Goal: Contribute content: Contribute content

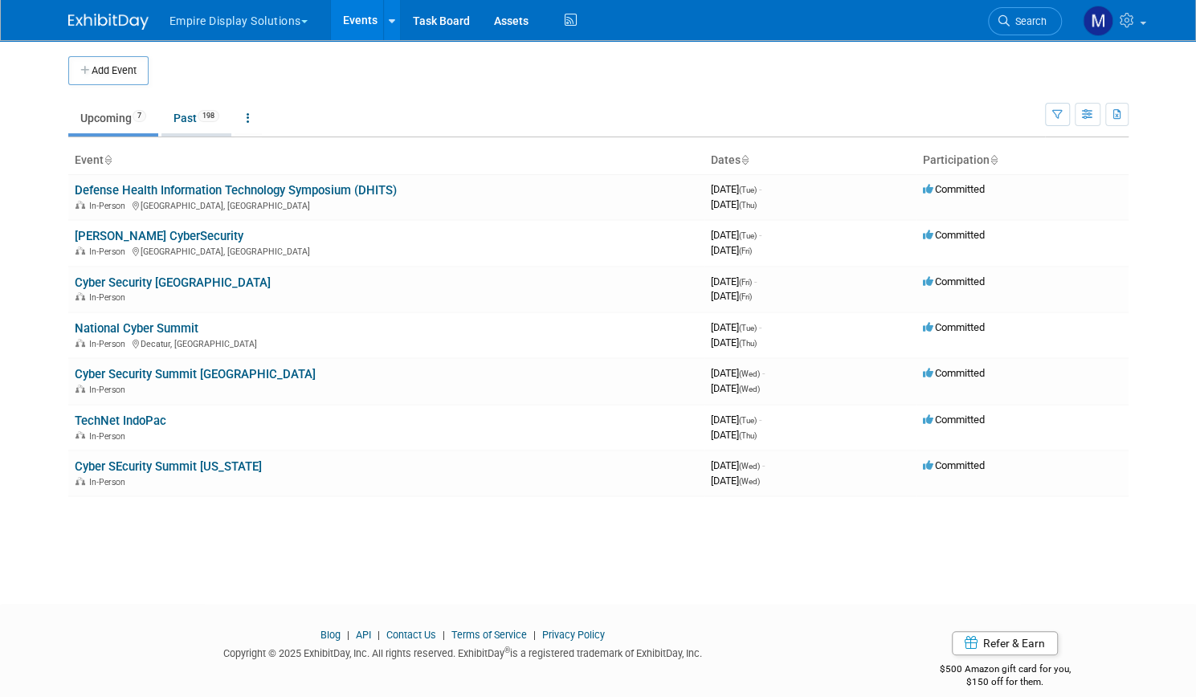
click at [192, 127] on link "Past 198" at bounding box center [196, 118] width 70 height 31
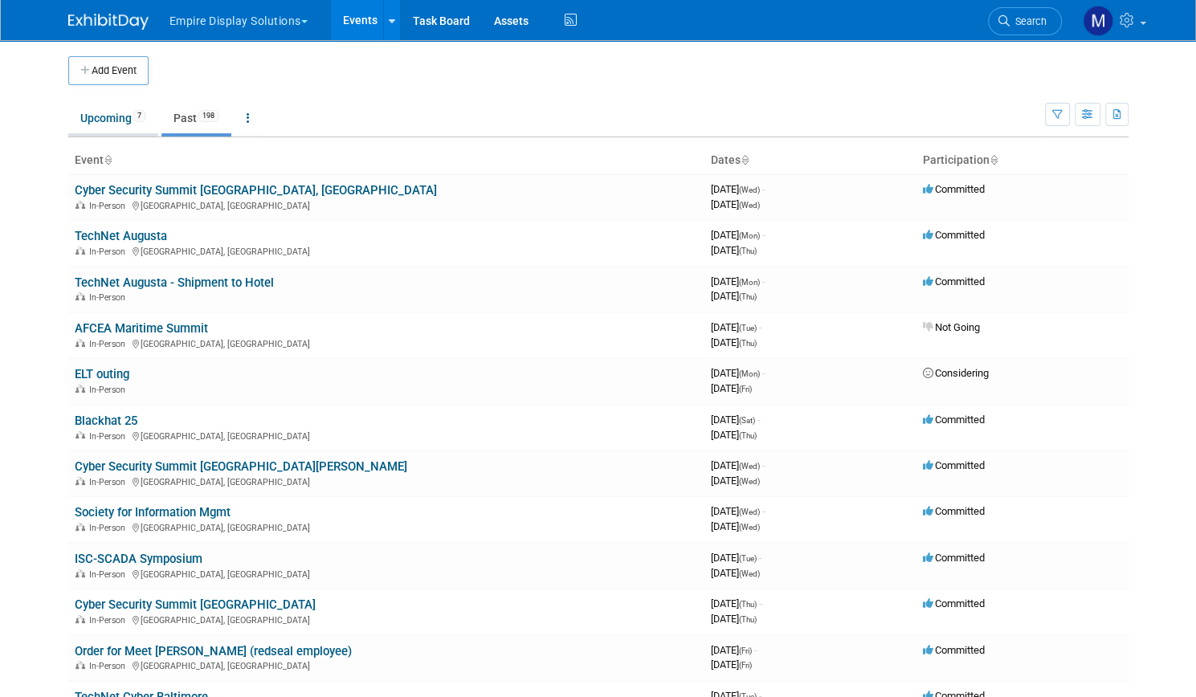
click at [96, 112] on link "Upcoming 7" at bounding box center [113, 118] width 90 height 31
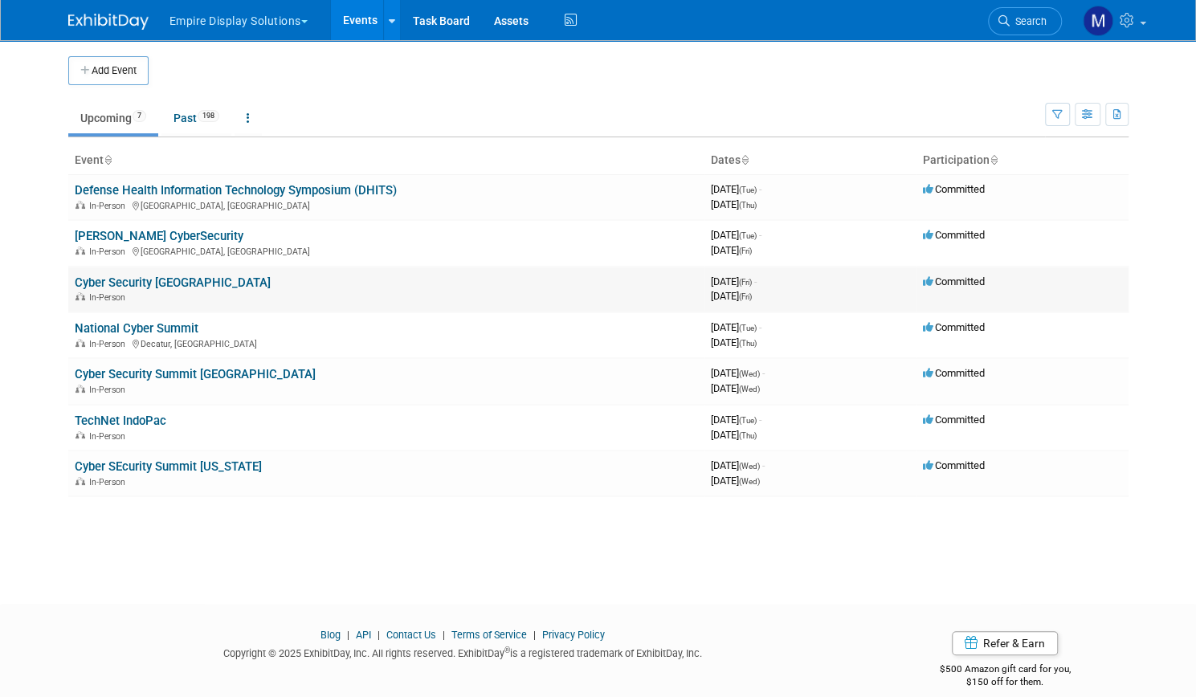
click at [103, 284] on link "Cyber Security [GEOGRAPHIC_DATA]" at bounding box center [173, 283] width 196 height 14
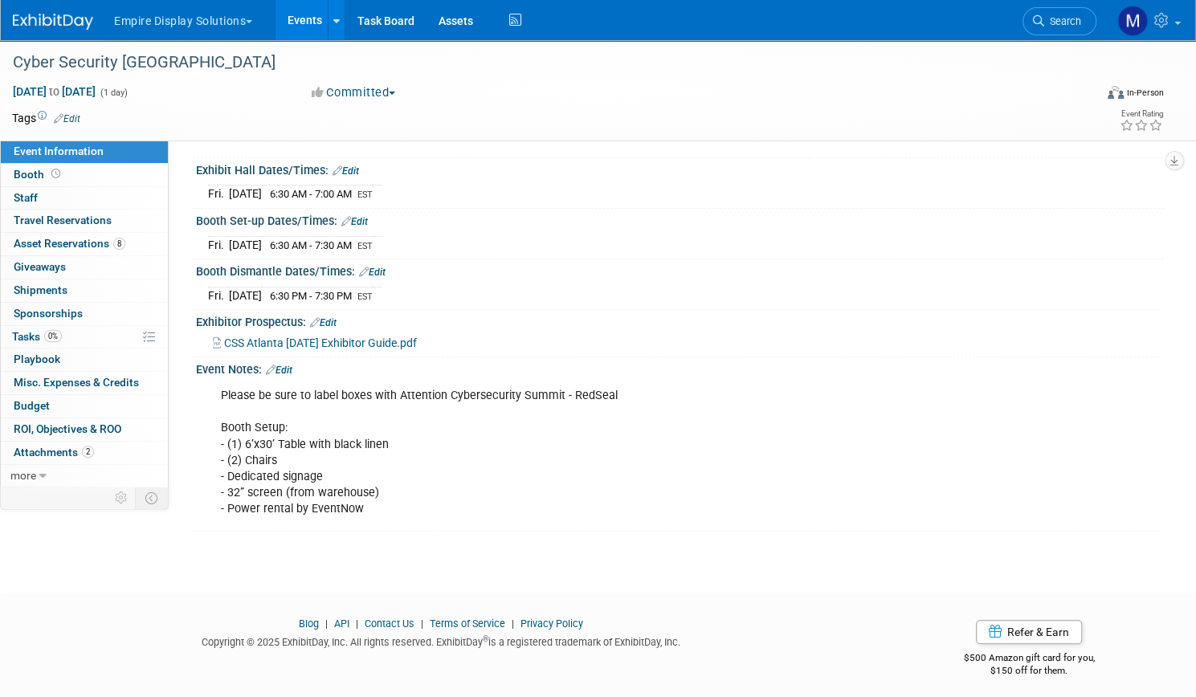
scroll to position [164, 0]
click at [334, 33] on link "Events" at bounding box center [305, 20] width 59 height 40
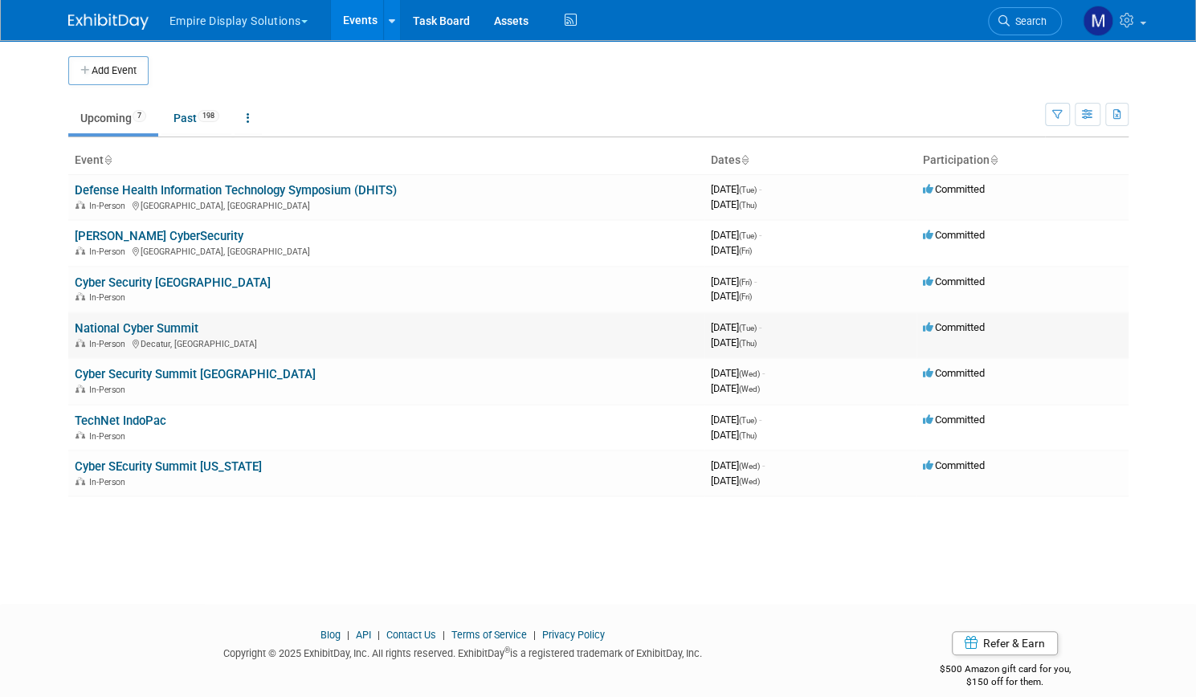
click at [138, 325] on link "National Cyber Summit" at bounding box center [137, 328] width 124 height 14
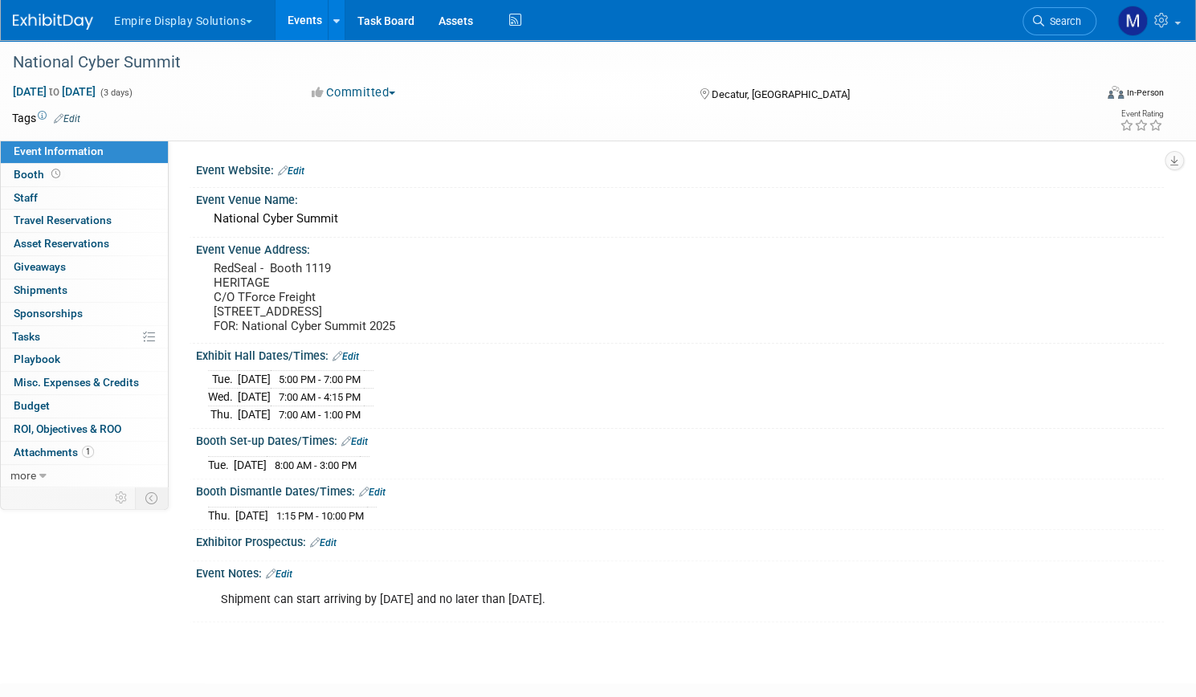
click at [333, 19] on link "Events" at bounding box center [305, 20] width 59 height 40
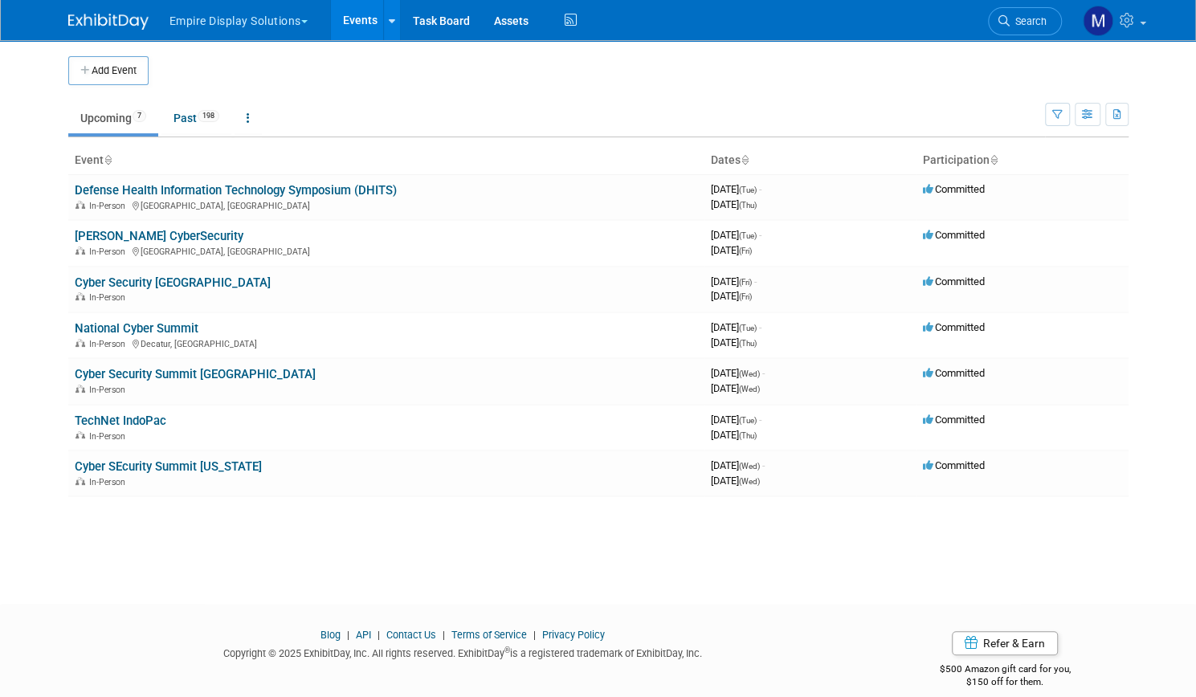
click at [265, 20] on button "Empire Display Solutions" at bounding box center [248, 17] width 160 height 35
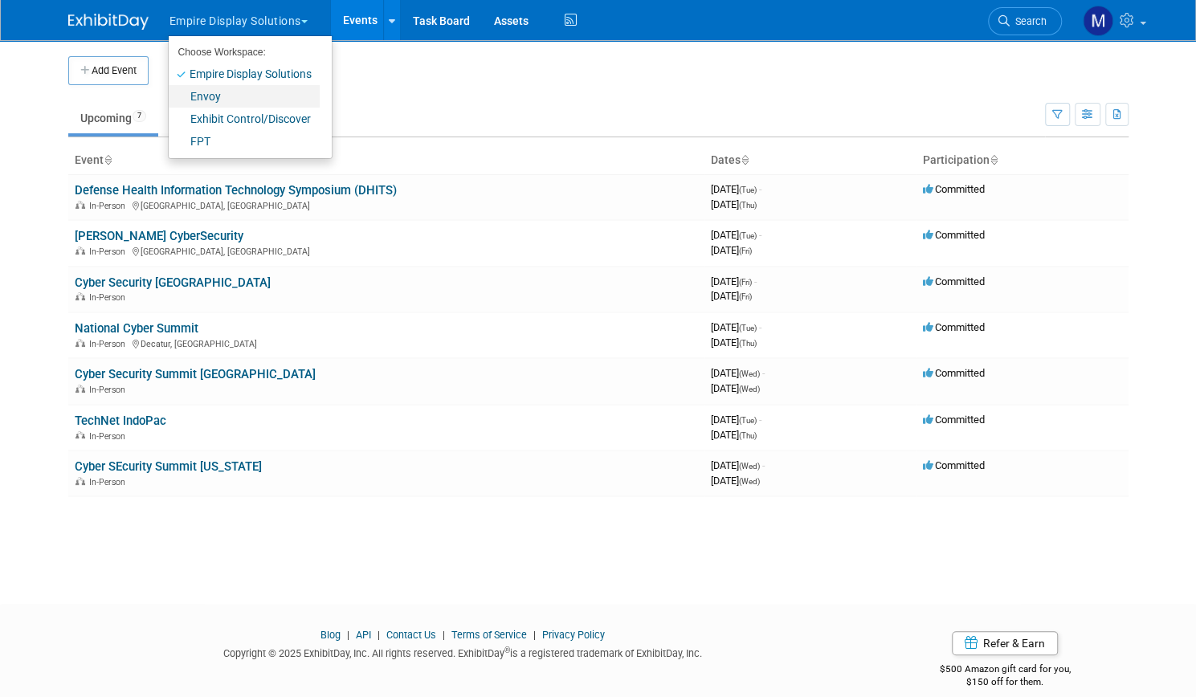
click at [216, 90] on link "Envoy" at bounding box center [244, 96] width 151 height 22
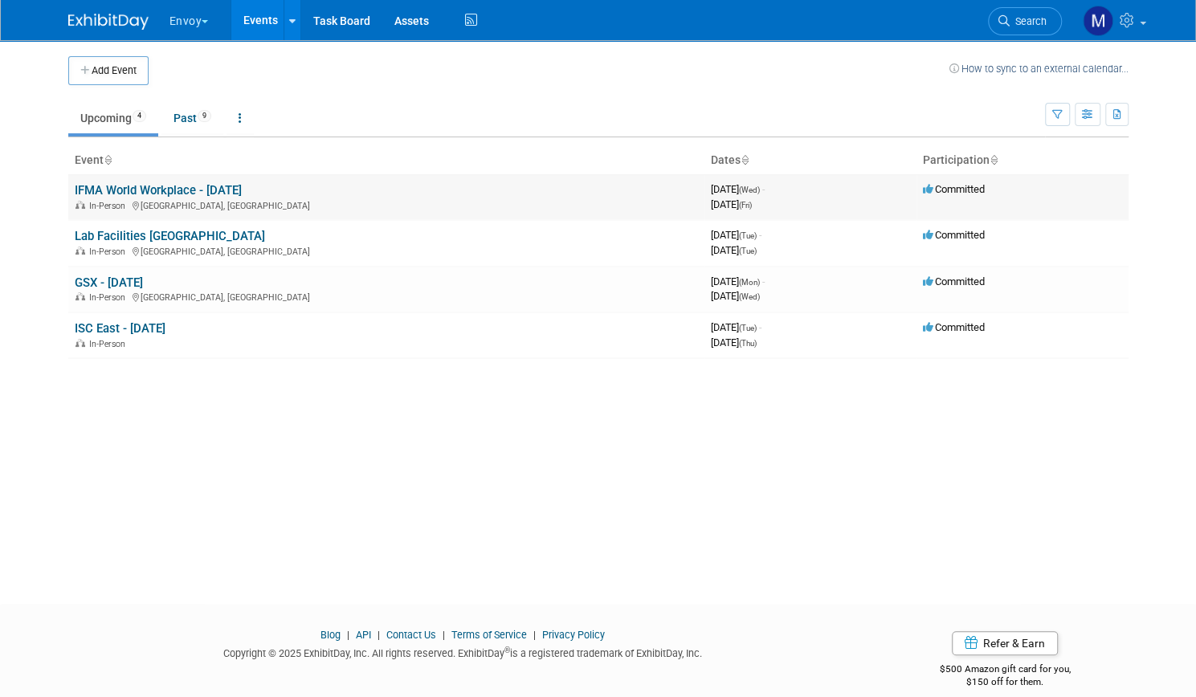
click at [178, 189] on link "IFMA World Workplace - [DATE]" at bounding box center [158, 190] width 167 height 14
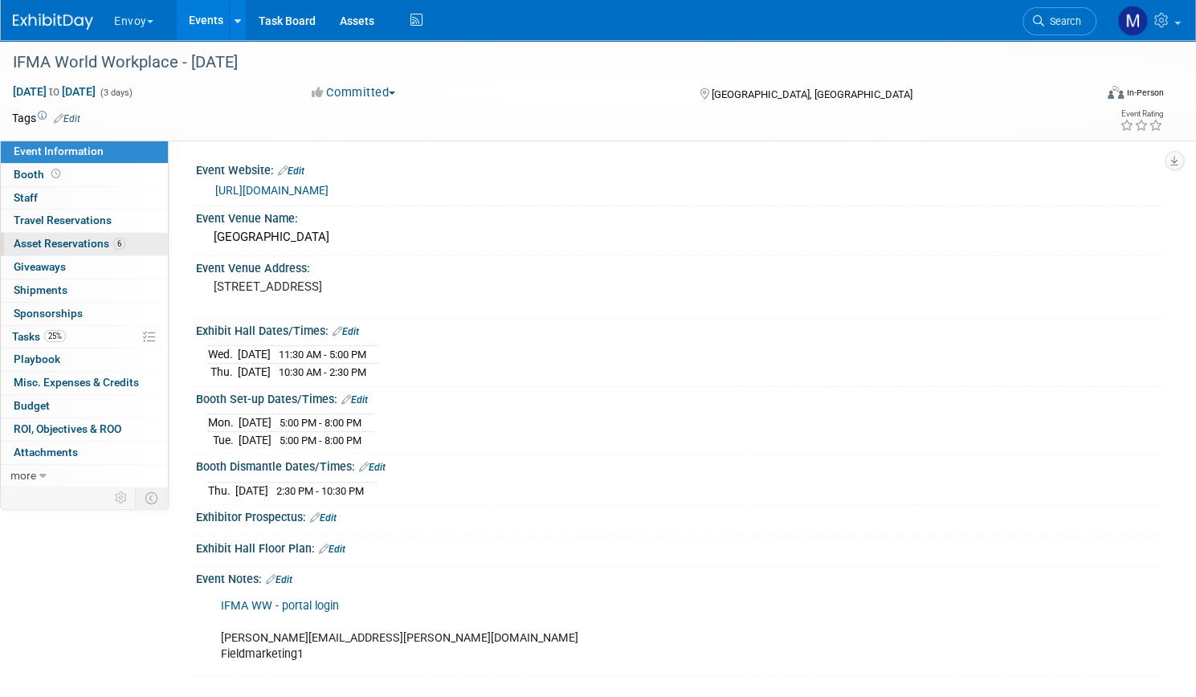
click at [125, 247] on span "Asset Reservations 6" at bounding box center [70, 243] width 112 height 13
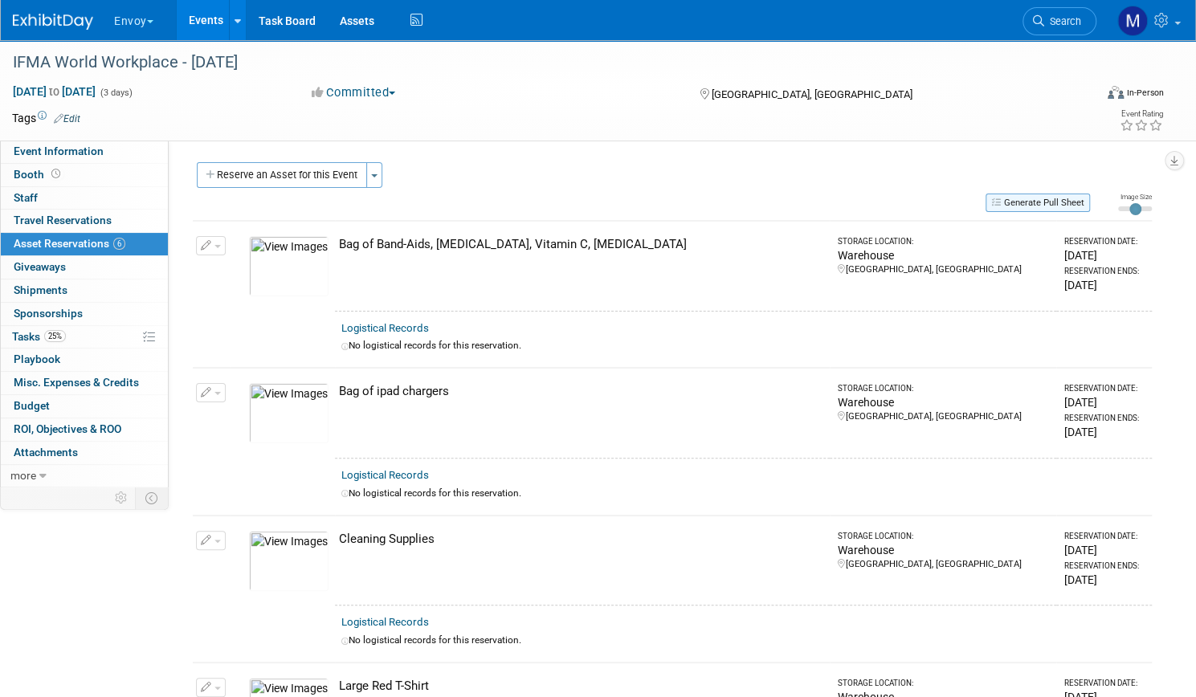
click at [987, 202] on button "Generate Pull Sheet" at bounding box center [1038, 203] width 104 height 18
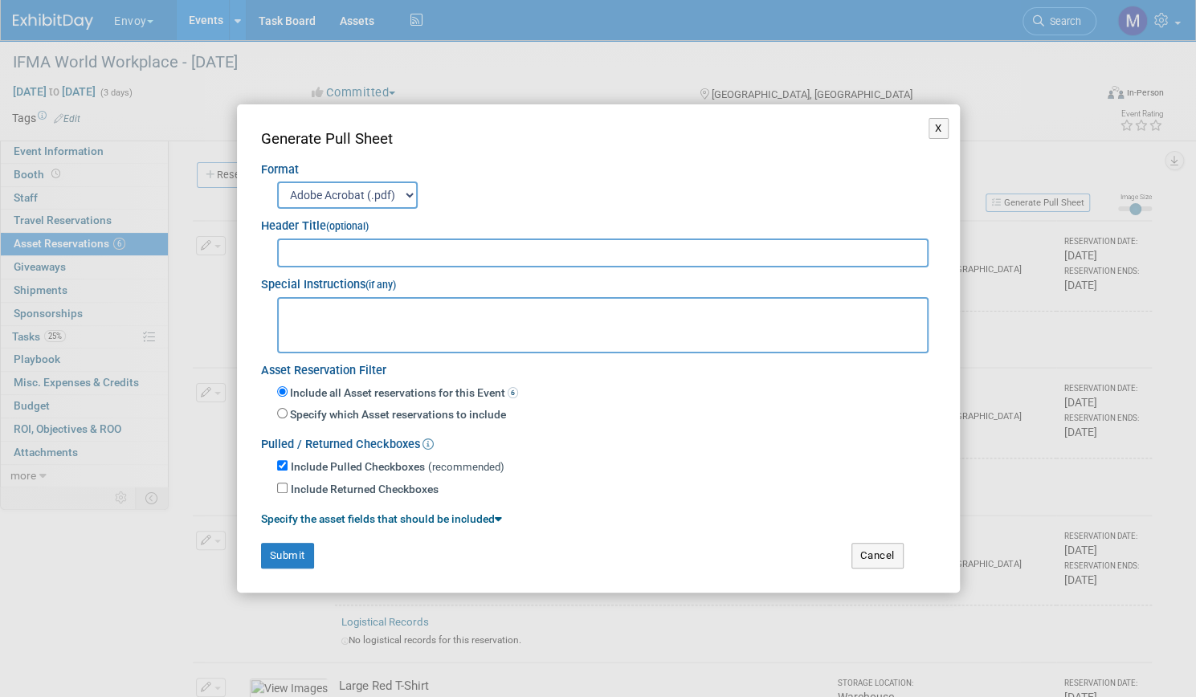
click at [508, 253] on input "text" at bounding box center [603, 253] width 652 height 29
type input "IFMA Shipment"
click at [276, 558] on button "Submit" at bounding box center [287, 556] width 53 height 26
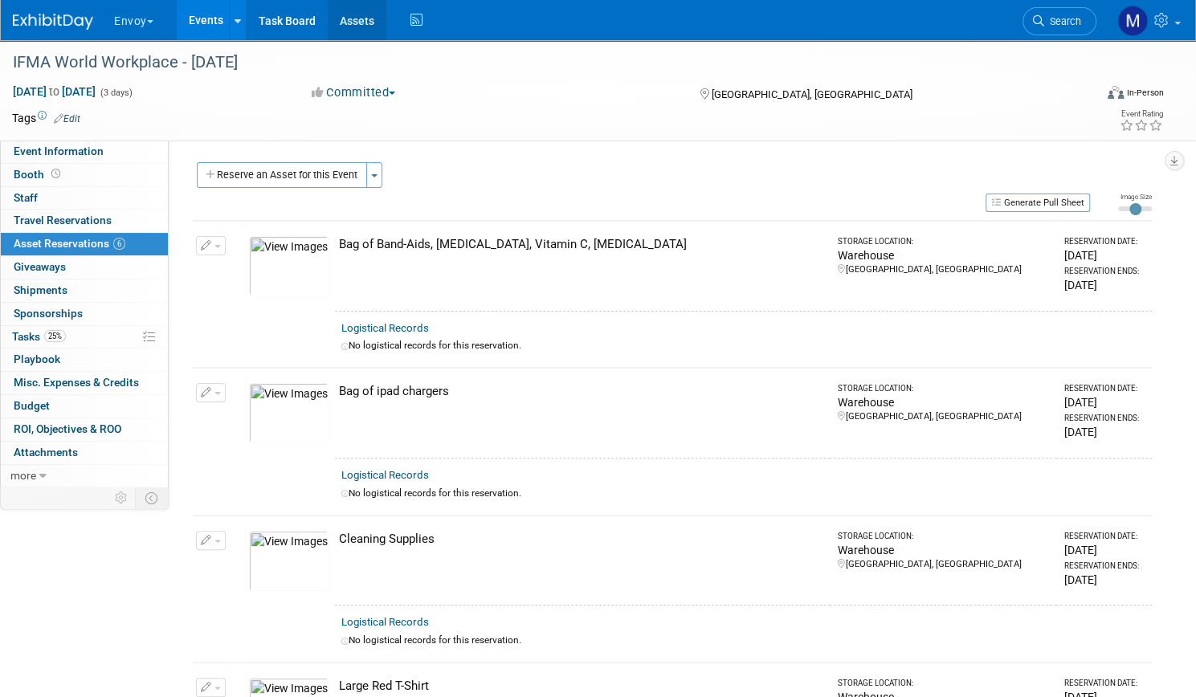
click at [386, 27] on link "Assets" at bounding box center [357, 20] width 59 height 40
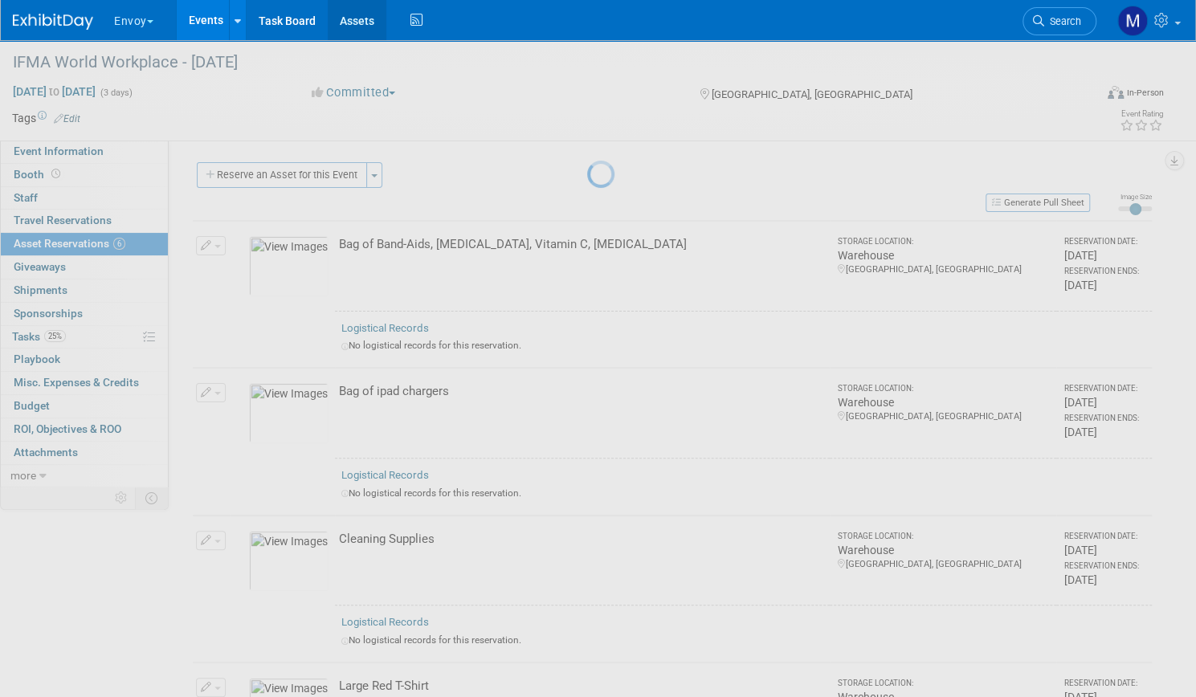
click at [386, 22] on link "Assets" at bounding box center [357, 20] width 59 height 40
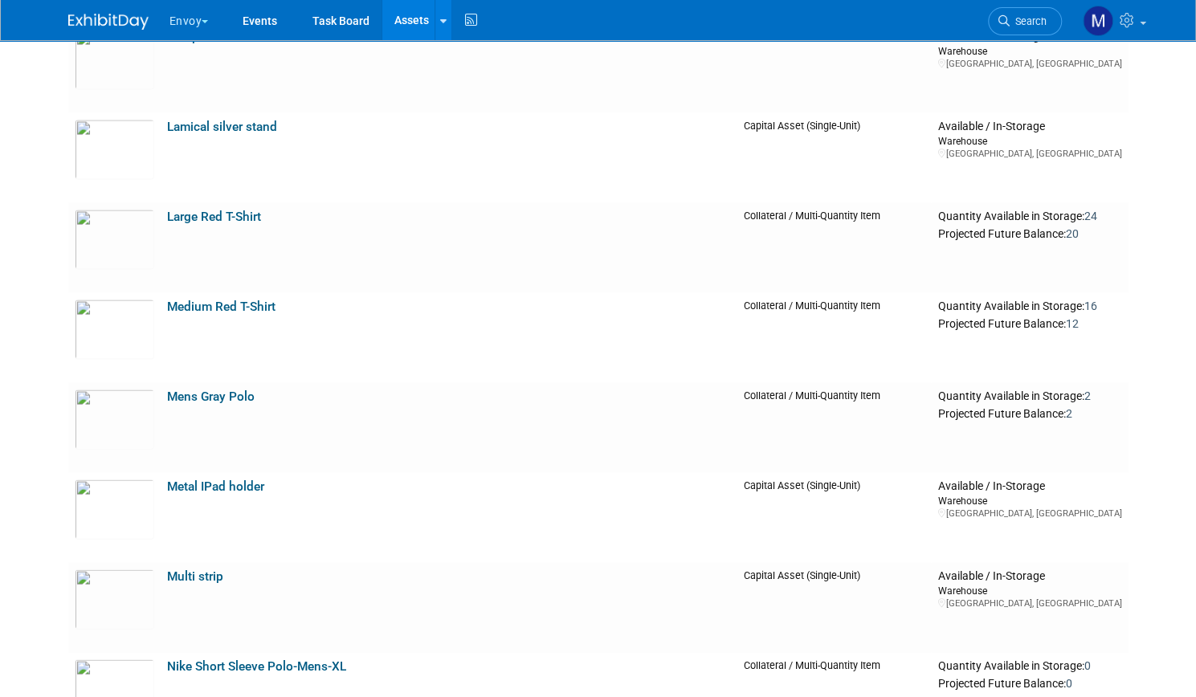
scroll to position [1864, 0]
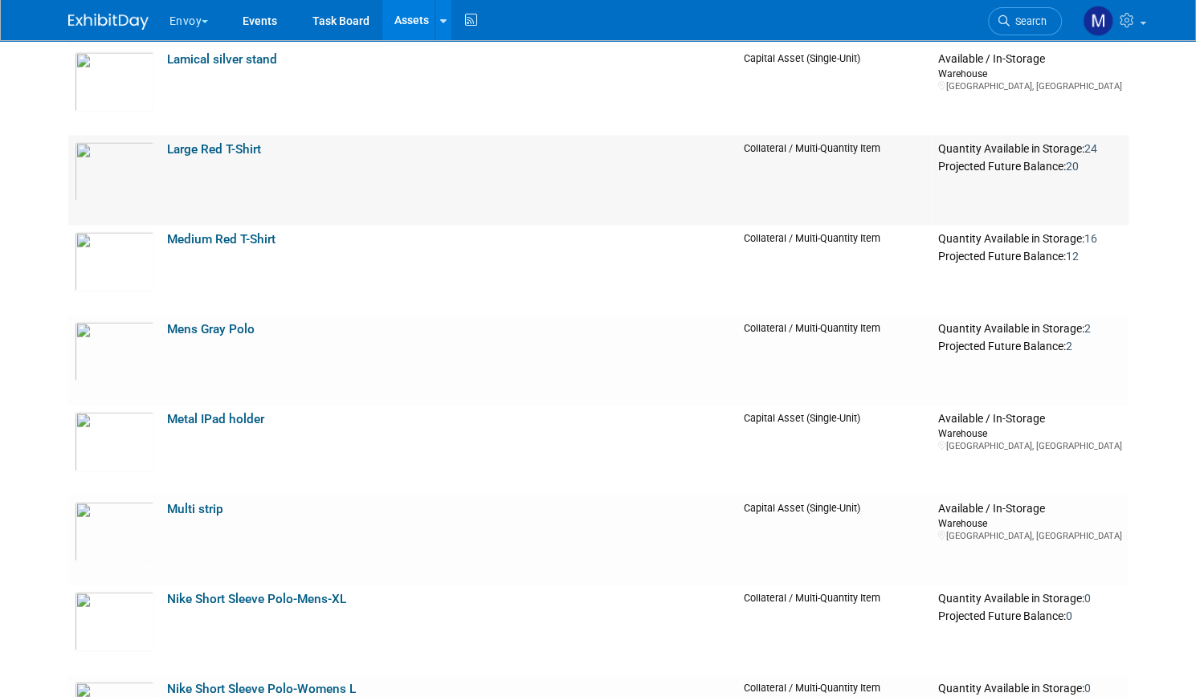
click at [214, 145] on link "Large Red T-Shirt" at bounding box center [214, 149] width 94 height 14
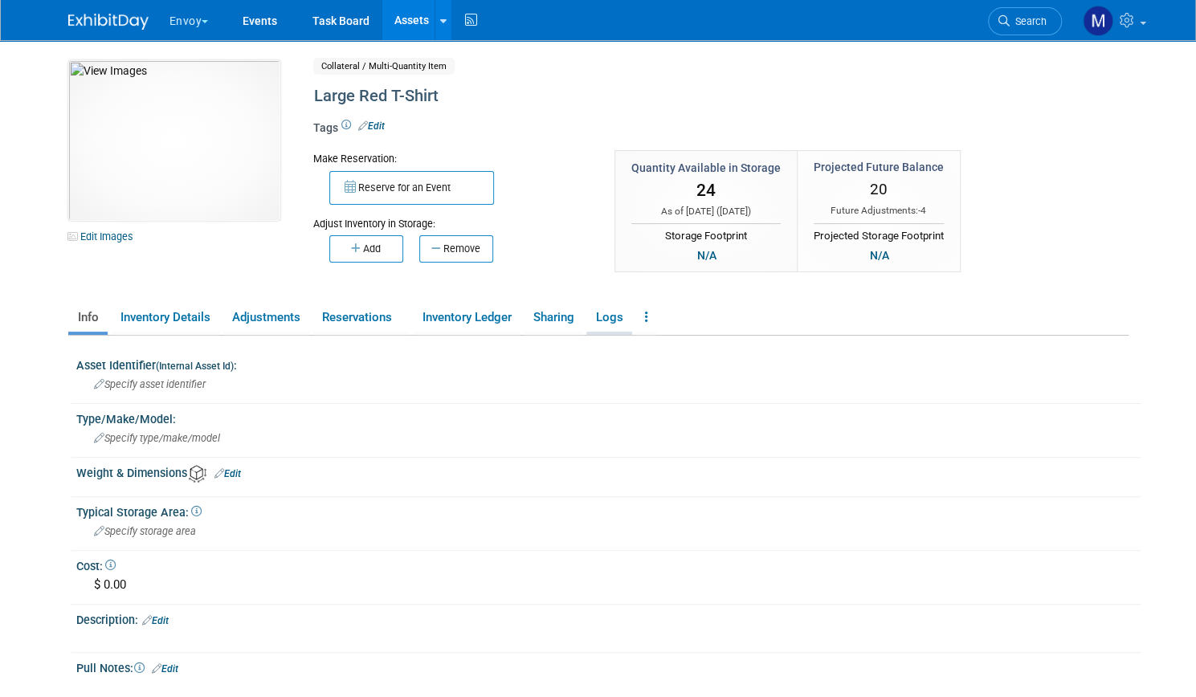
click at [600, 324] on link "Logs" at bounding box center [609, 318] width 46 height 28
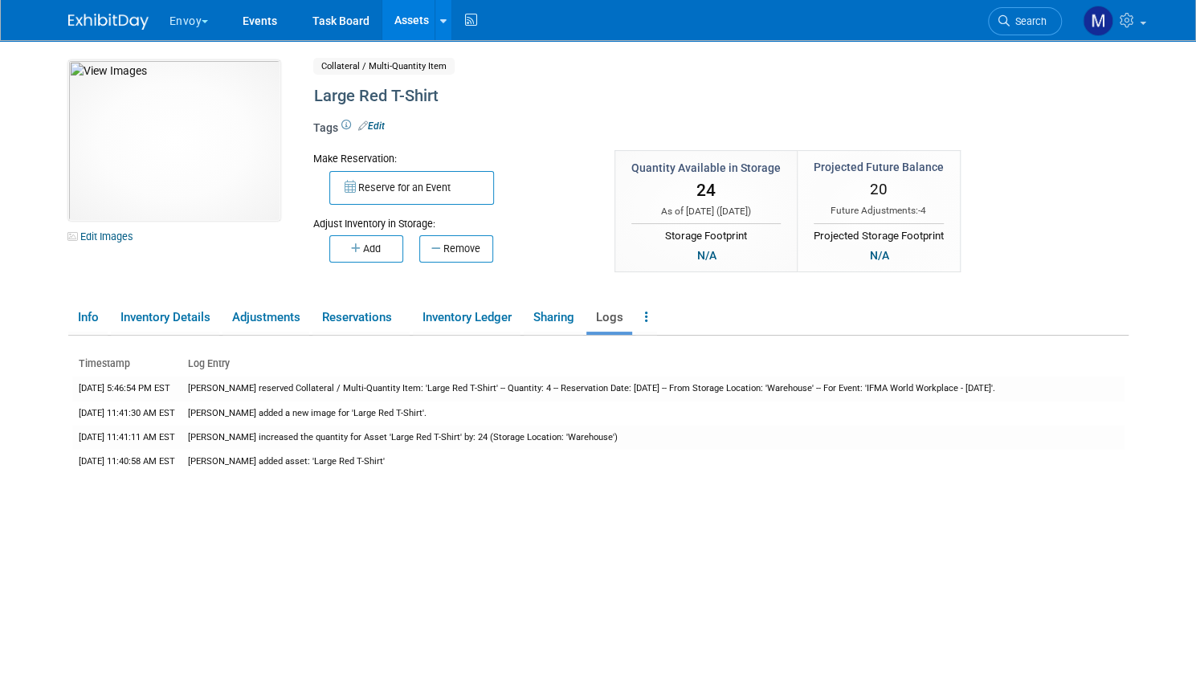
click at [93, 21] on img at bounding box center [108, 22] width 80 height 16
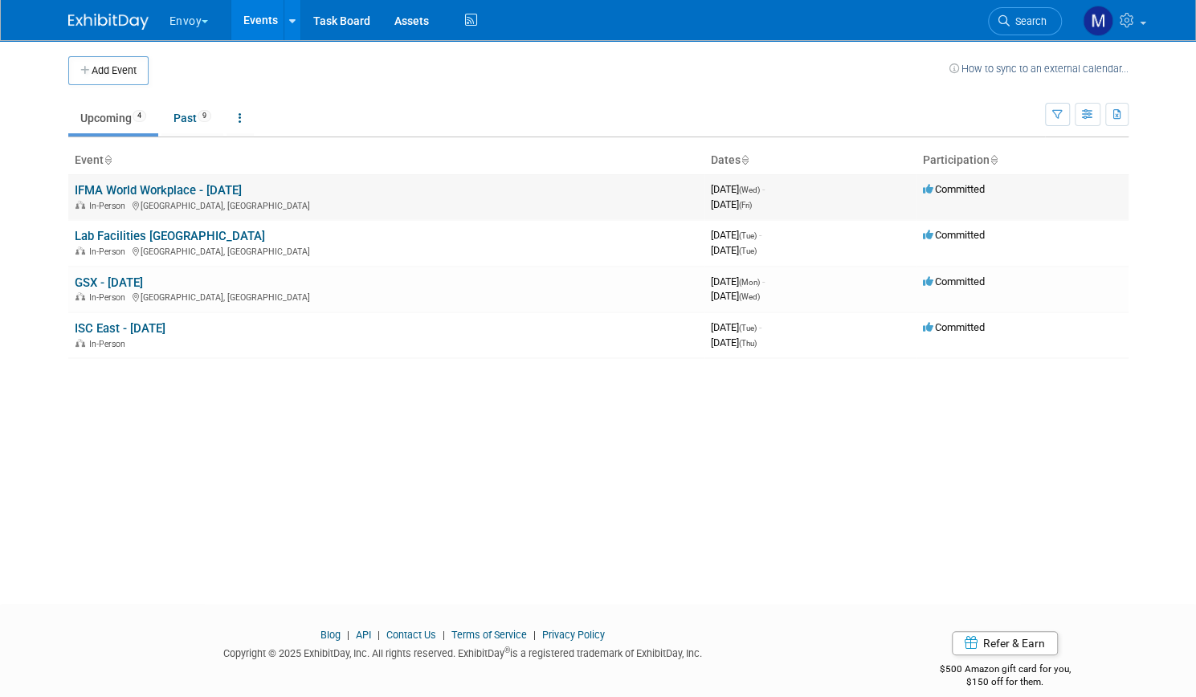
click at [170, 194] on link "IFMA World Workplace - [DATE]" at bounding box center [158, 190] width 167 height 14
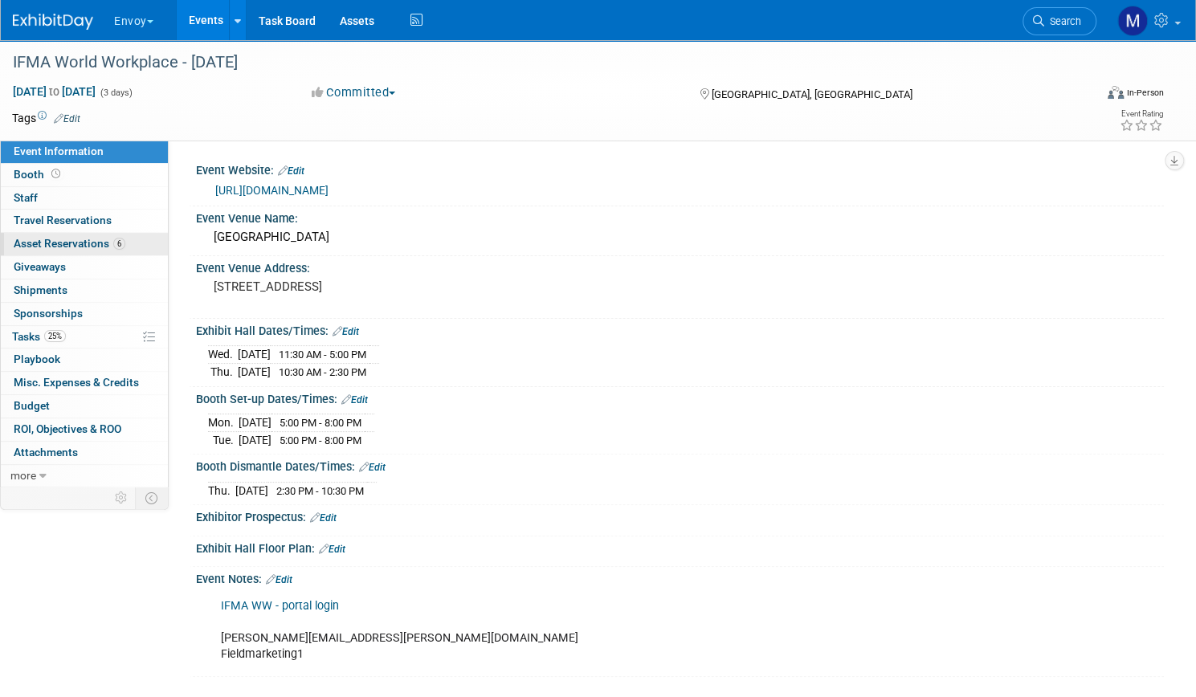
click at [125, 247] on span "Asset Reservations 6" at bounding box center [70, 243] width 112 height 13
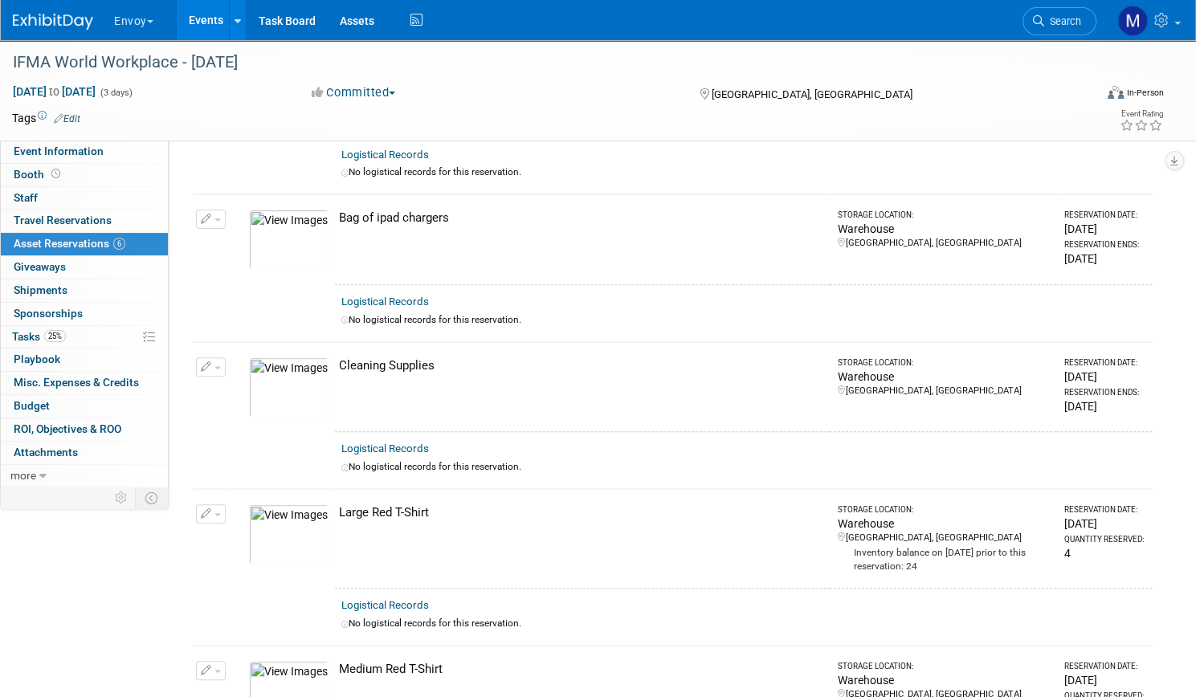
scroll to position [321, 0]
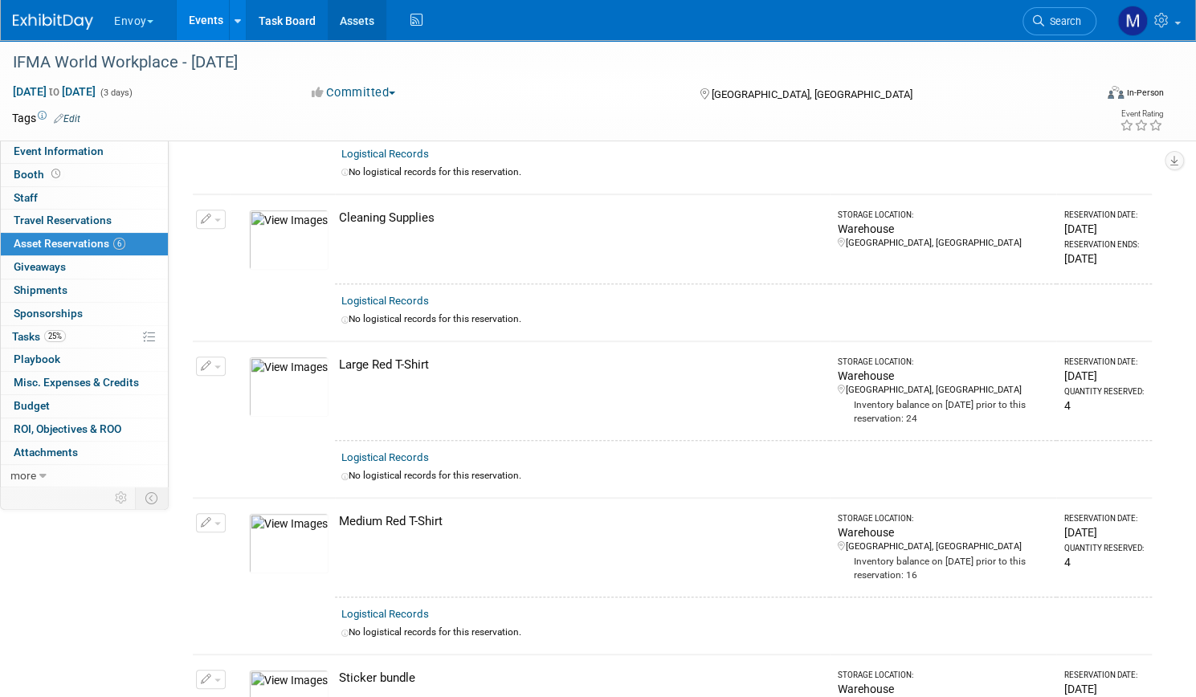
click at [386, 27] on link "Assets" at bounding box center [357, 20] width 59 height 40
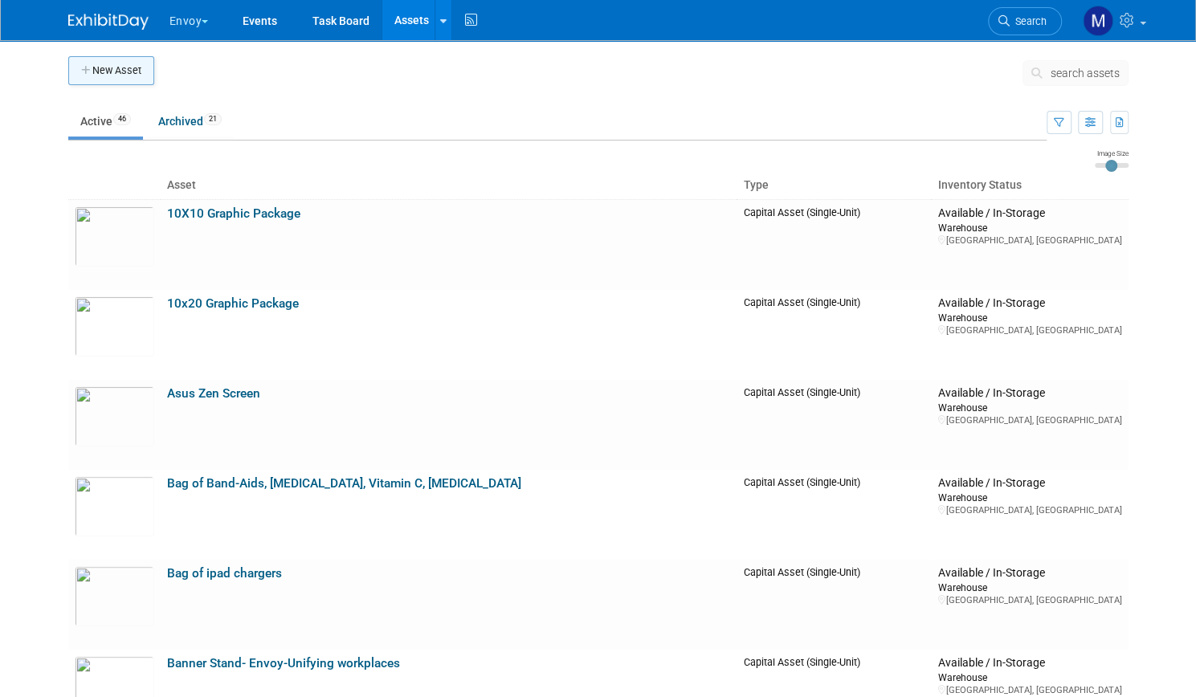
click at [88, 65] on button "New Asset" at bounding box center [111, 70] width 86 height 29
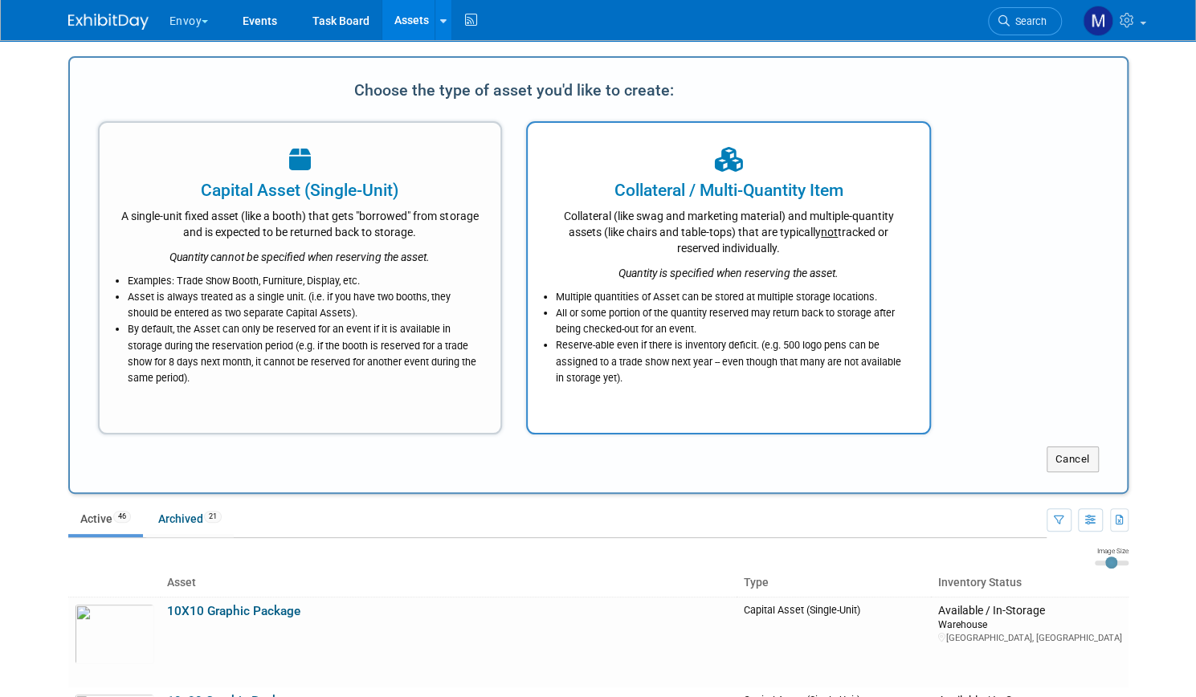
click at [700, 243] on div "Collateral (like swag and marketing material) and multiple-quantity assets (lik…" at bounding box center [729, 229] width 362 height 54
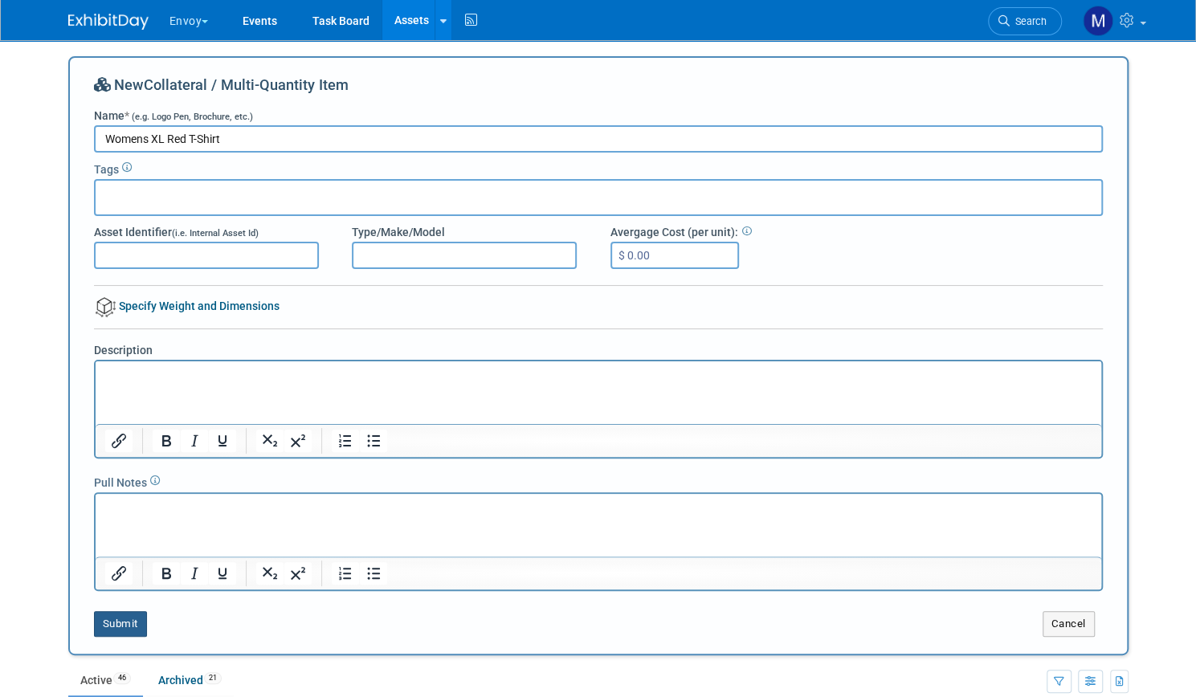
type input "Womens XL Red T-Shirt"
click at [104, 616] on button "Submit" at bounding box center [120, 624] width 53 height 26
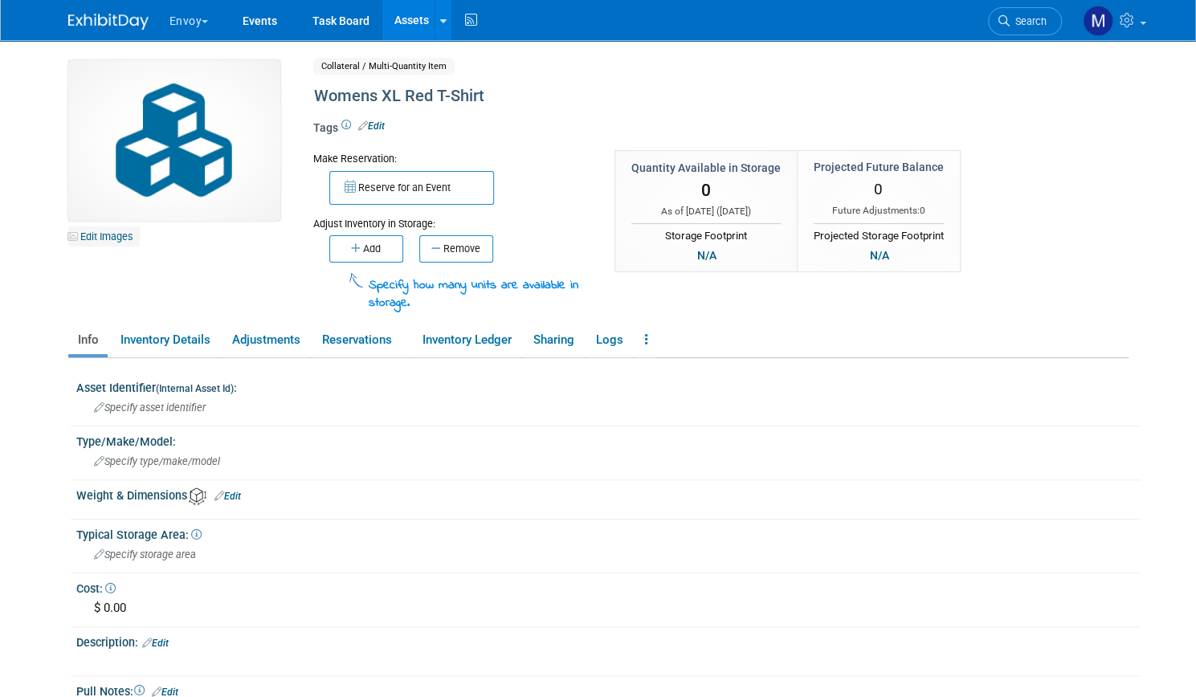
click at [108, 232] on link "Edit Images" at bounding box center [104, 237] width 72 height 20
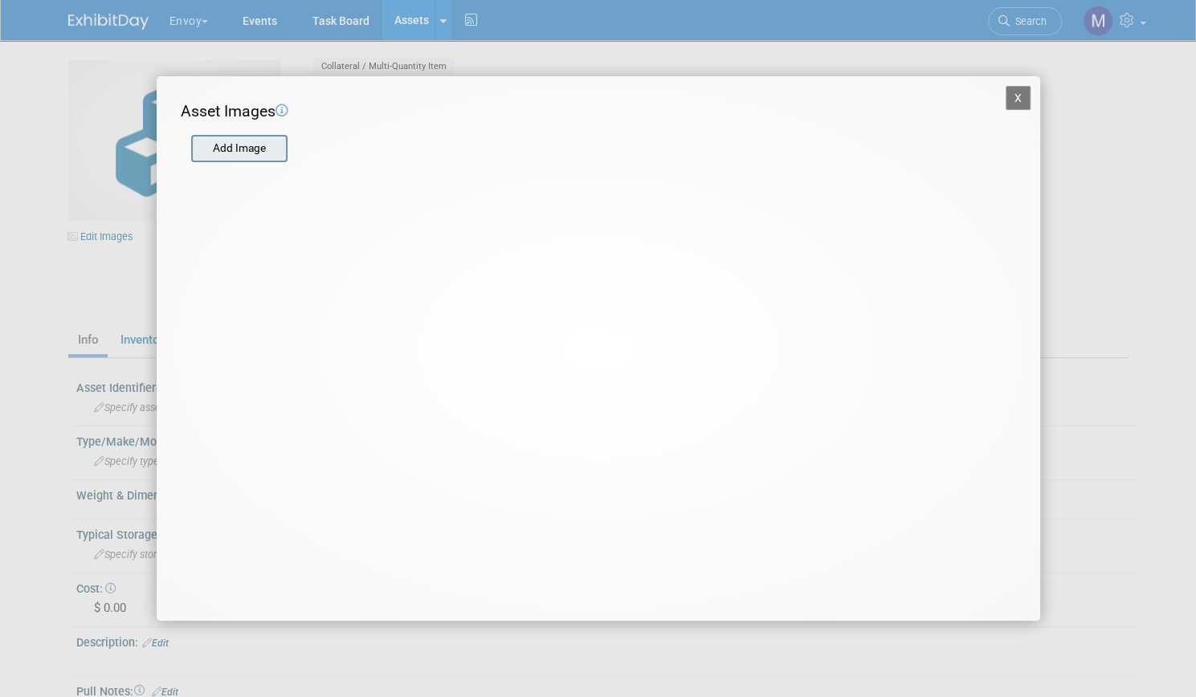
click at [266, 148] on input "file" at bounding box center [190, 149] width 191 height 24
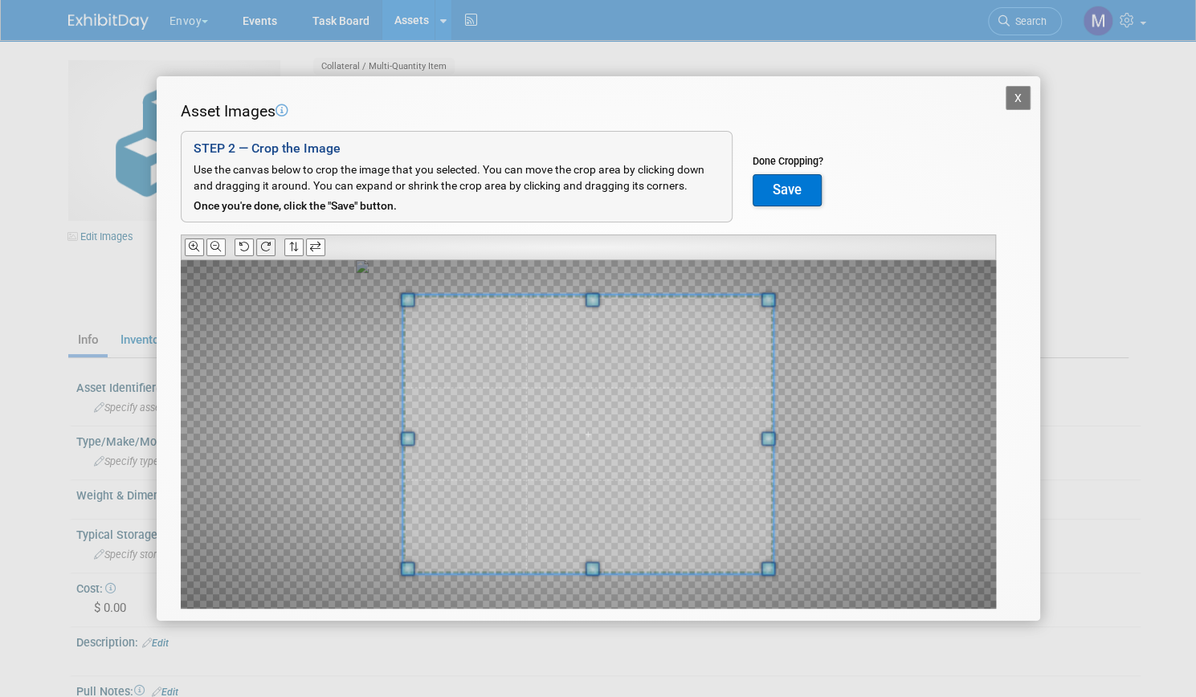
click at [266, 244] on icon at bounding box center [265, 247] width 10 height 10
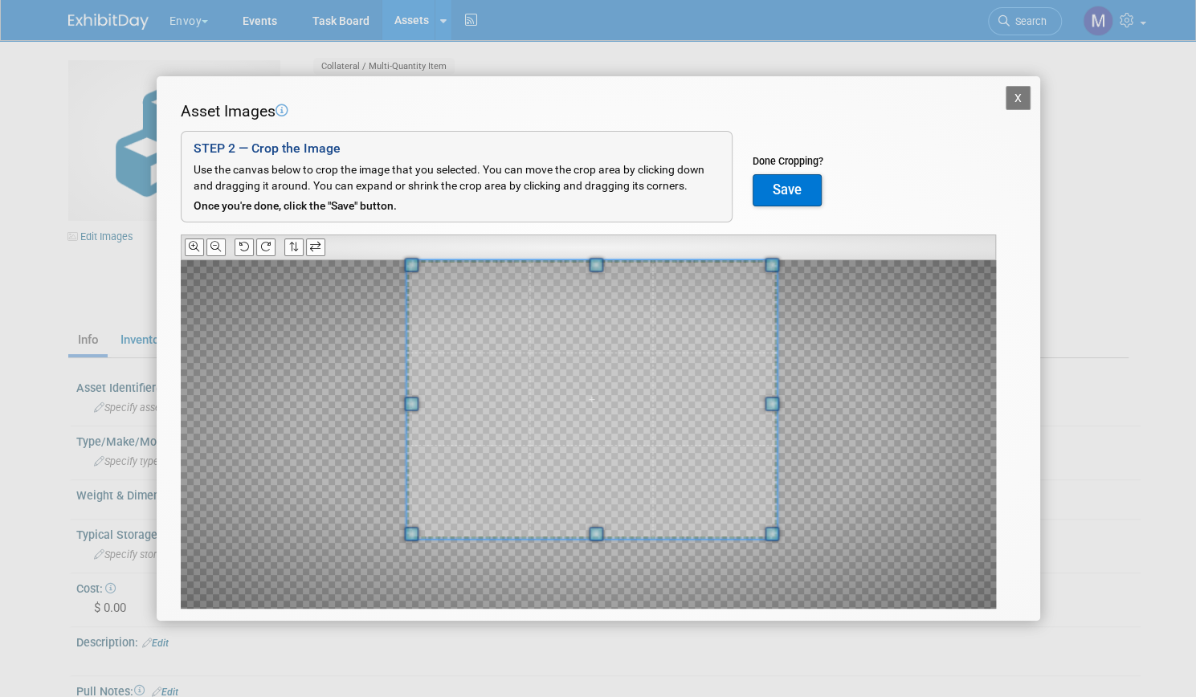
click at [591, 279] on span at bounding box center [592, 399] width 371 height 279
click at [787, 189] on button "Save" at bounding box center [787, 190] width 69 height 32
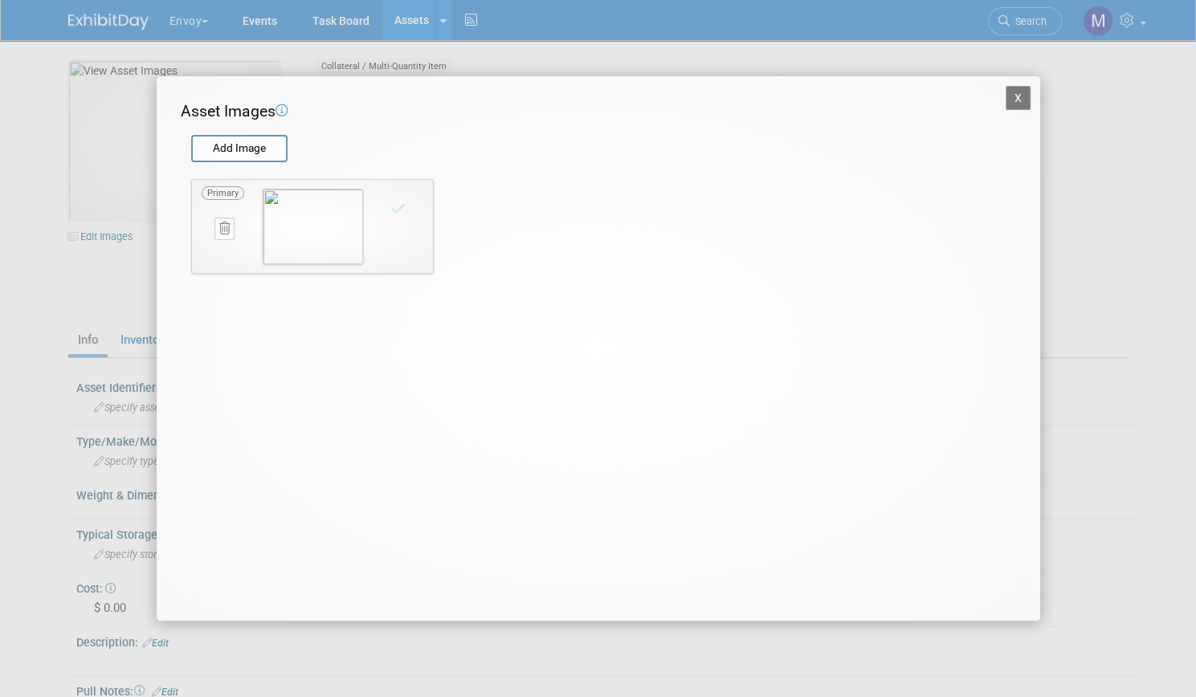
click at [1020, 103] on button "X" at bounding box center [1019, 98] width 26 height 24
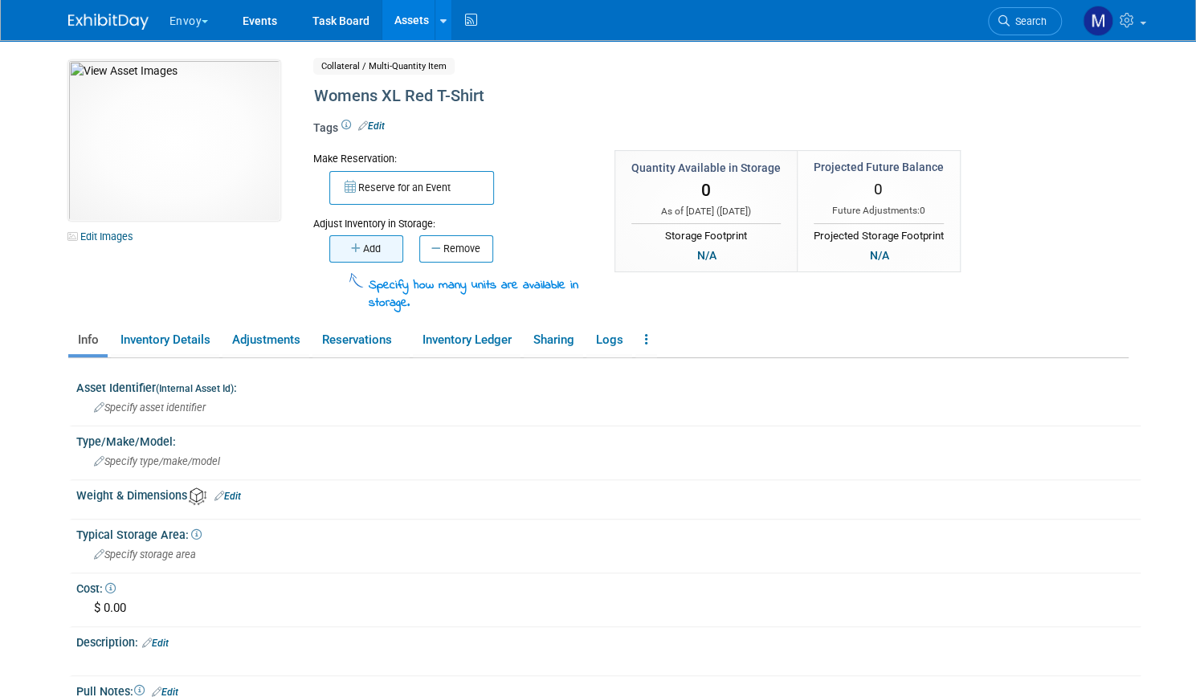
click at [373, 242] on button "Add" at bounding box center [366, 248] width 74 height 27
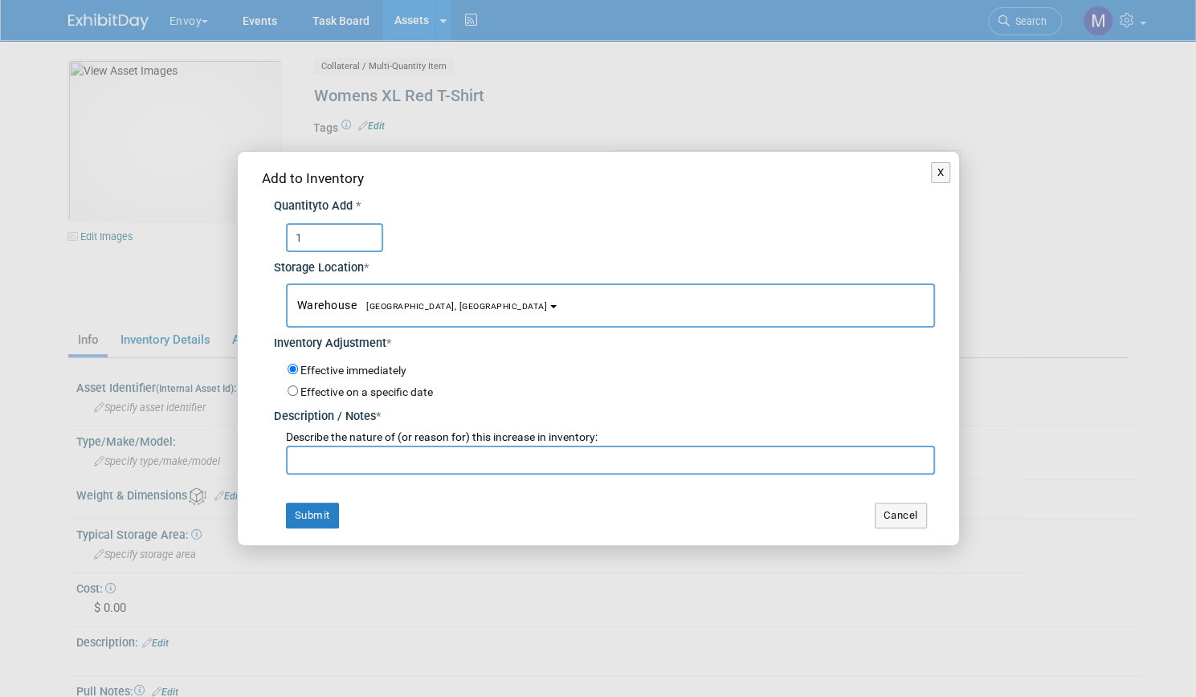
type input "1"
click at [354, 454] on input "text" at bounding box center [610, 460] width 649 height 29
type input "new item"
click at [317, 525] on button "Submit" at bounding box center [312, 516] width 53 height 26
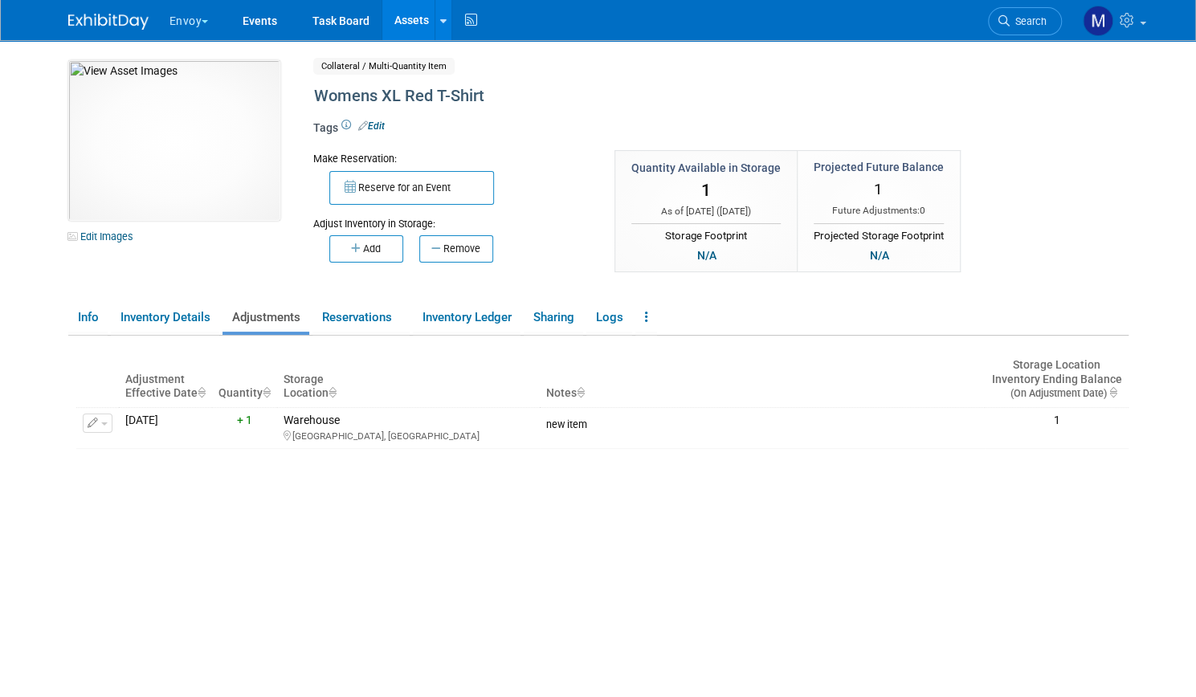
click at [394, 35] on link "Assets" at bounding box center [411, 20] width 59 height 40
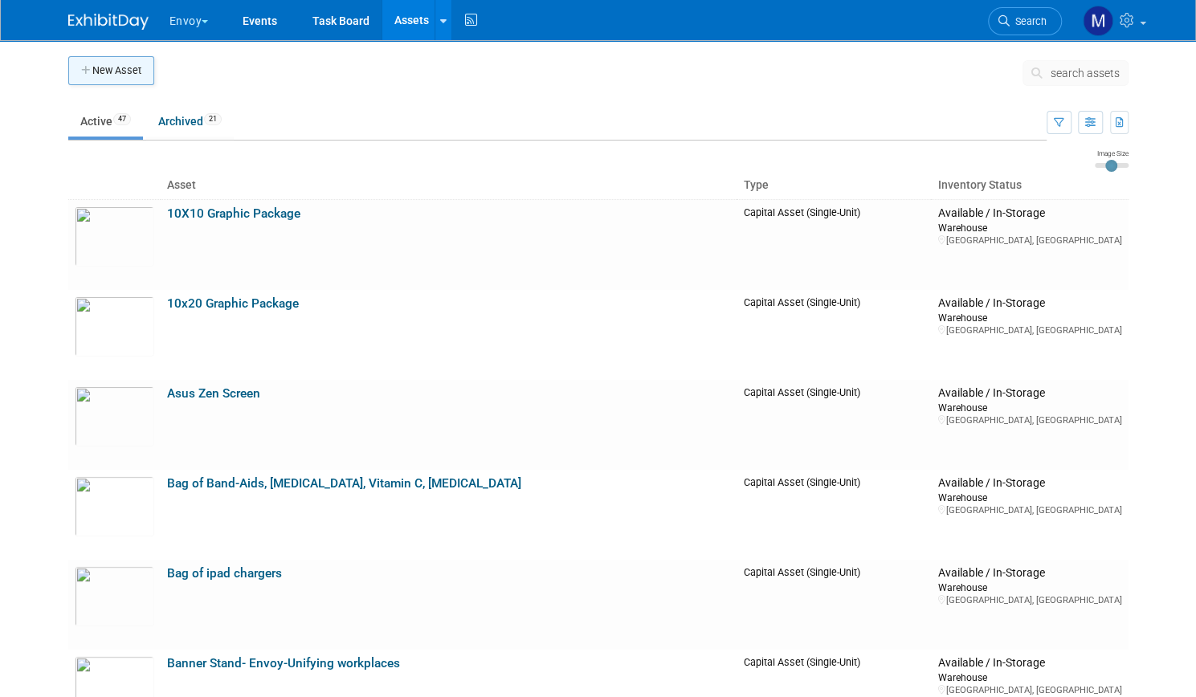
click at [116, 76] on button "New Asset" at bounding box center [111, 70] width 86 height 29
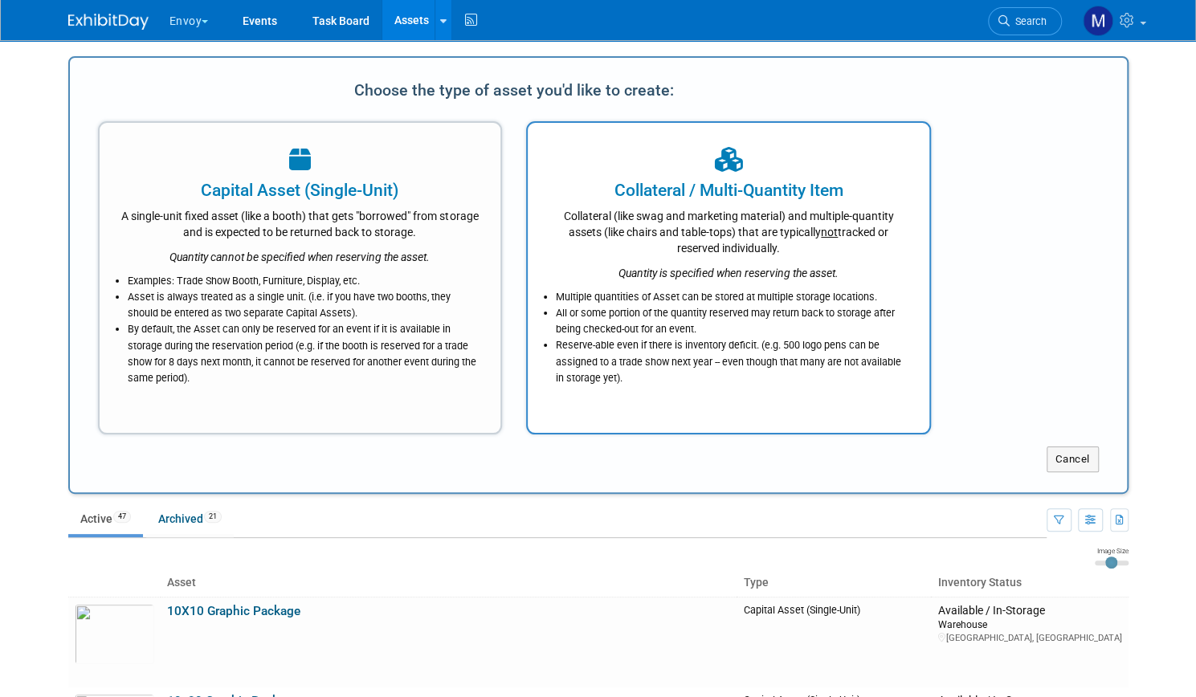
click at [684, 268] on icon "Quantity is specified when reserving the asset." at bounding box center [729, 273] width 220 height 13
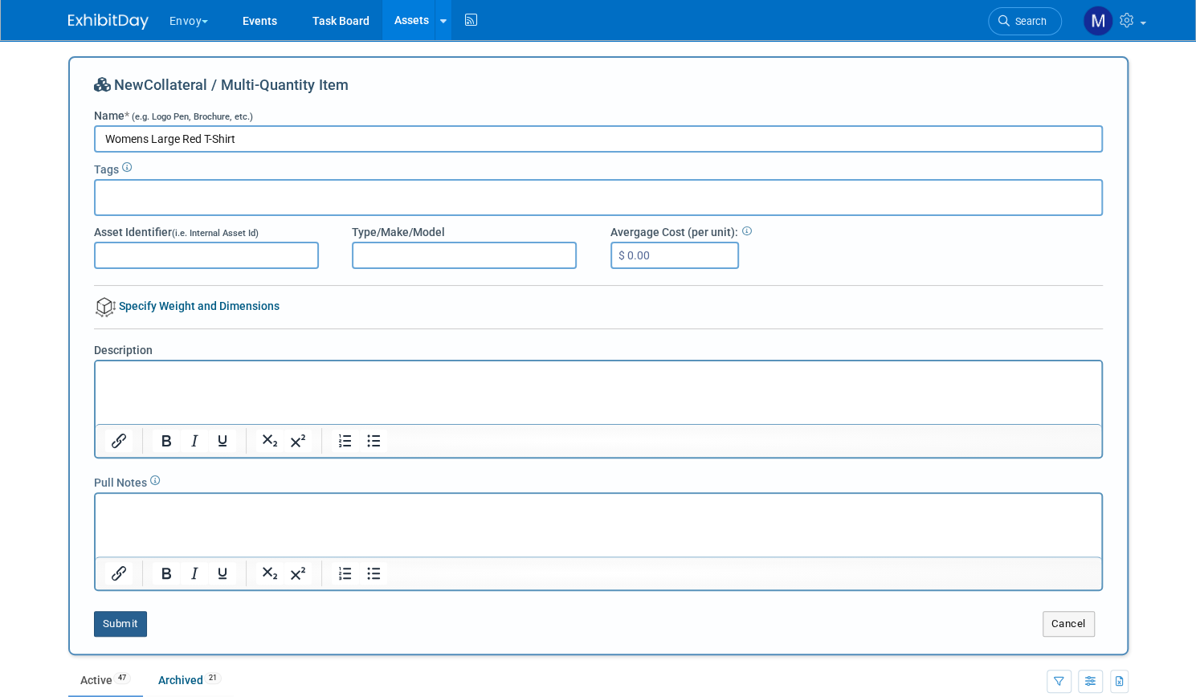
type input "Womens Large Red T-Shirt"
click at [126, 625] on button "Submit" at bounding box center [120, 624] width 53 height 26
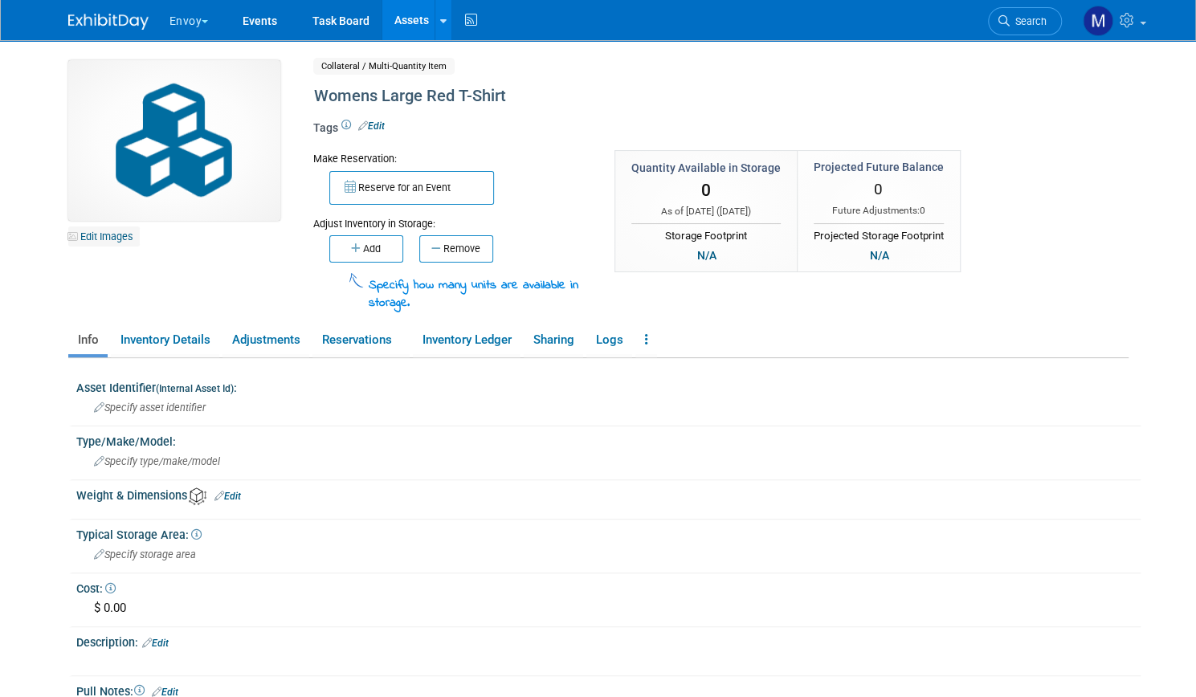
click at [110, 239] on link "Edit Images" at bounding box center [104, 237] width 72 height 20
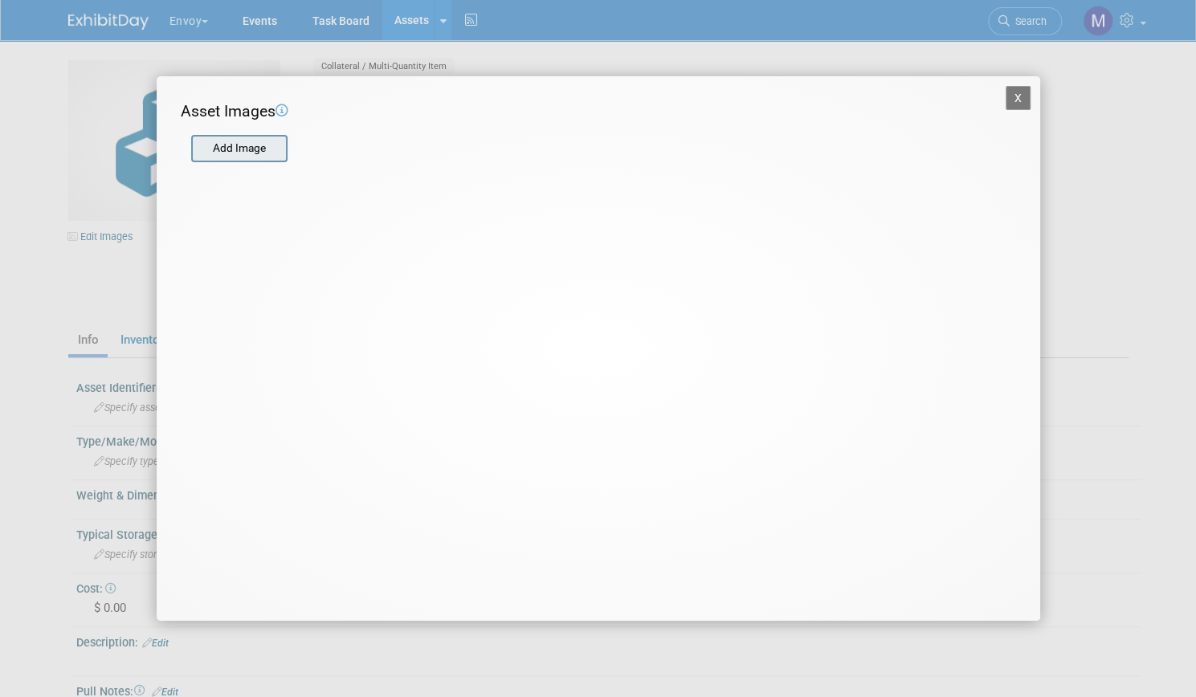
click at [243, 145] on input "file" at bounding box center [190, 149] width 191 height 24
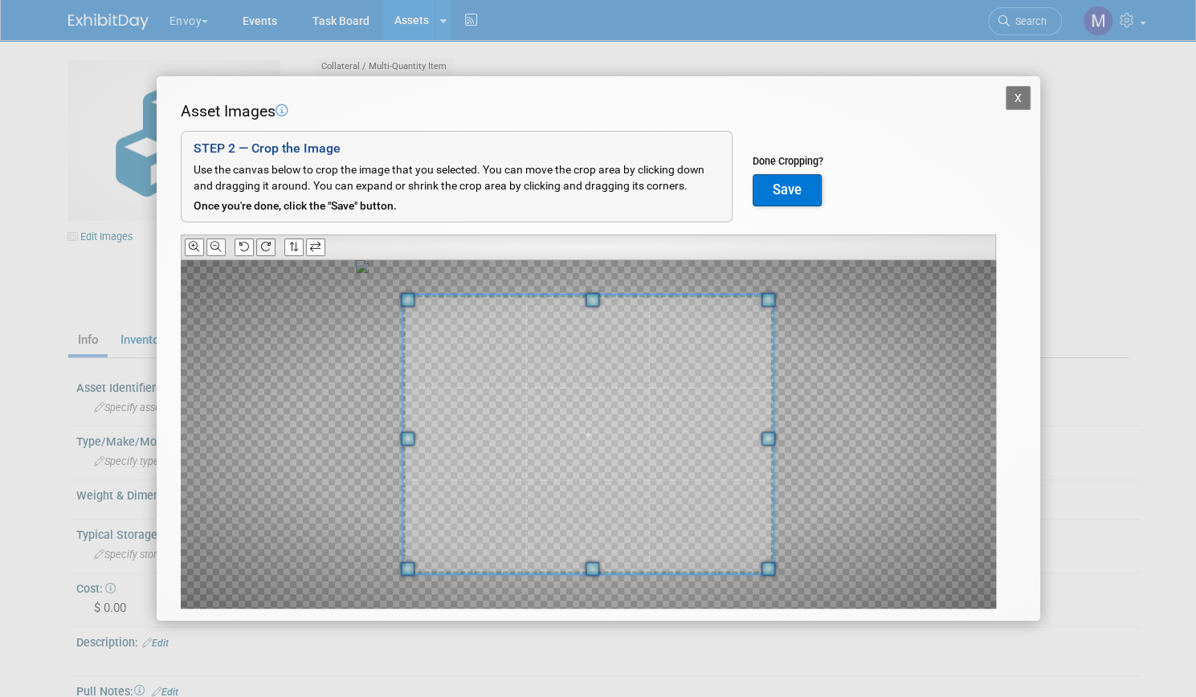
click at [264, 242] on icon at bounding box center [265, 247] width 10 height 10
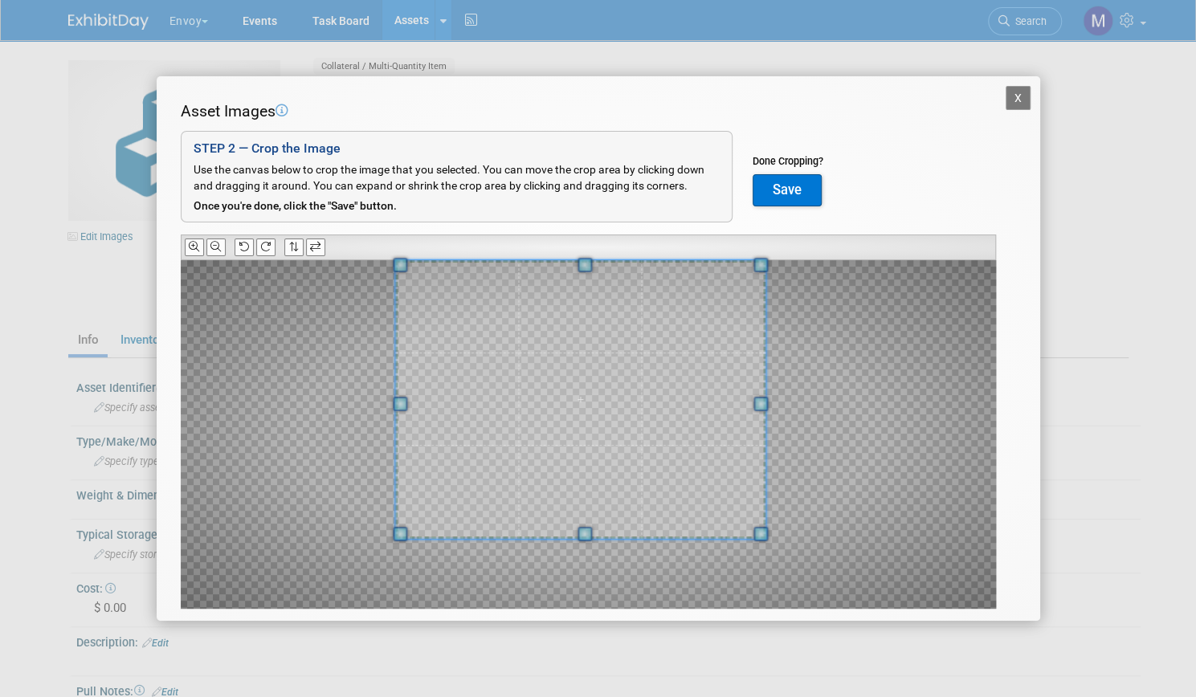
click at [594, 279] on span at bounding box center [580, 399] width 371 height 279
click at [805, 181] on button "Save" at bounding box center [787, 190] width 69 height 32
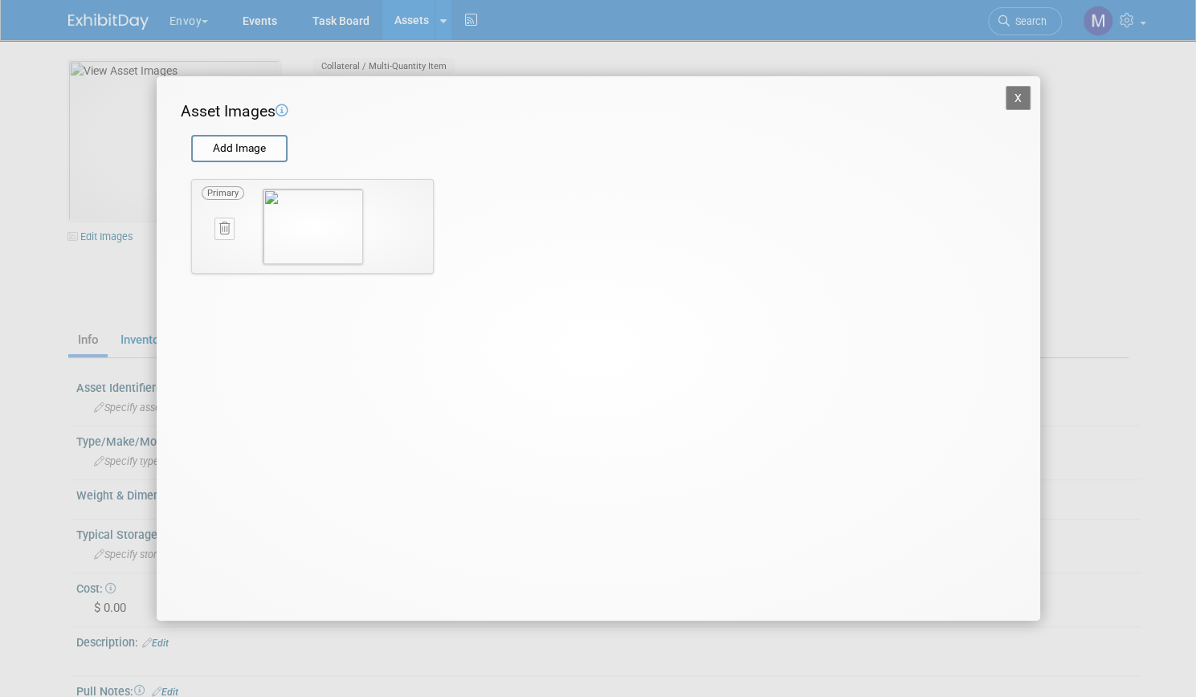
click at [1025, 96] on button "X" at bounding box center [1019, 98] width 26 height 24
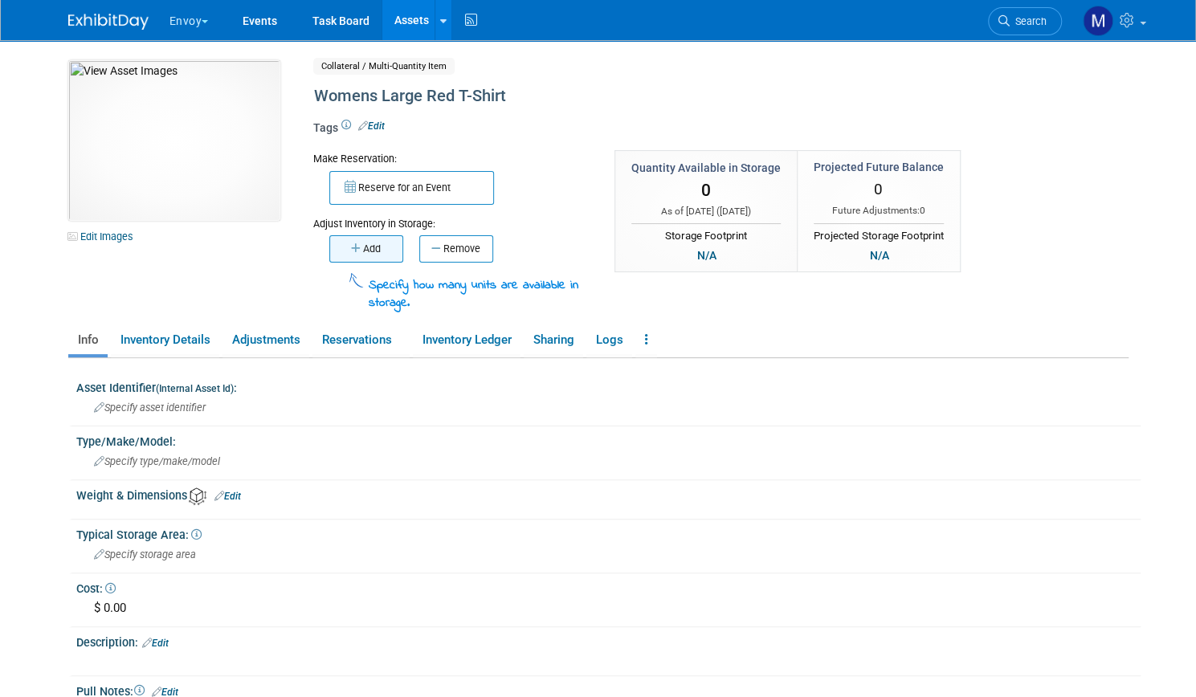
click at [358, 255] on button "Add" at bounding box center [366, 248] width 74 height 27
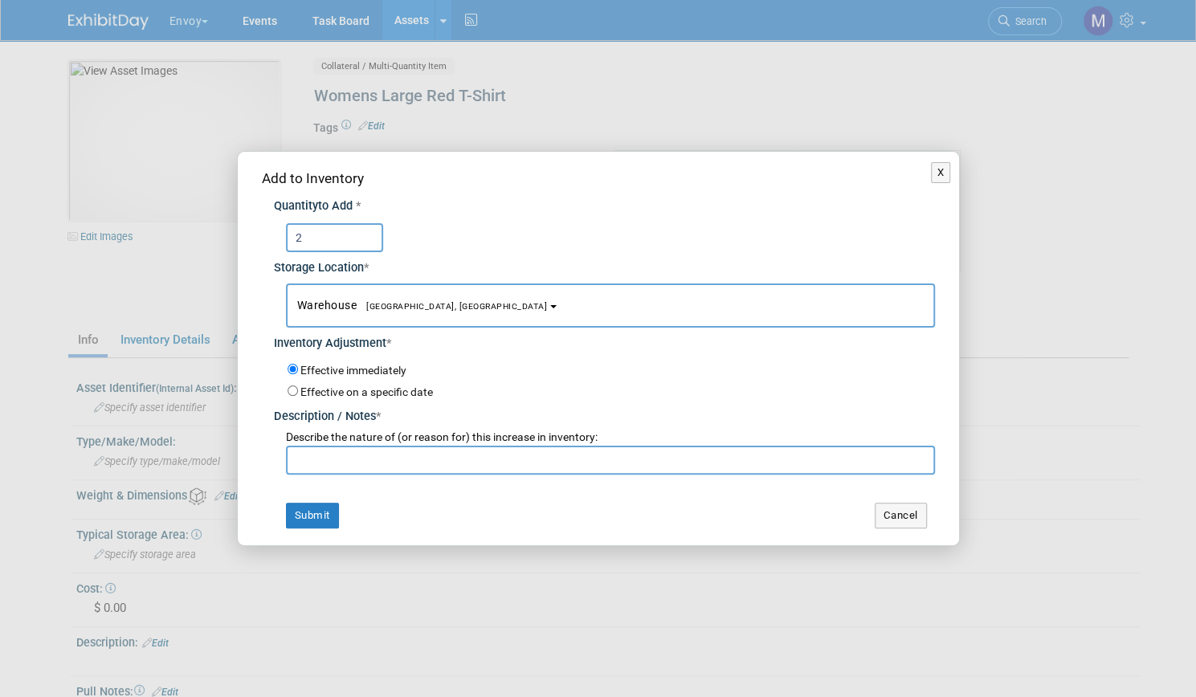
type input "2"
click at [366, 456] on input "text" at bounding box center [610, 460] width 649 height 29
type input "new"
click at [296, 519] on button "Submit" at bounding box center [312, 516] width 53 height 26
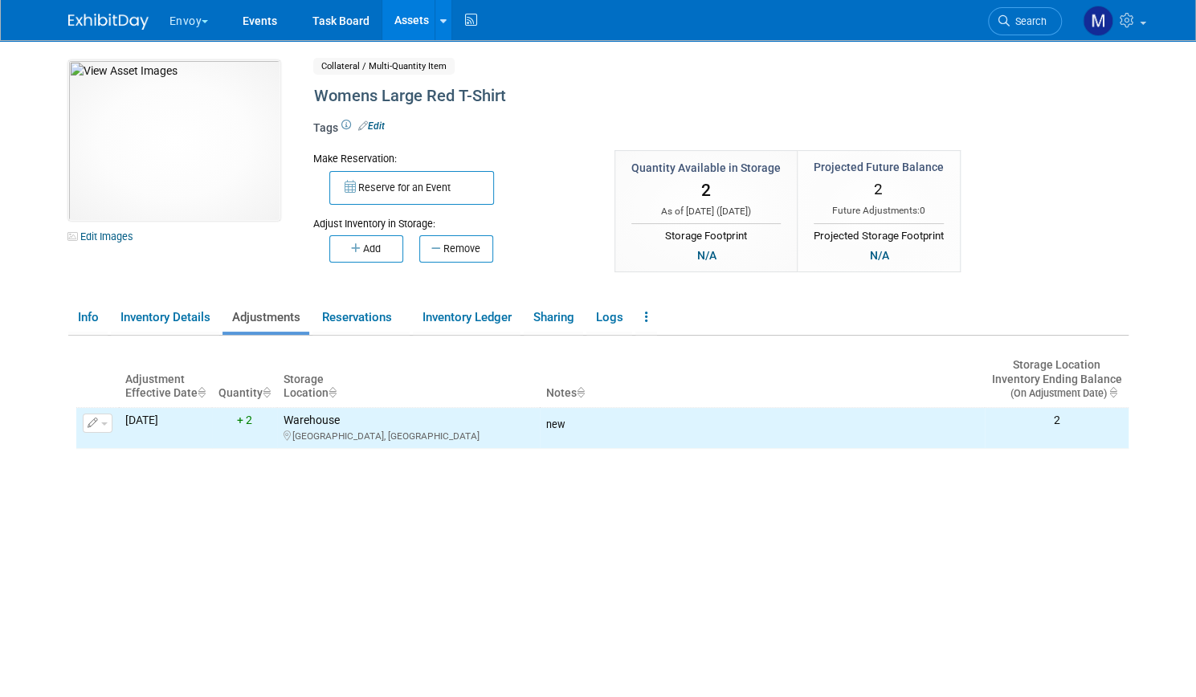
click at [397, 23] on link "Assets" at bounding box center [411, 20] width 59 height 40
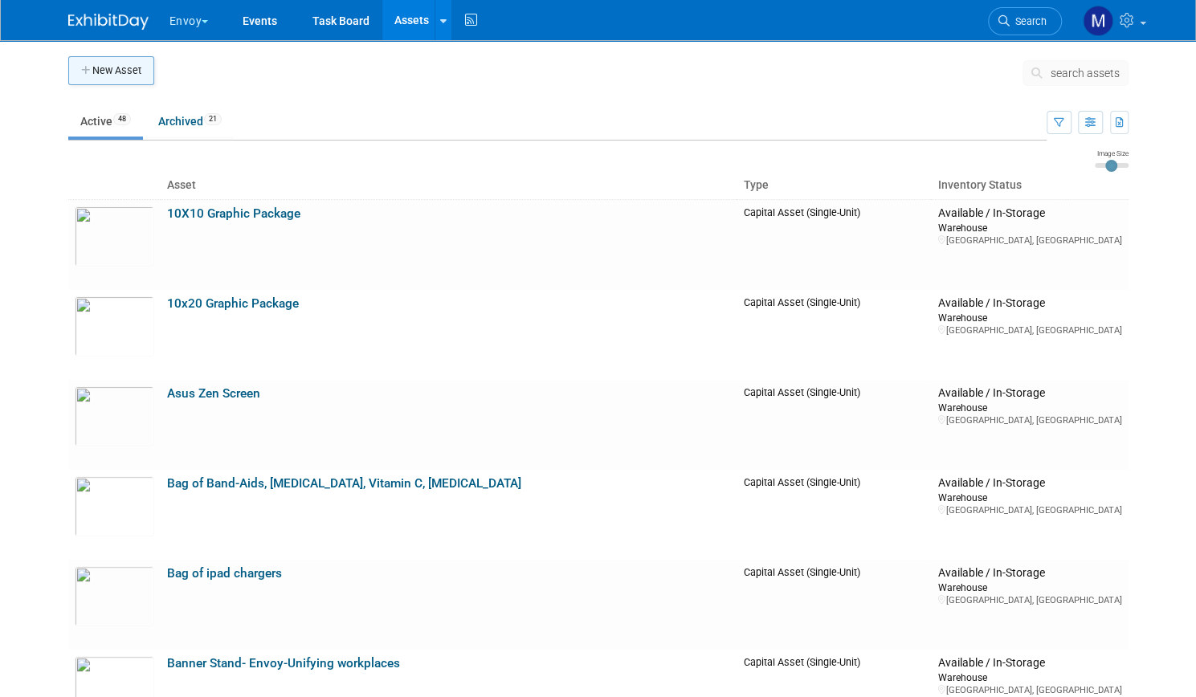
click at [129, 82] on button "New Asset" at bounding box center [111, 70] width 86 height 29
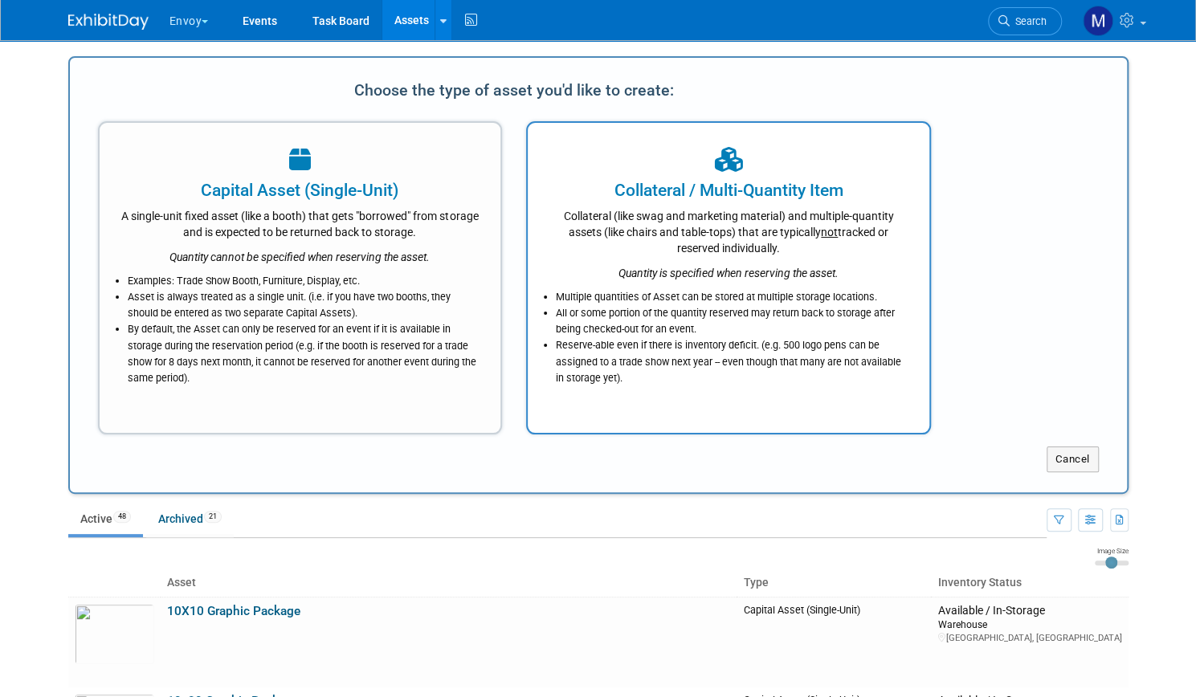
click at [726, 224] on div "Collateral (like swag and marketing material) and multiple-quantity assets (lik…" at bounding box center [729, 229] width 362 height 54
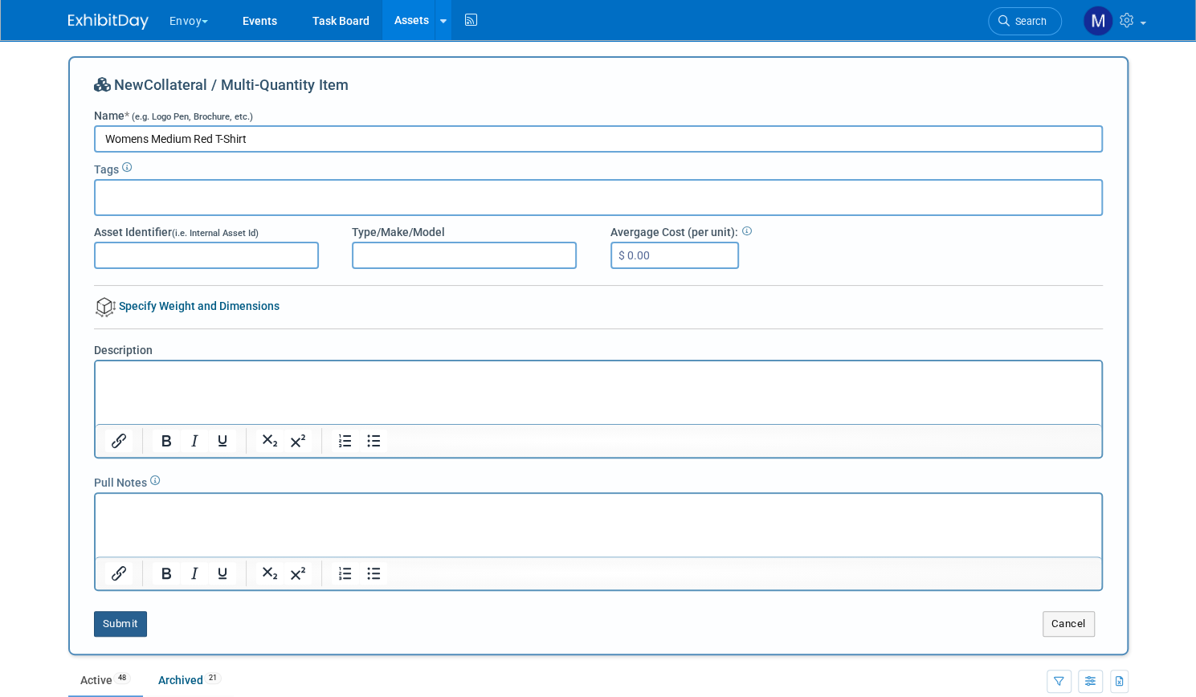
type input "Womens Medium Red T-Shirt"
click at [96, 628] on button "Submit" at bounding box center [120, 624] width 53 height 26
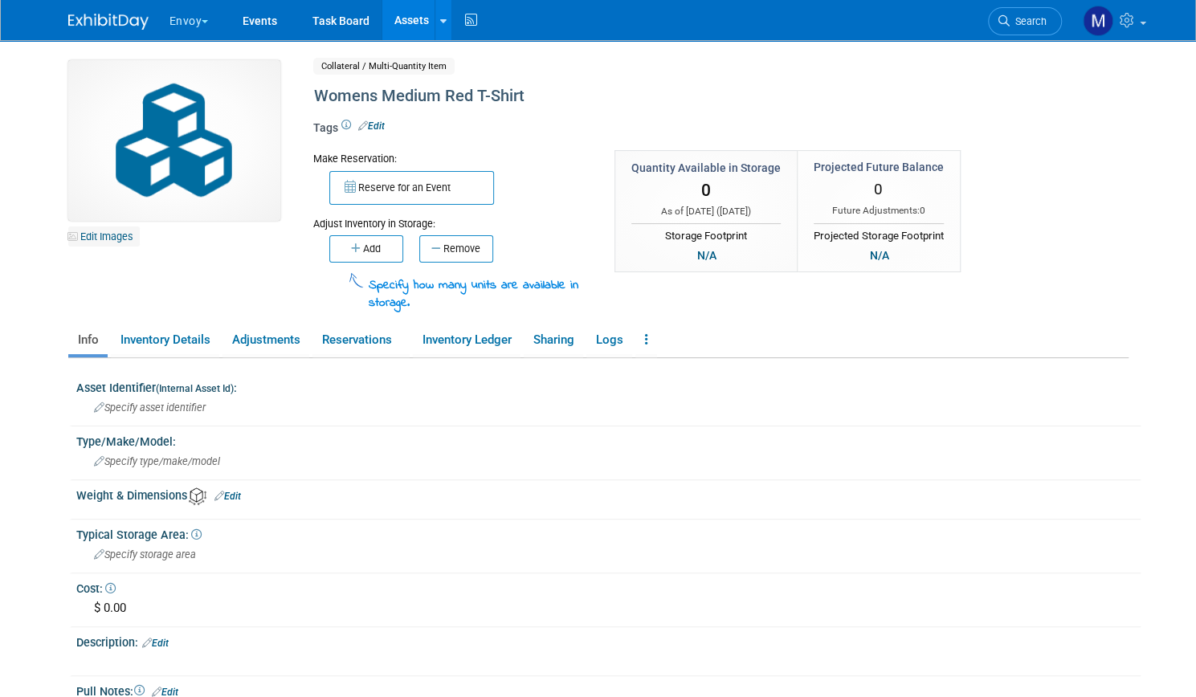
click at [120, 236] on link "Edit Images" at bounding box center [104, 237] width 72 height 20
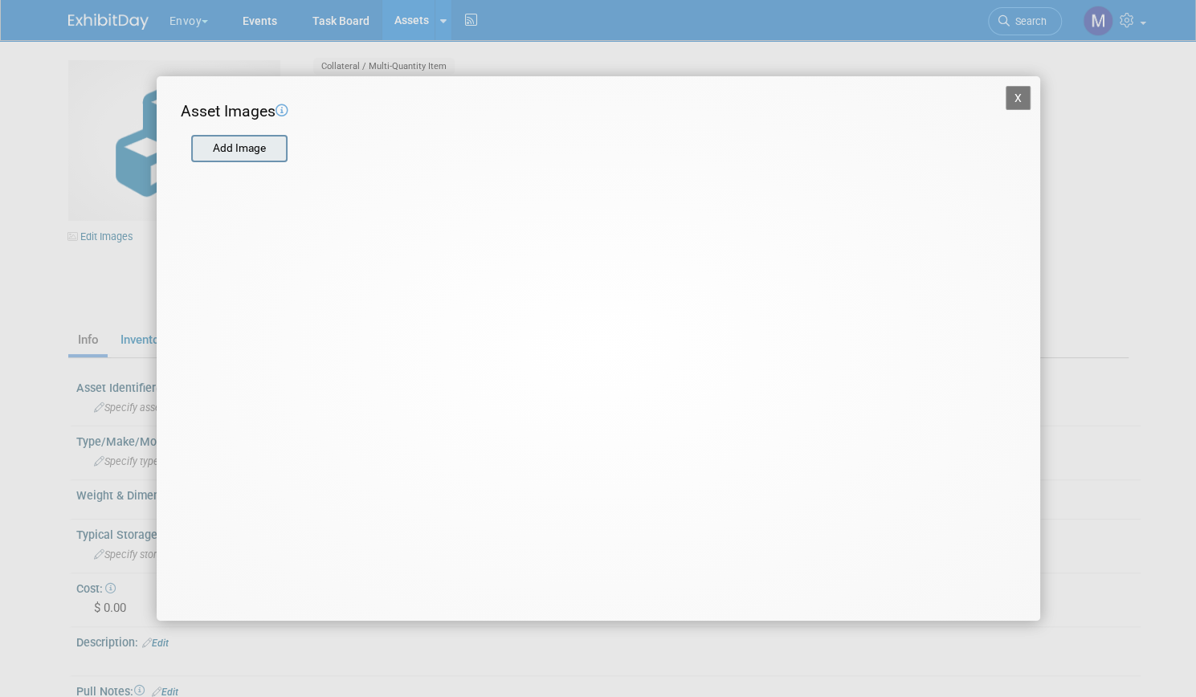
click at [239, 145] on input "file" at bounding box center [190, 149] width 191 height 24
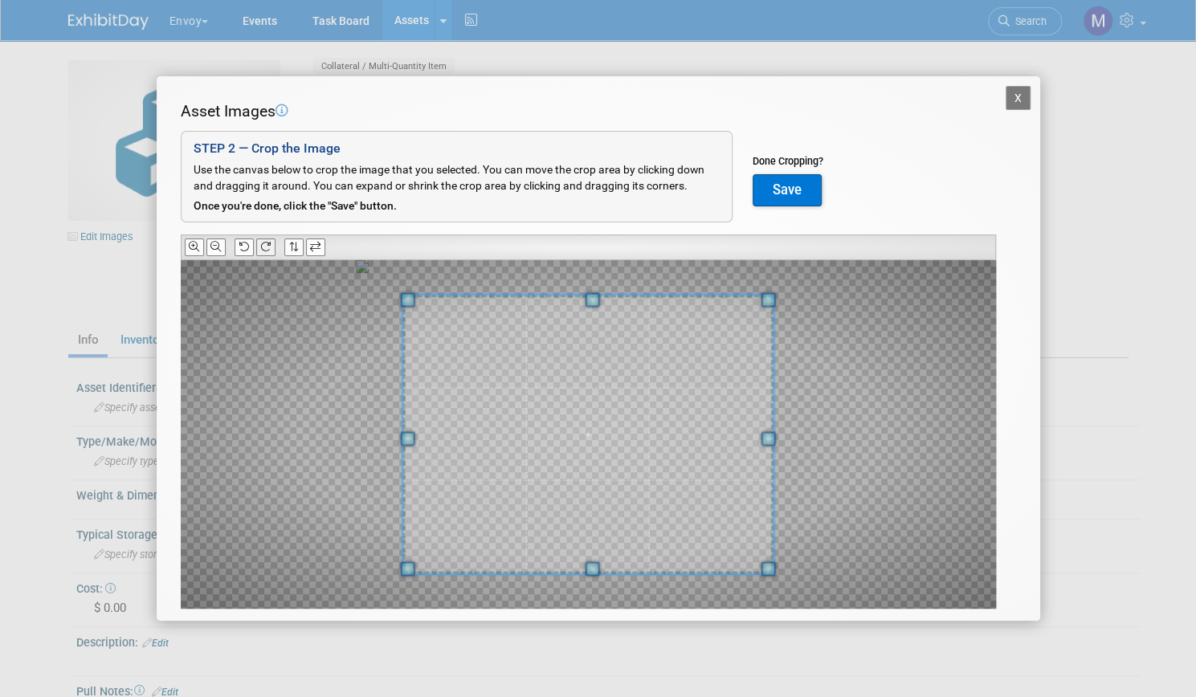
click at [267, 248] on icon at bounding box center [265, 247] width 10 height 10
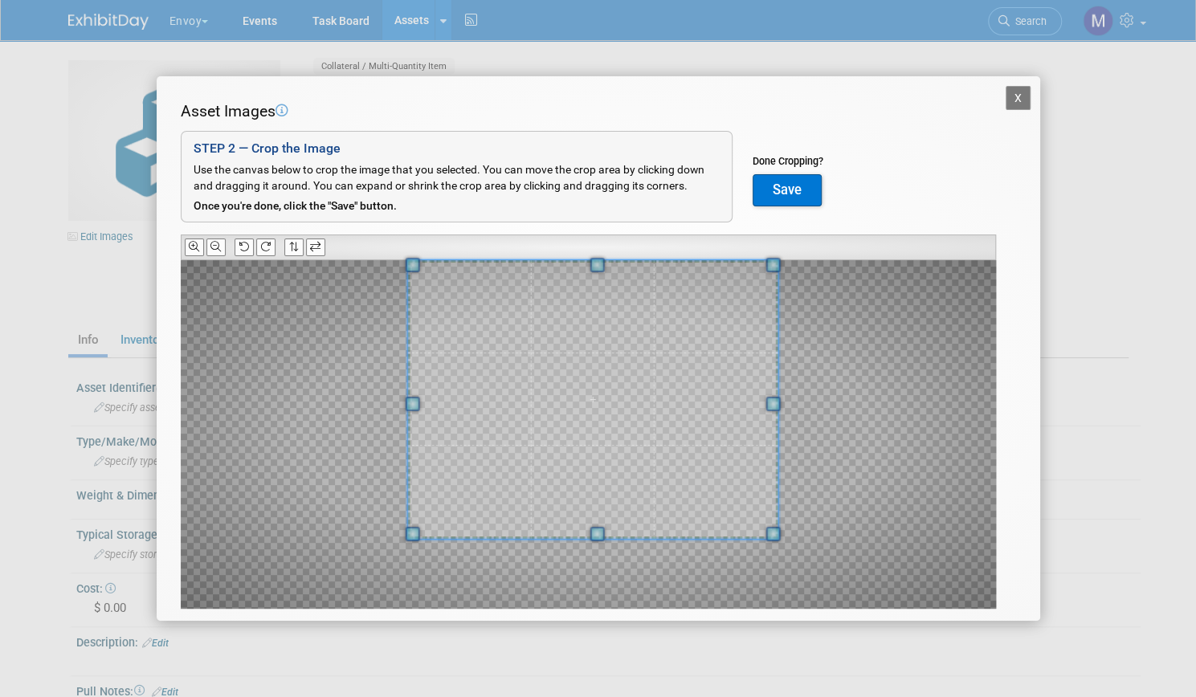
click at [635, 313] on span at bounding box center [592, 399] width 371 height 279
click at [789, 182] on button "Save" at bounding box center [787, 190] width 69 height 32
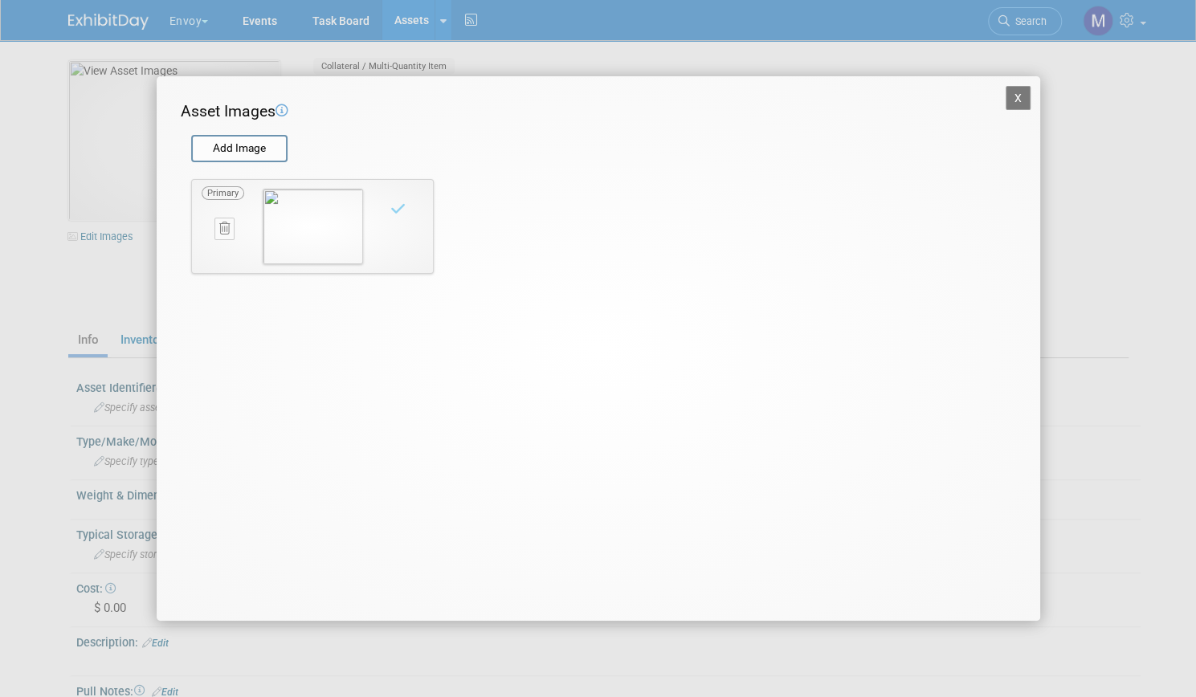
click at [1022, 96] on button "X" at bounding box center [1019, 98] width 26 height 24
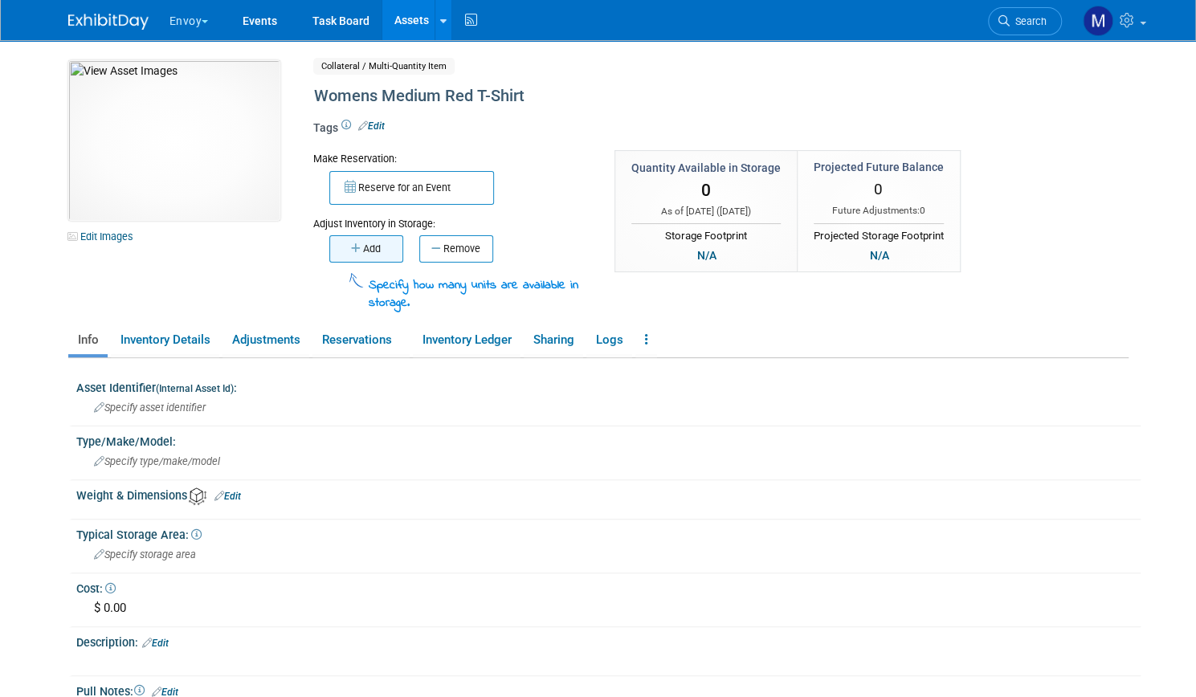
click at [365, 244] on button "Add" at bounding box center [366, 248] width 74 height 27
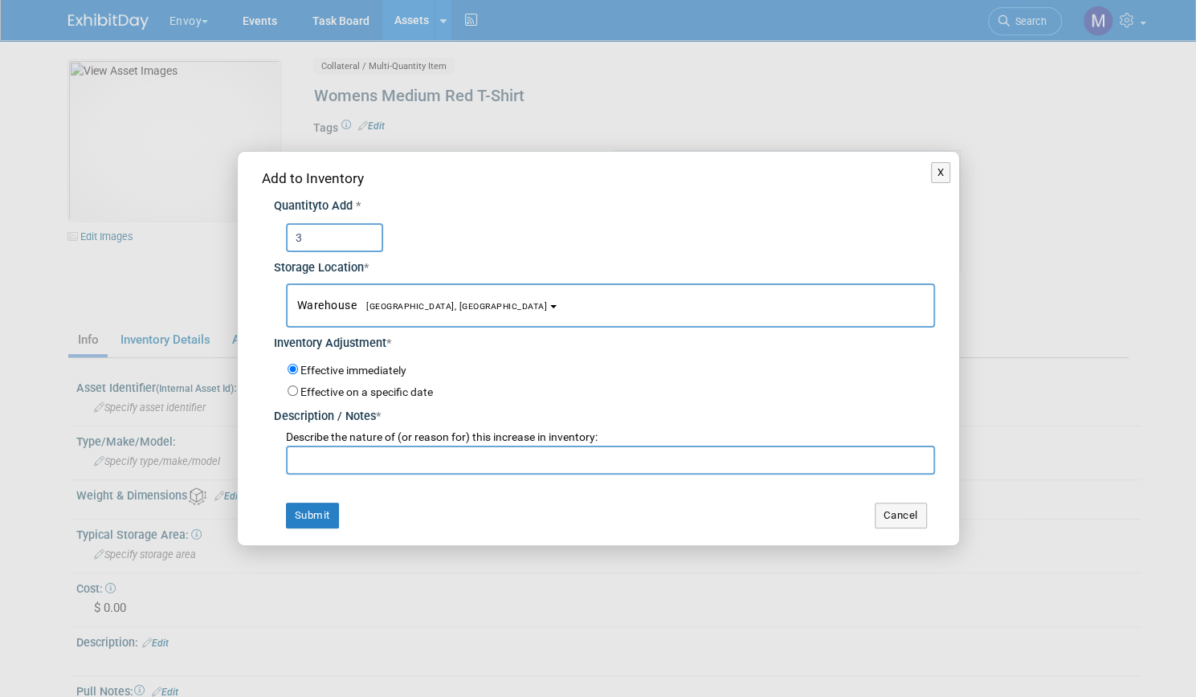
type input "3"
click at [379, 468] on input "text" at bounding box center [610, 460] width 649 height 29
type input "new"
click at [310, 505] on button "Submit" at bounding box center [312, 516] width 53 height 26
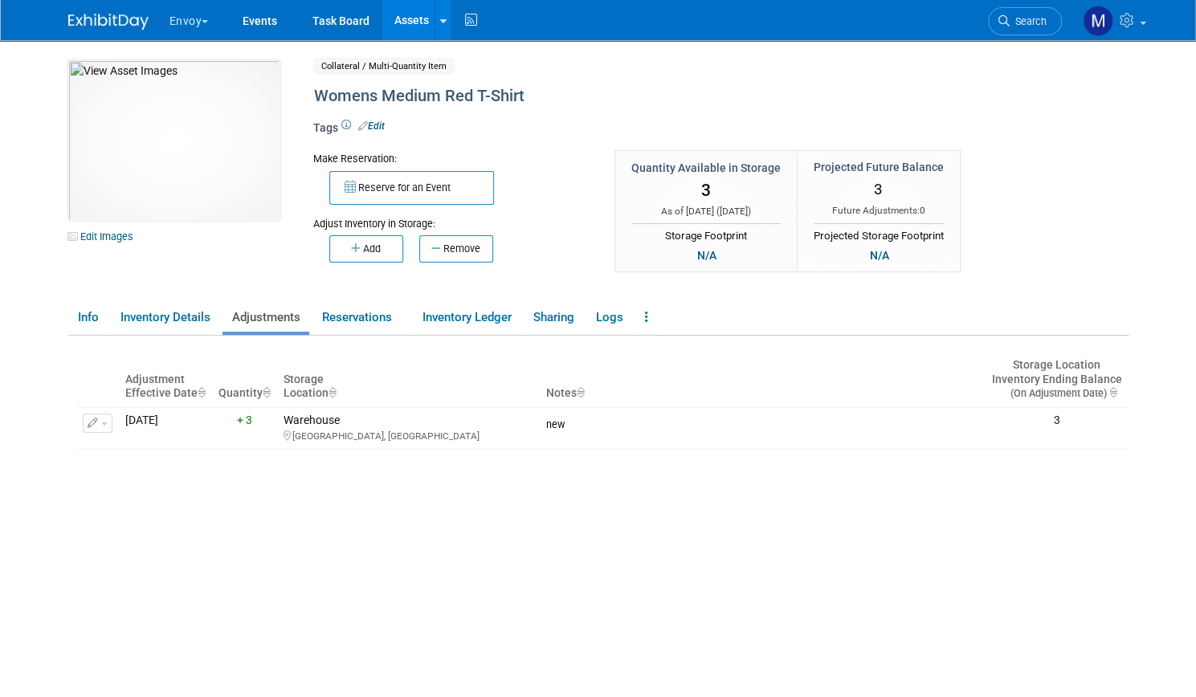
click at [409, 21] on link "Assets" at bounding box center [411, 20] width 59 height 40
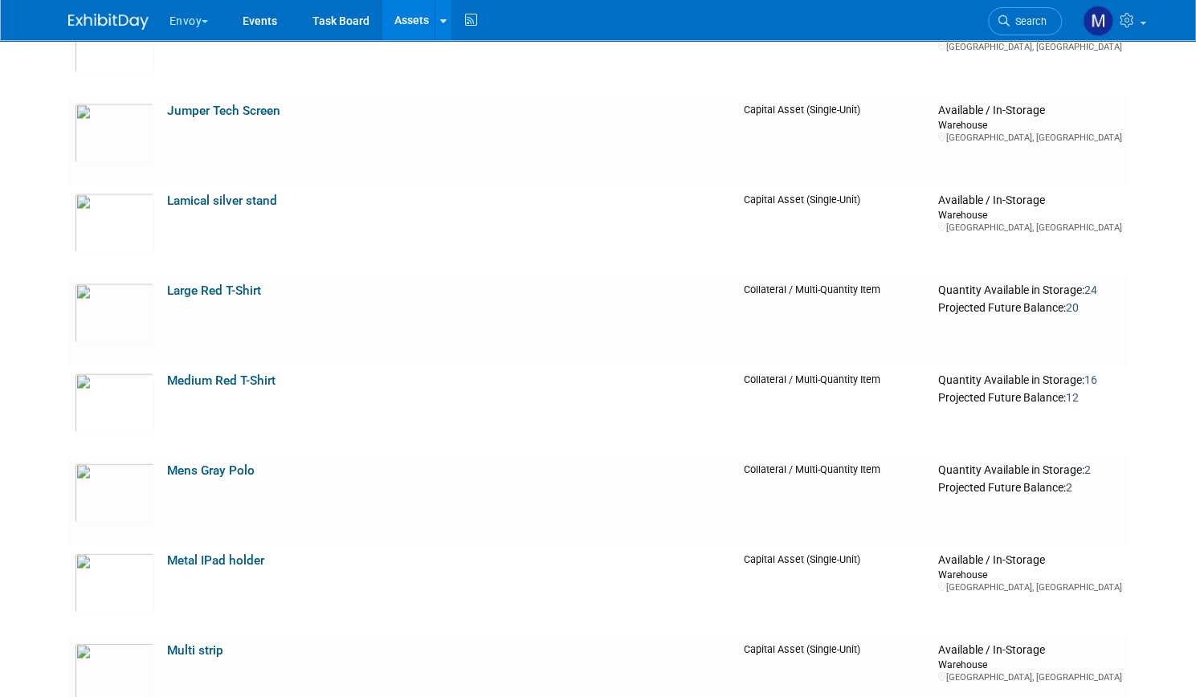
scroll to position [1716, 0]
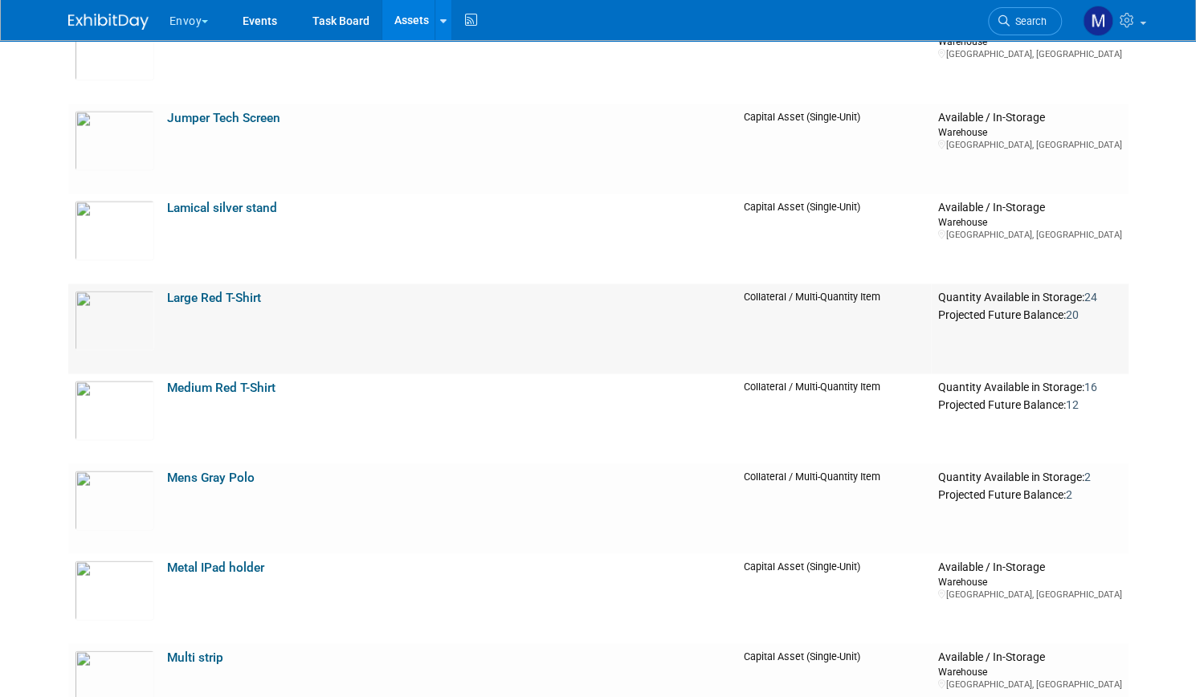
click at [232, 298] on link "Large Red T-Shirt" at bounding box center [214, 297] width 94 height 14
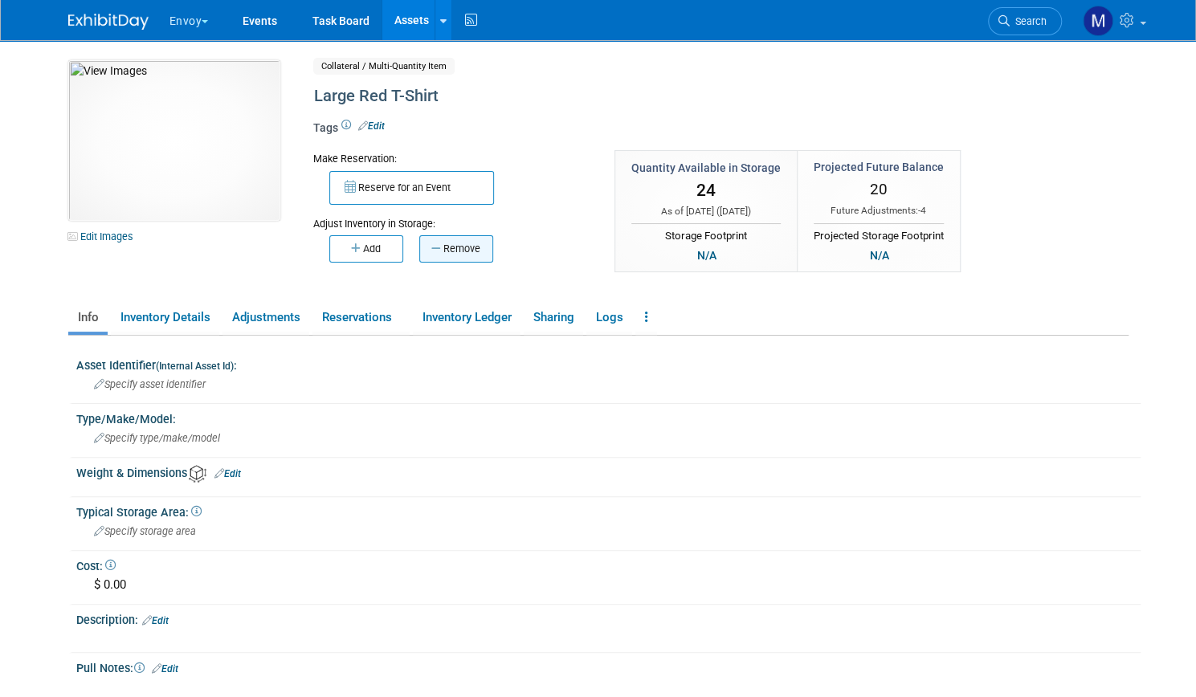
click at [442, 241] on button "Remove" at bounding box center [456, 248] width 74 height 27
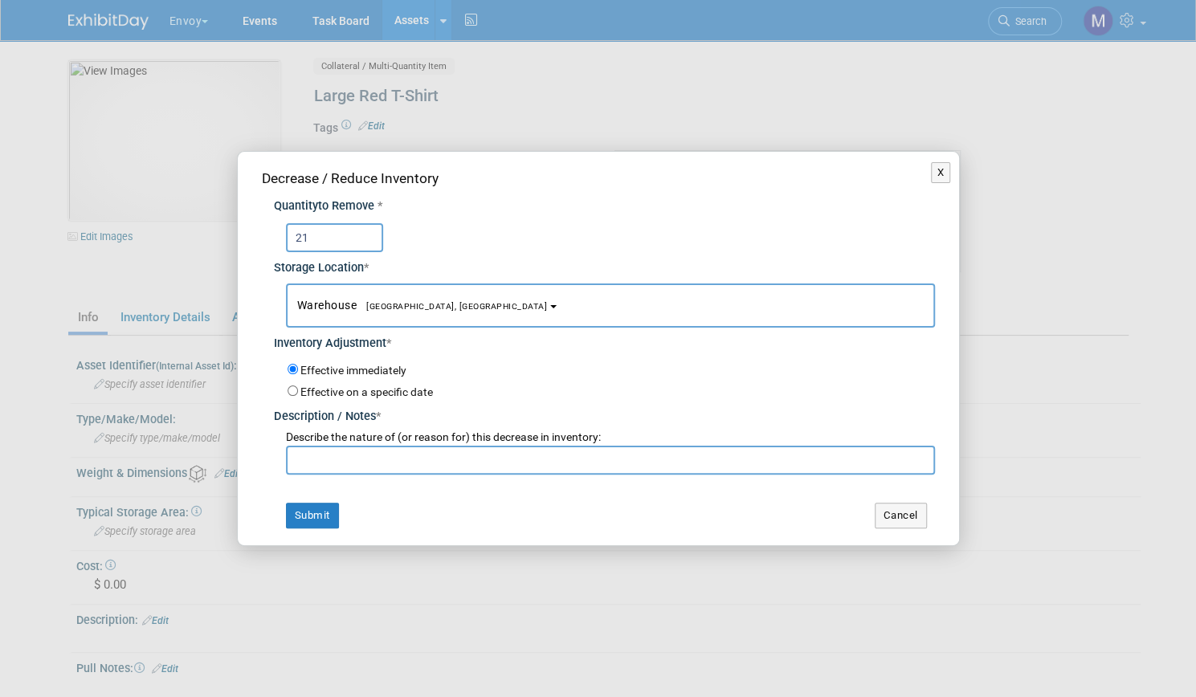
type input "21"
click at [345, 460] on input "text" at bounding box center [610, 460] width 649 height 29
type input "adjustment"
click at [321, 515] on button "Submit" at bounding box center [312, 516] width 53 height 26
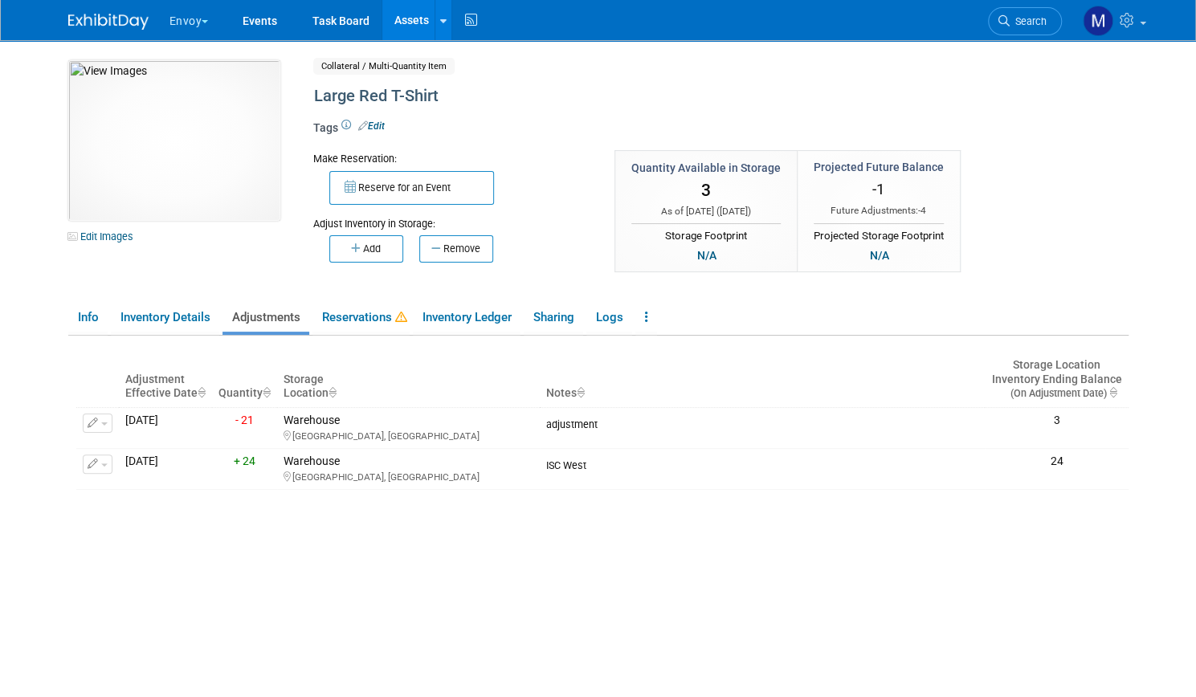
click at [403, 27] on link "Assets" at bounding box center [411, 20] width 59 height 40
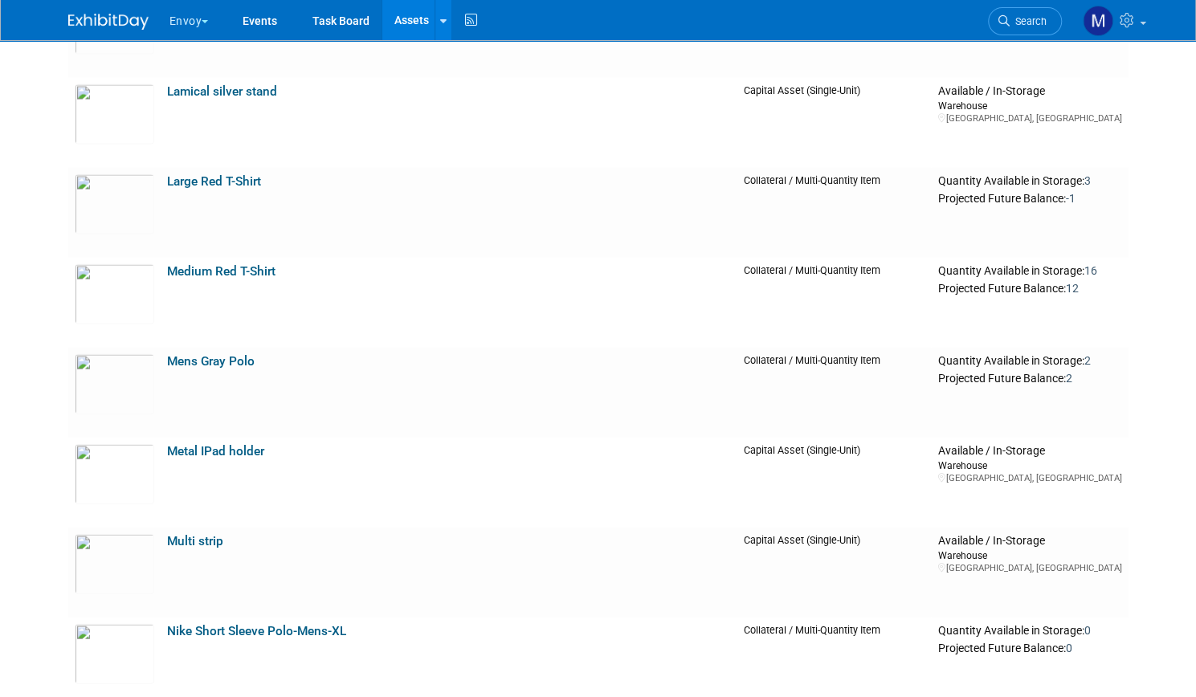
scroll to position [1928, 0]
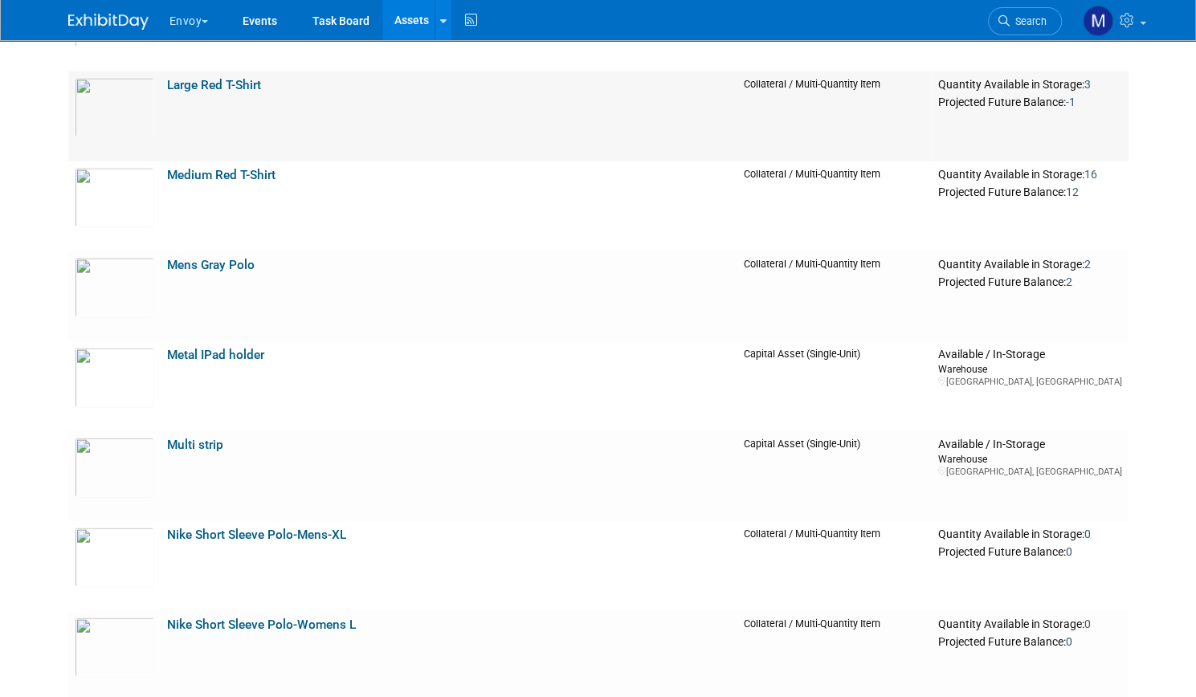
click at [230, 80] on link "Large Red T-Shirt" at bounding box center [214, 85] width 94 height 14
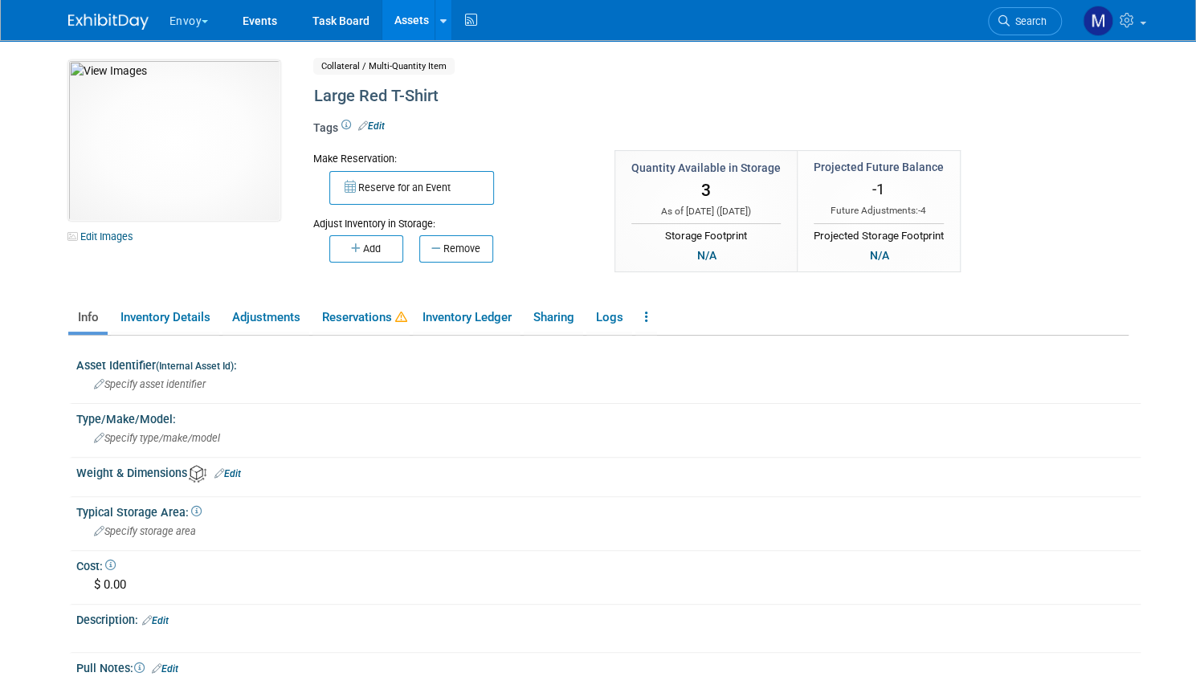
click at [373, 121] on link "Edit" at bounding box center [371, 126] width 27 height 11
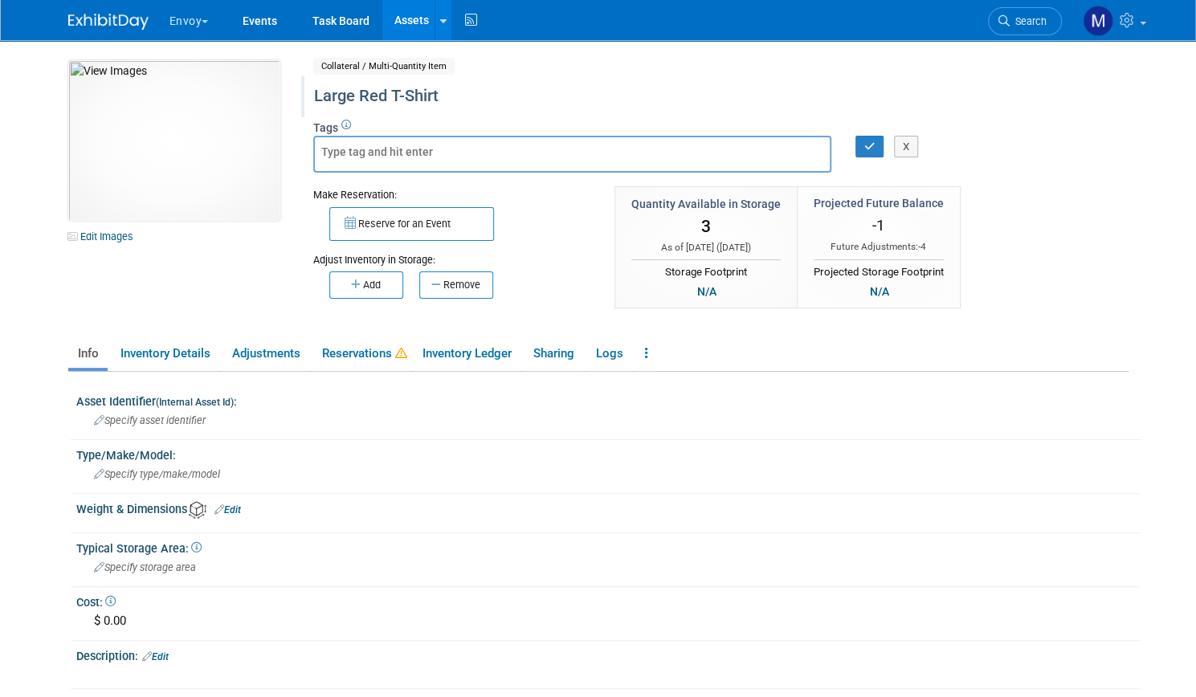
click at [308, 97] on div "Large Red T-Shirt" at bounding box center [660, 96] width 704 height 29
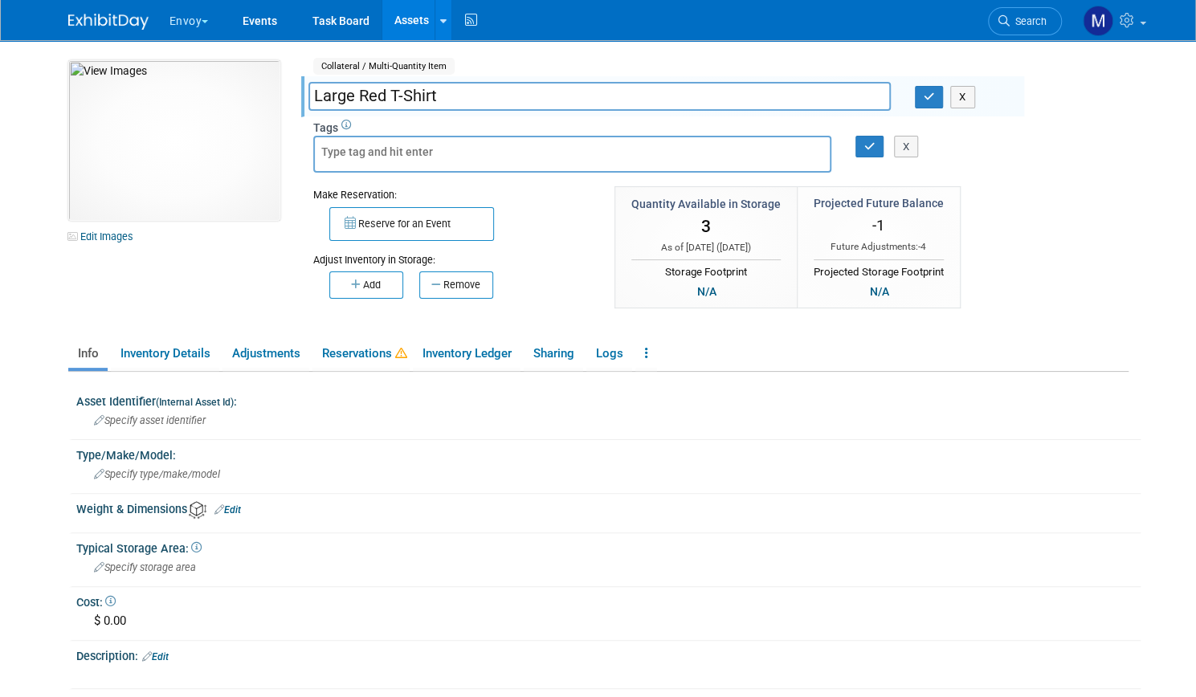
click at [308, 96] on input "Large Red T-Shirt" at bounding box center [599, 96] width 582 height 28
type input "Men's Large Red T-Shirt"
click at [937, 100] on button "button" at bounding box center [929, 97] width 29 height 22
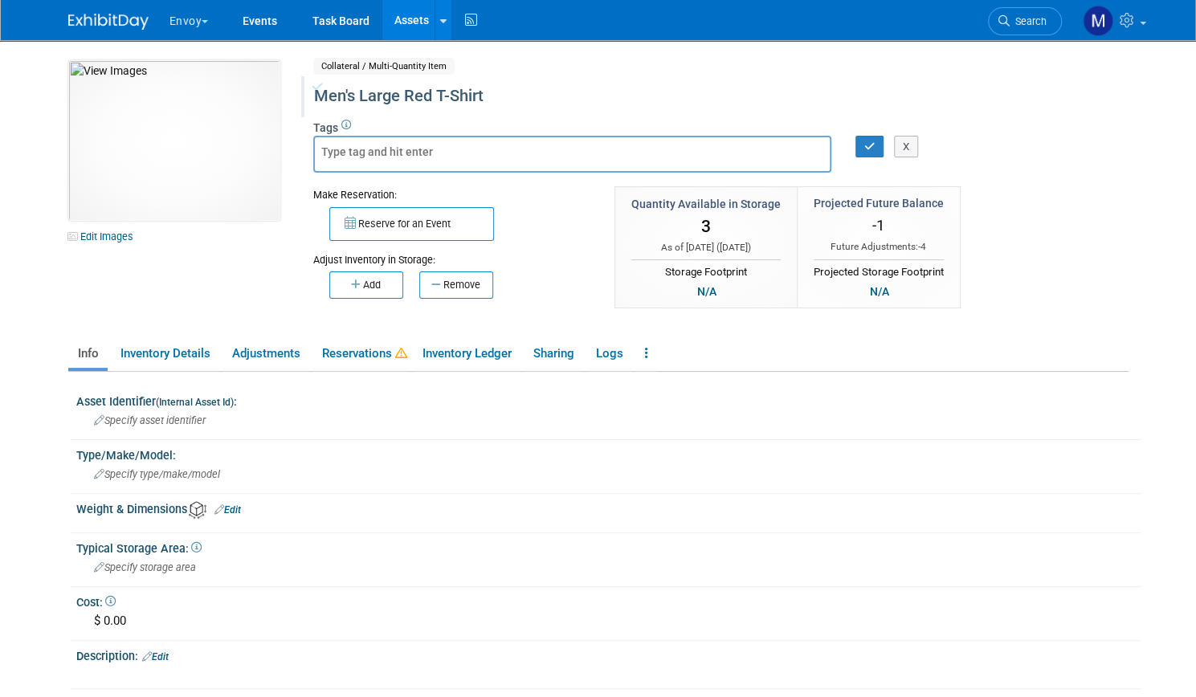
click at [400, 12] on link "Assets" at bounding box center [411, 20] width 59 height 40
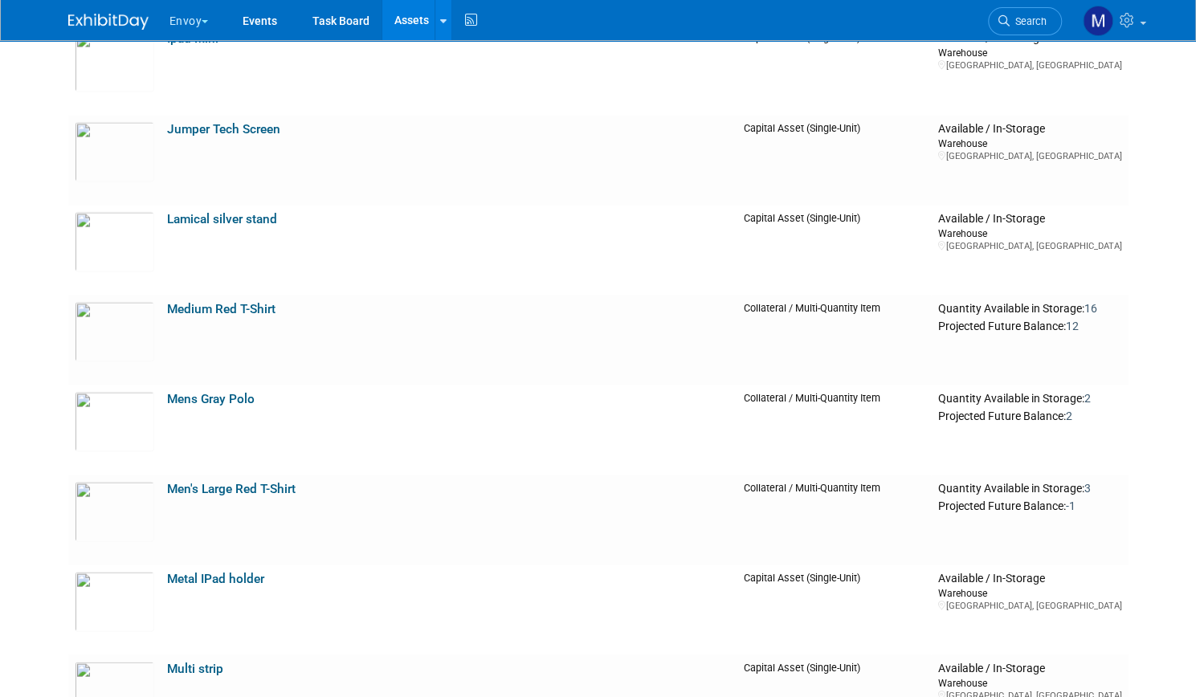
scroll to position [1703, 0]
click at [216, 304] on link "Medium Red T-Shirt" at bounding box center [221, 310] width 108 height 14
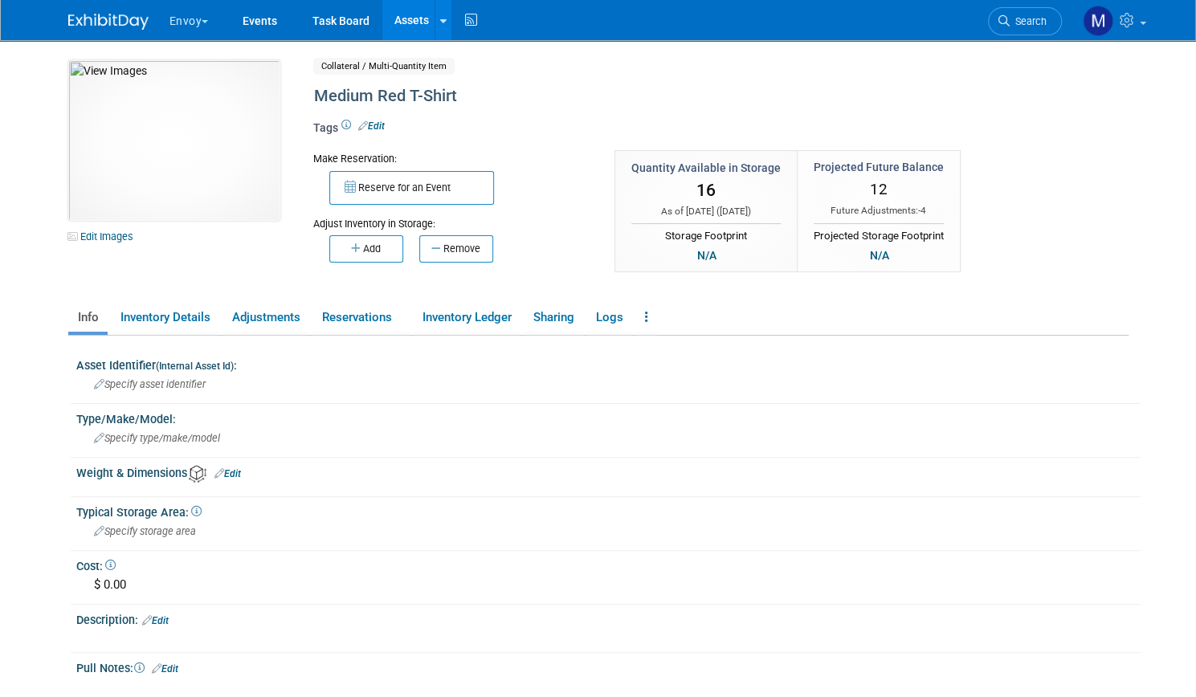
click at [369, 122] on link "Edit" at bounding box center [371, 126] width 27 height 11
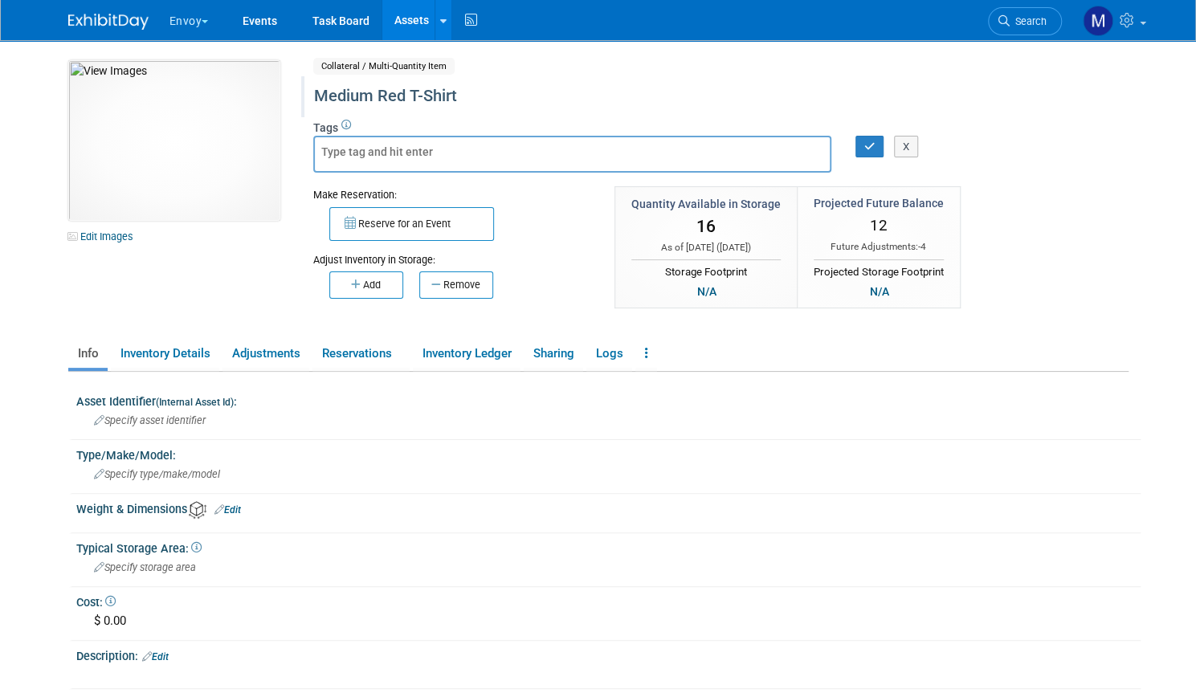
click at [308, 96] on div "Medium Red T-Shirt" at bounding box center [660, 96] width 704 height 29
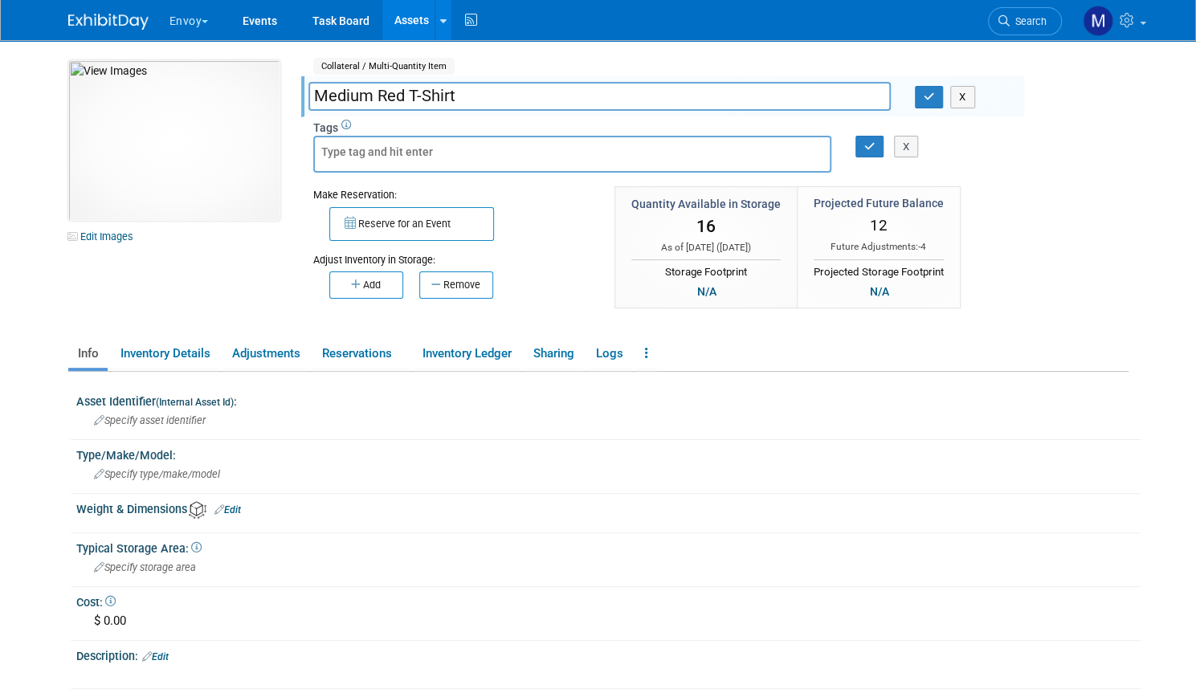
click at [308, 96] on input "Medium Red T-Shirt" at bounding box center [599, 96] width 582 height 28
type input "Men's Medium Red T-Shirt"
click at [936, 92] on button "button" at bounding box center [929, 97] width 29 height 22
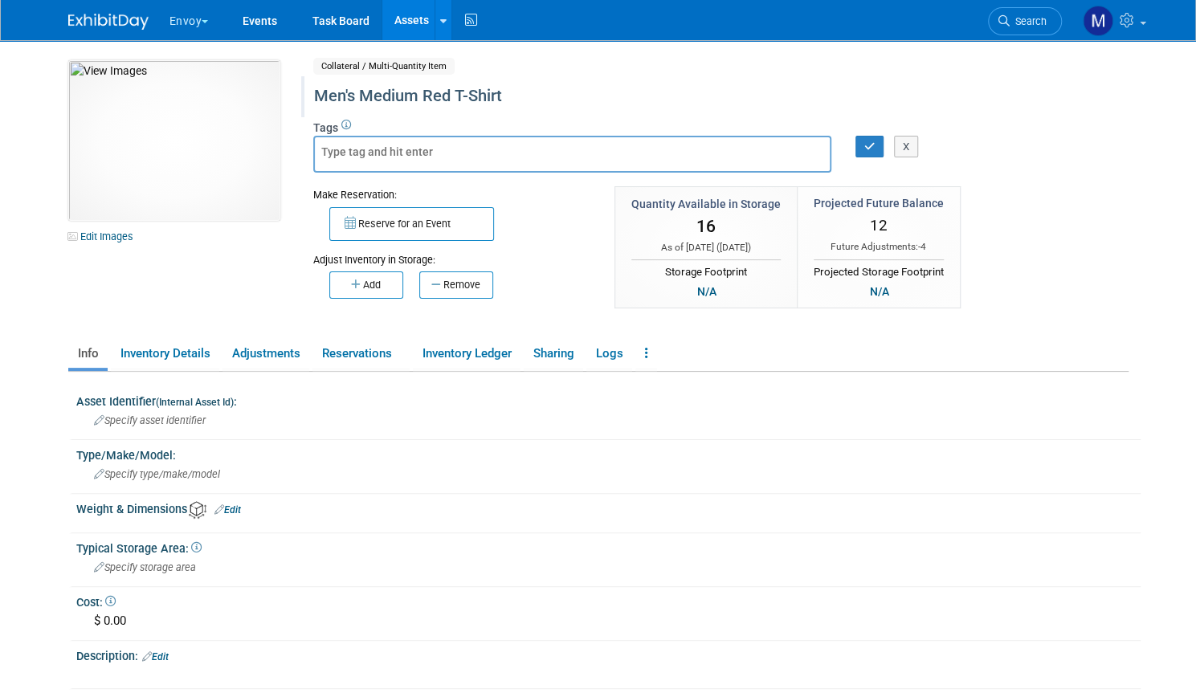
click at [387, 19] on link "Assets" at bounding box center [411, 20] width 59 height 40
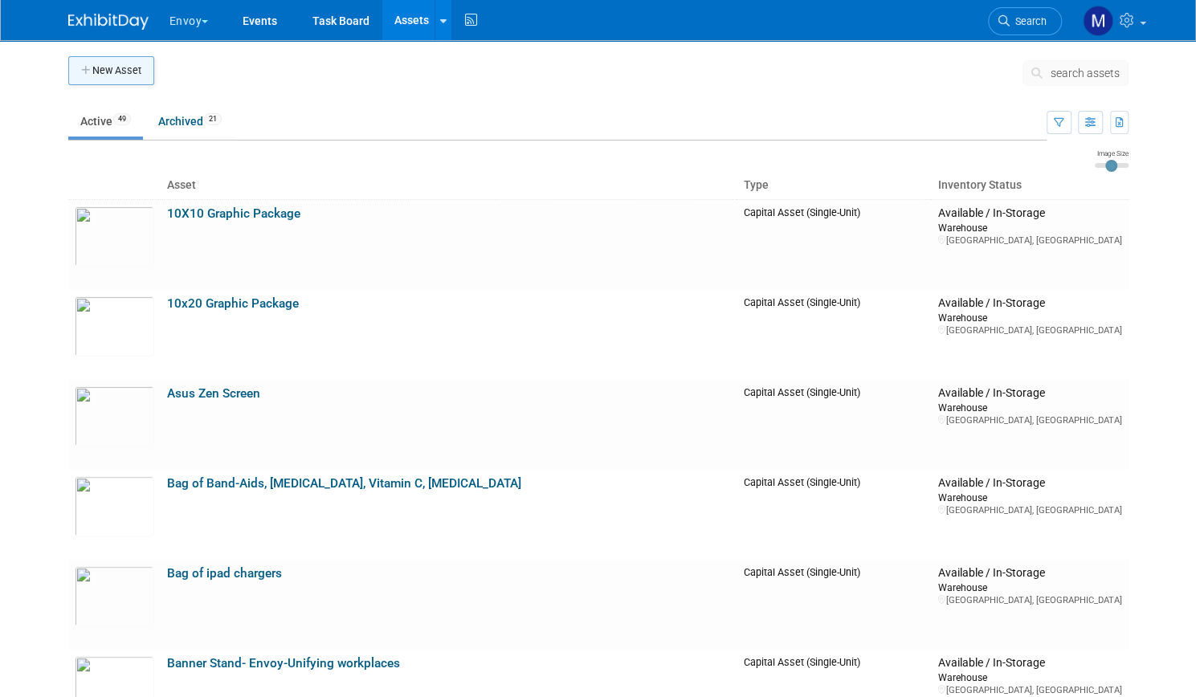
click at [129, 76] on button "New Asset" at bounding box center [111, 70] width 86 height 29
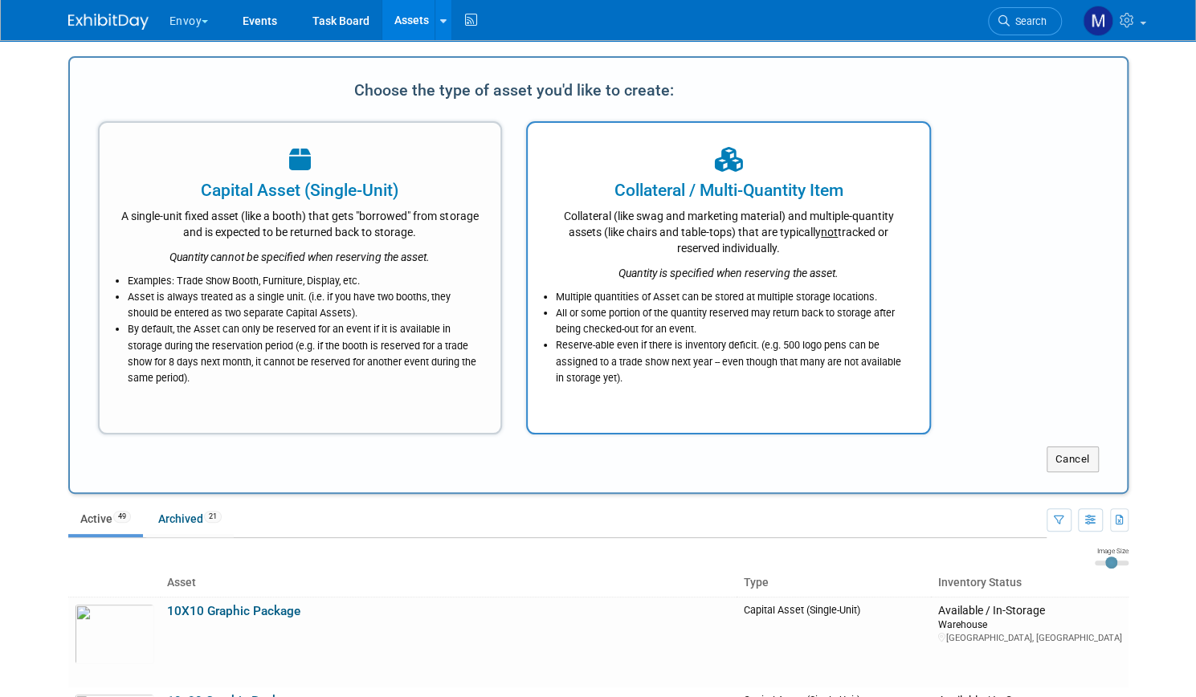
click at [694, 207] on div "Collateral (like swag and marketing material) and multiple-quantity assets (lik…" at bounding box center [729, 229] width 362 height 54
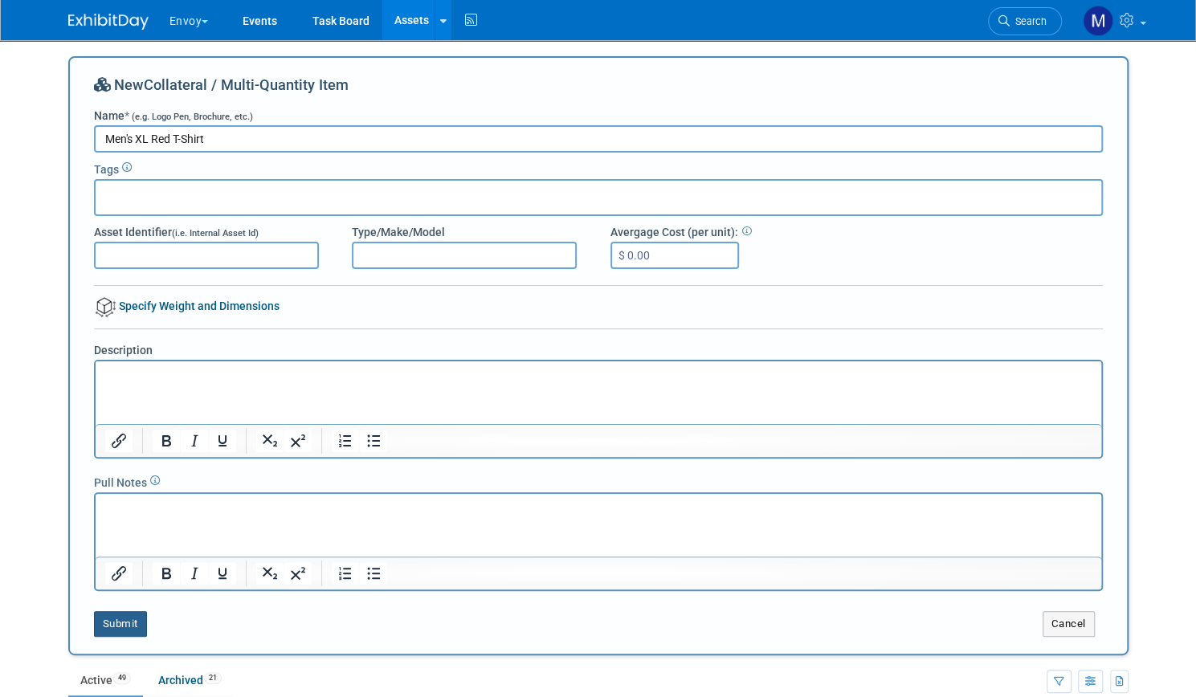
type input "Men's XL Red T-Shirt"
click at [121, 615] on button "Submit" at bounding box center [120, 624] width 53 height 26
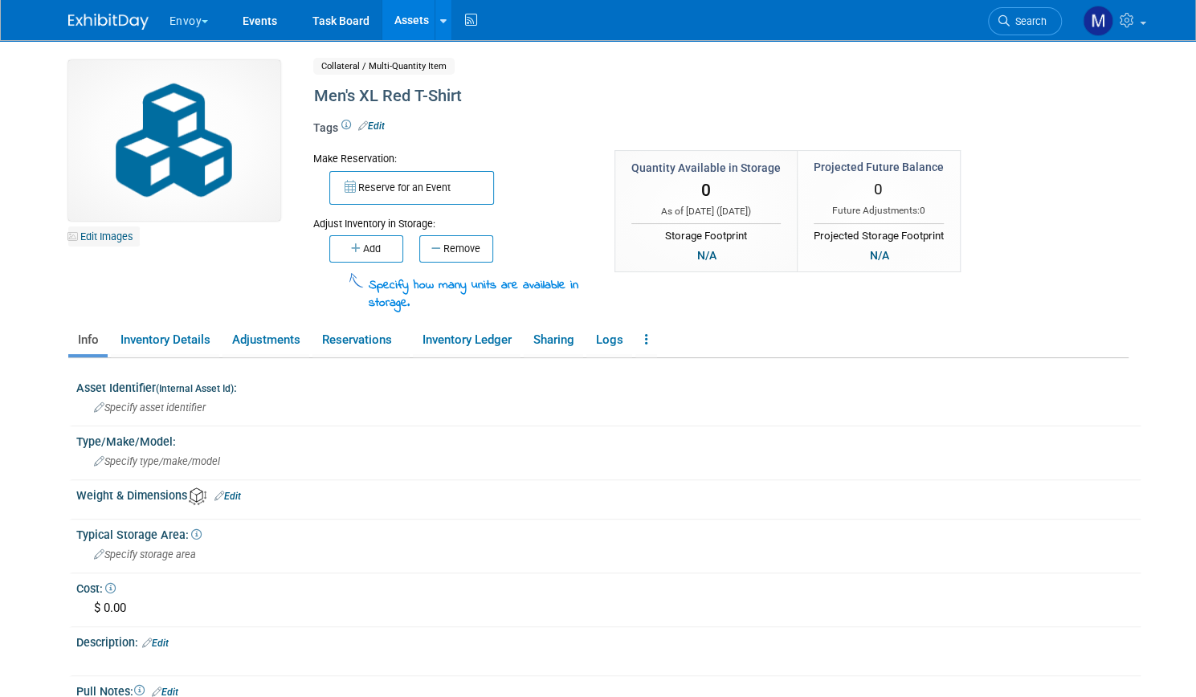
click at [104, 231] on link "Edit Images" at bounding box center [104, 237] width 72 height 20
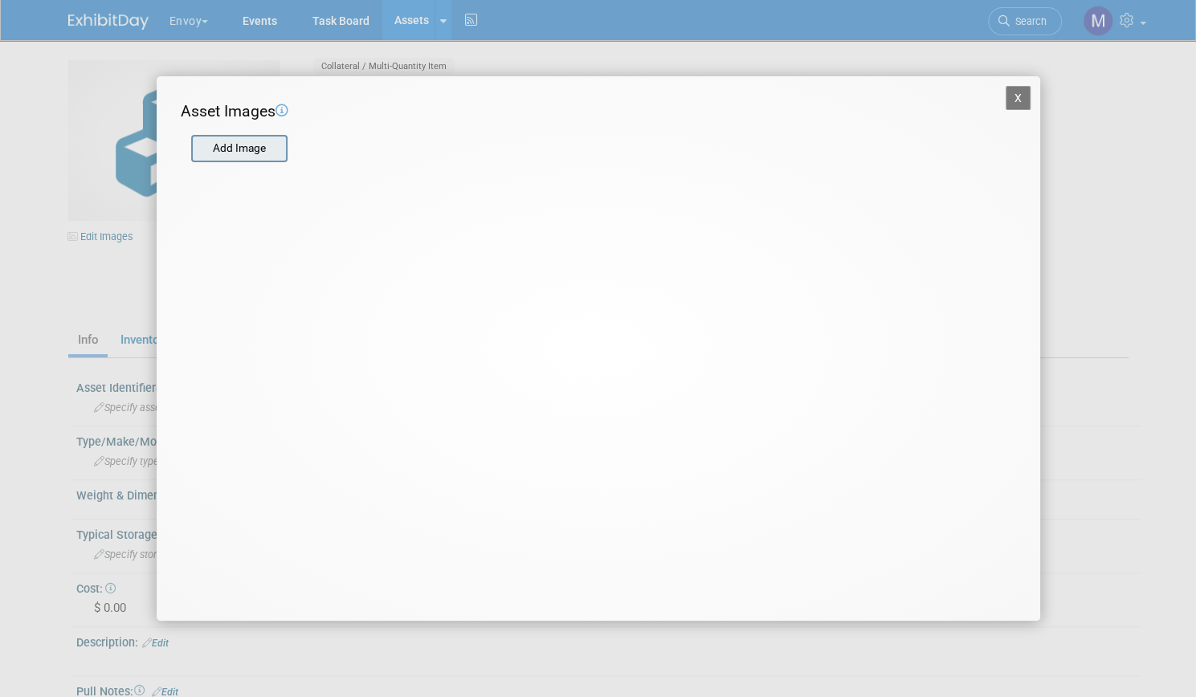
click at [252, 157] on input "file" at bounding box center [190, 149] width 191 height 24
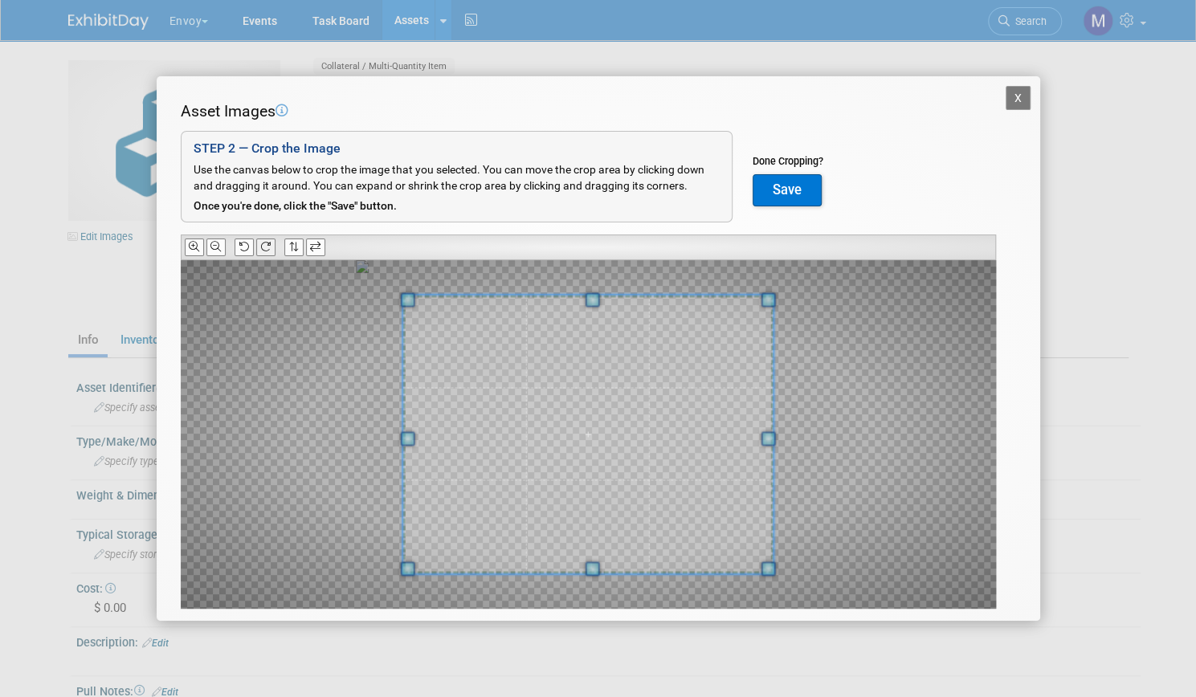
click at [269, 242] on icon at bounding box center [265, 247] width 10 height 10
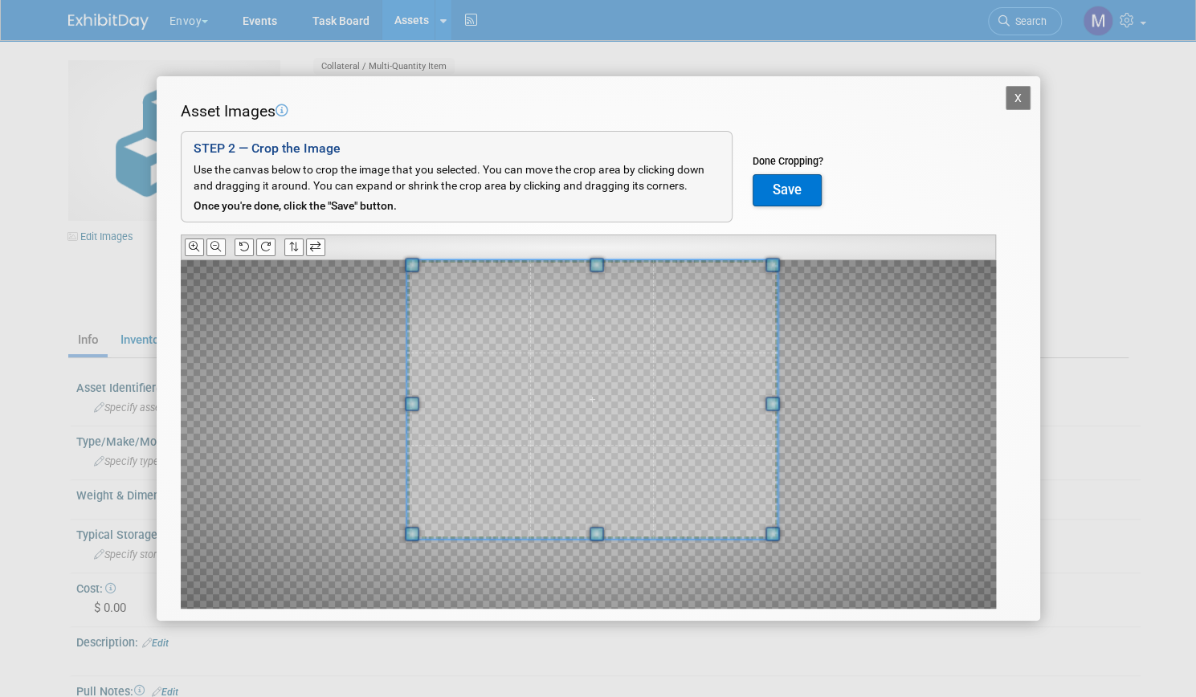
click at [622, 295] on span at bounding box center [592, 399] width 371 height 279
click at [800, 190] on button "Save" at bounding box center [787, 190] width 69 height 32
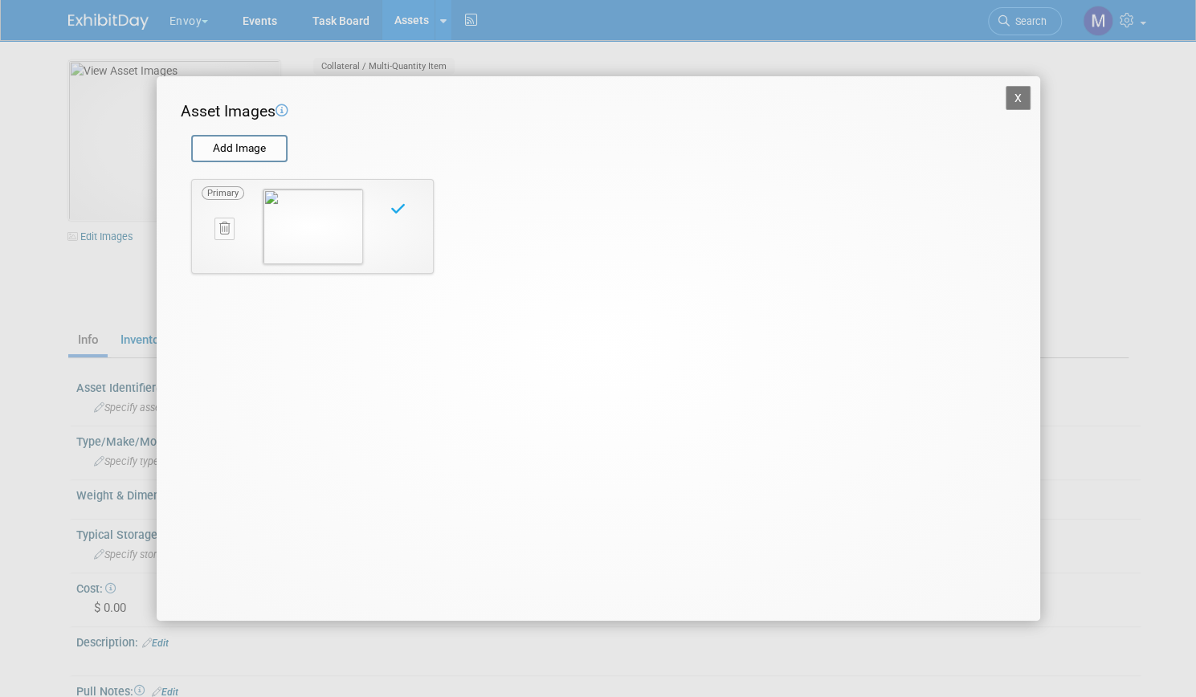
click at [1024, 96] on button "X" at bounding box center [1019, 98] width 26 height 24
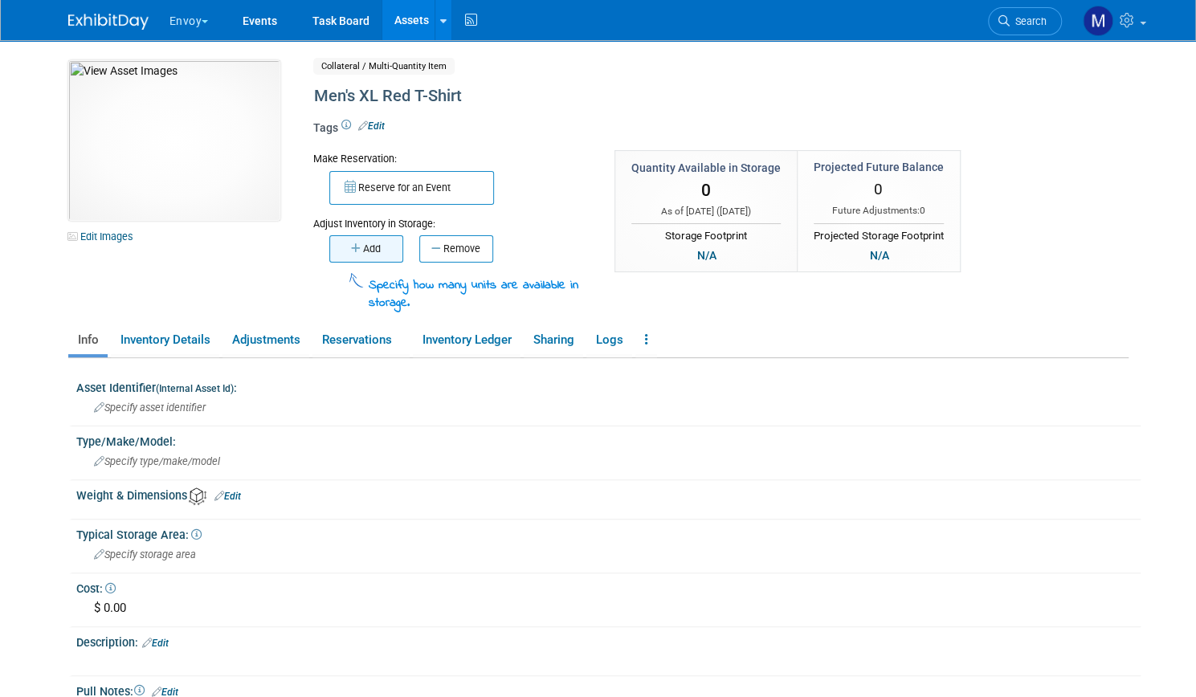
click at [351, 251] on icon "button" at bounding box center [357, 248] width 12 height 10
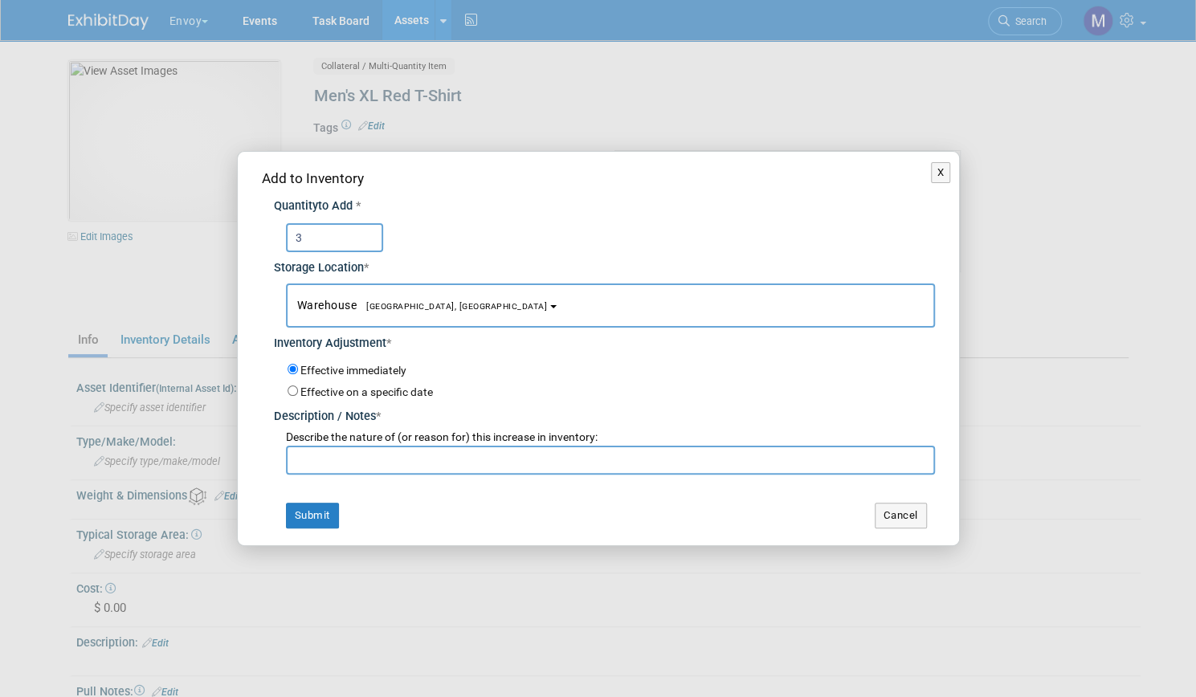
type input "3"
click at [341, 467] on input "text" at bounding box center [610, 460] width 649 height 29
type input "update"
click at [301, 521] on button "Submit" at bounding box center [312, 516] width 53 height 26
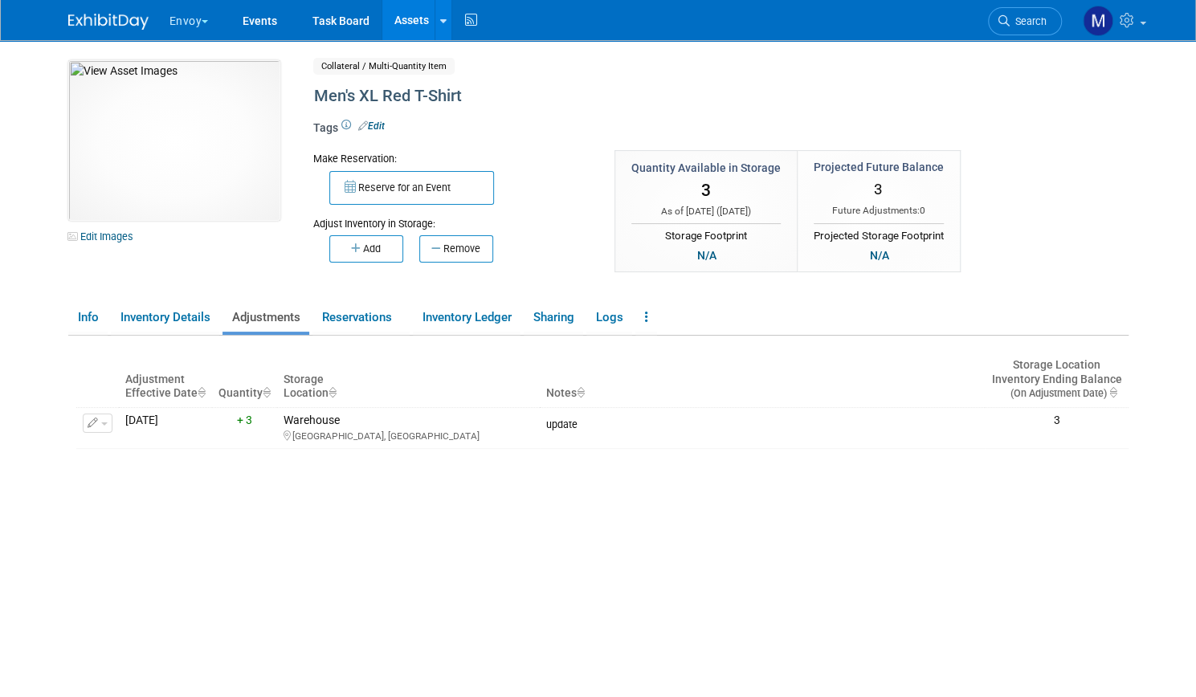
click at [400, 18] on link "Assets" at bounding box center [411, 20] width 59 height 40
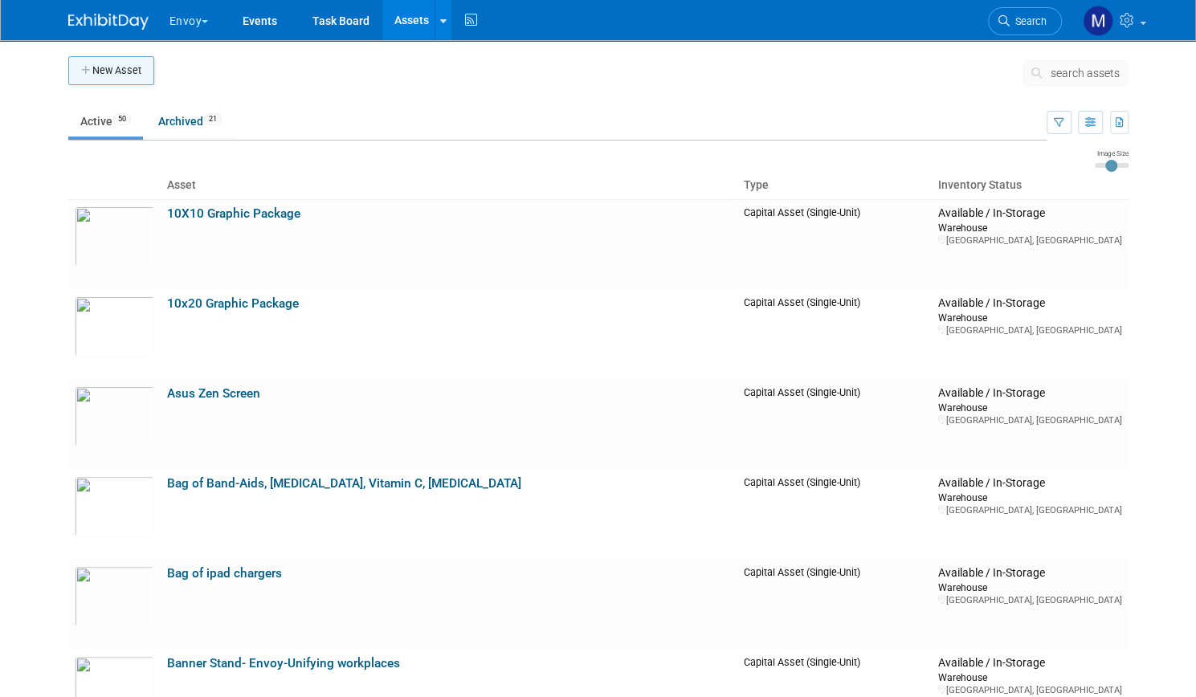
click at [104, 75] on button "New Asset" at bounding box center [111, 70] width 86 height 29
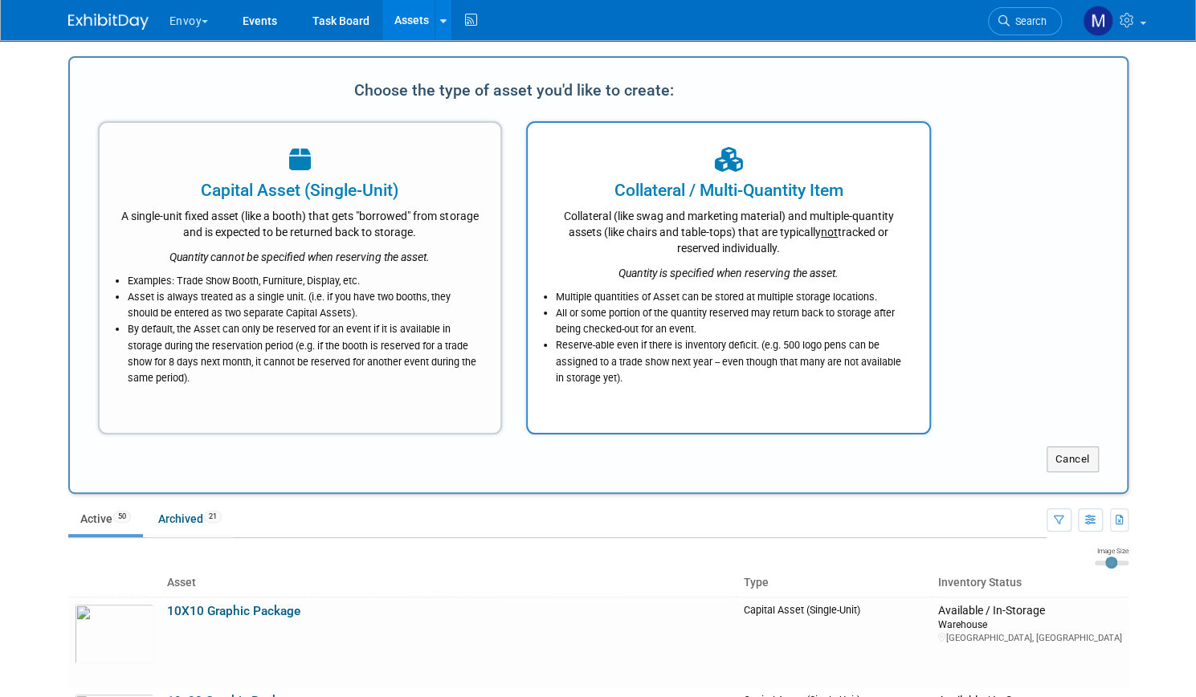
click at [709, 207] on div "Collateral (like swag and marketing material) and multiple-quantity assets (lik…" at bounding box center [729, 229] width 362 height 54
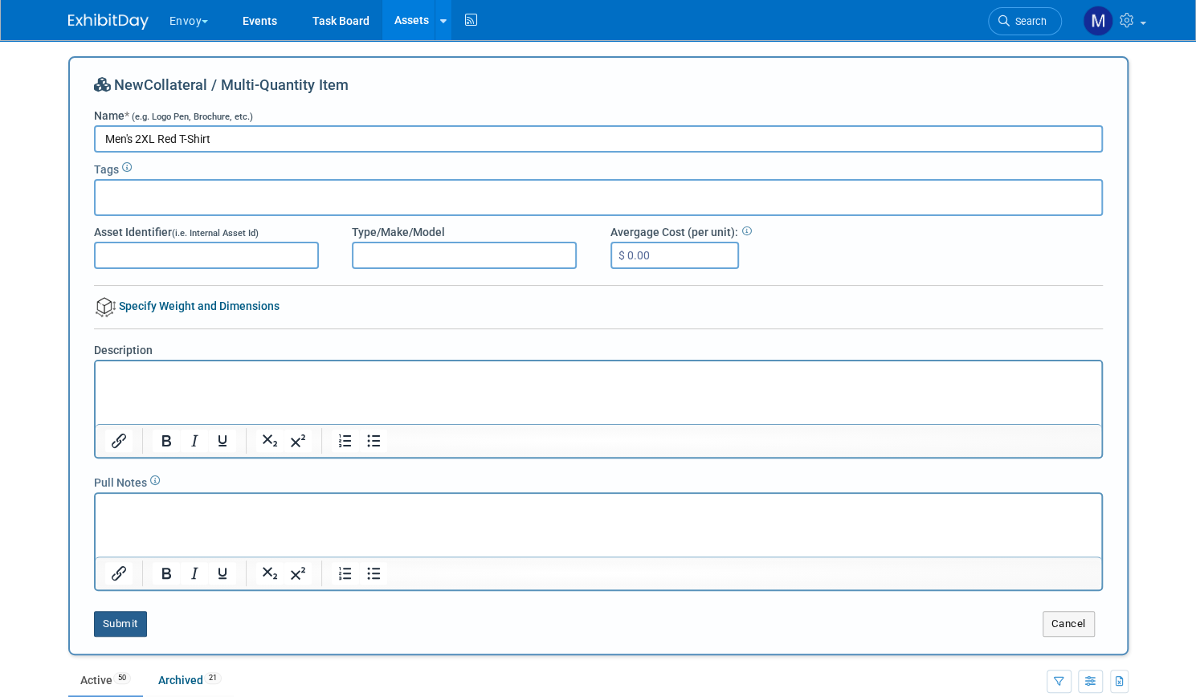
type input "Men's 2XL Red T-Shirt"
click at [98, 624] on button "Submit" at bounding box center [120, 624] width 53 height 26
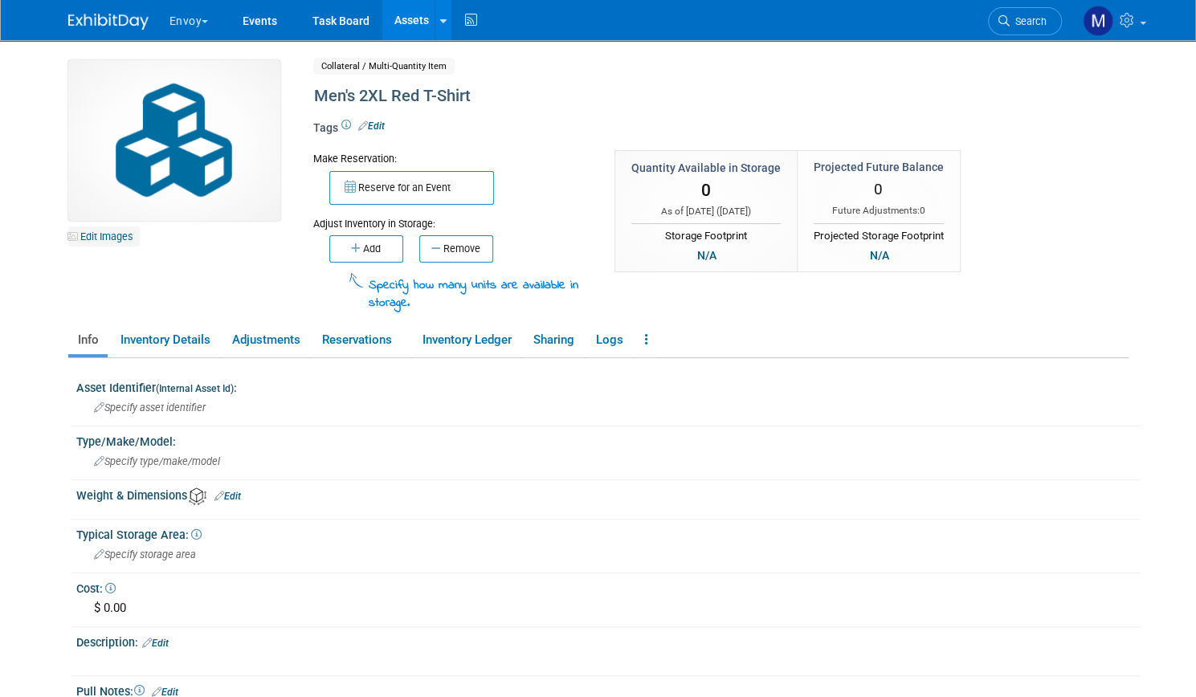
click at [104, 239] on link "Edit Images" at bounding box center [104, 237] width 72 height 20
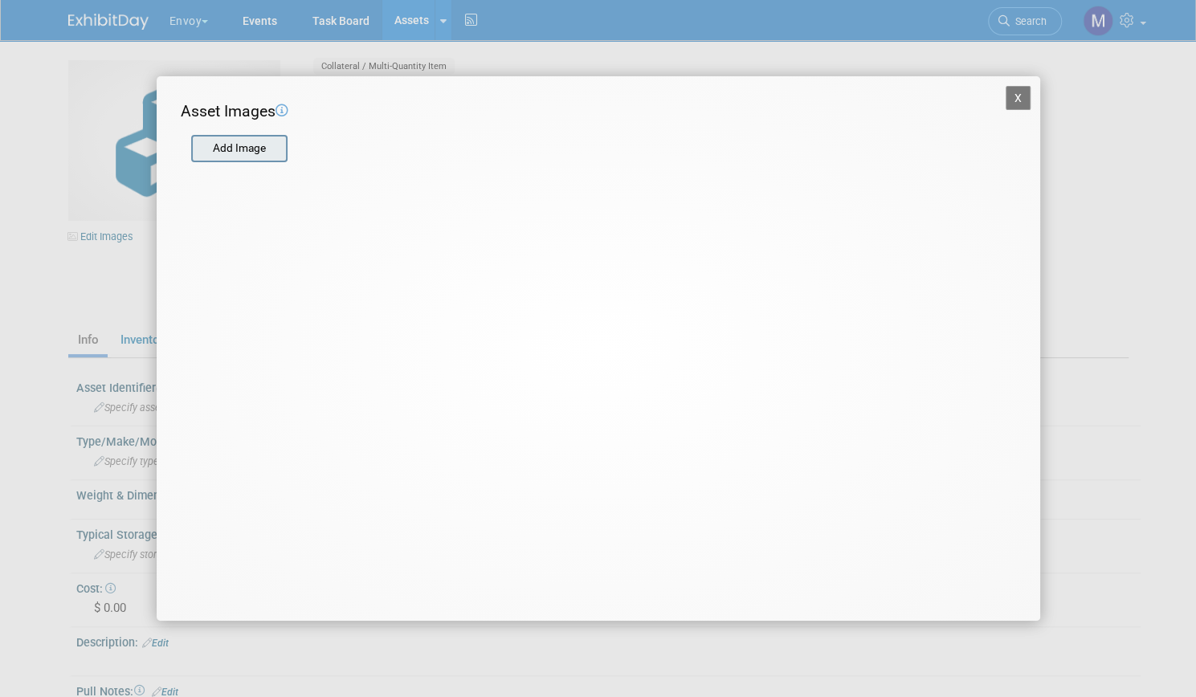
click at [270, 153] on input "file" at bounding box center [190, 149] width 191 height 24
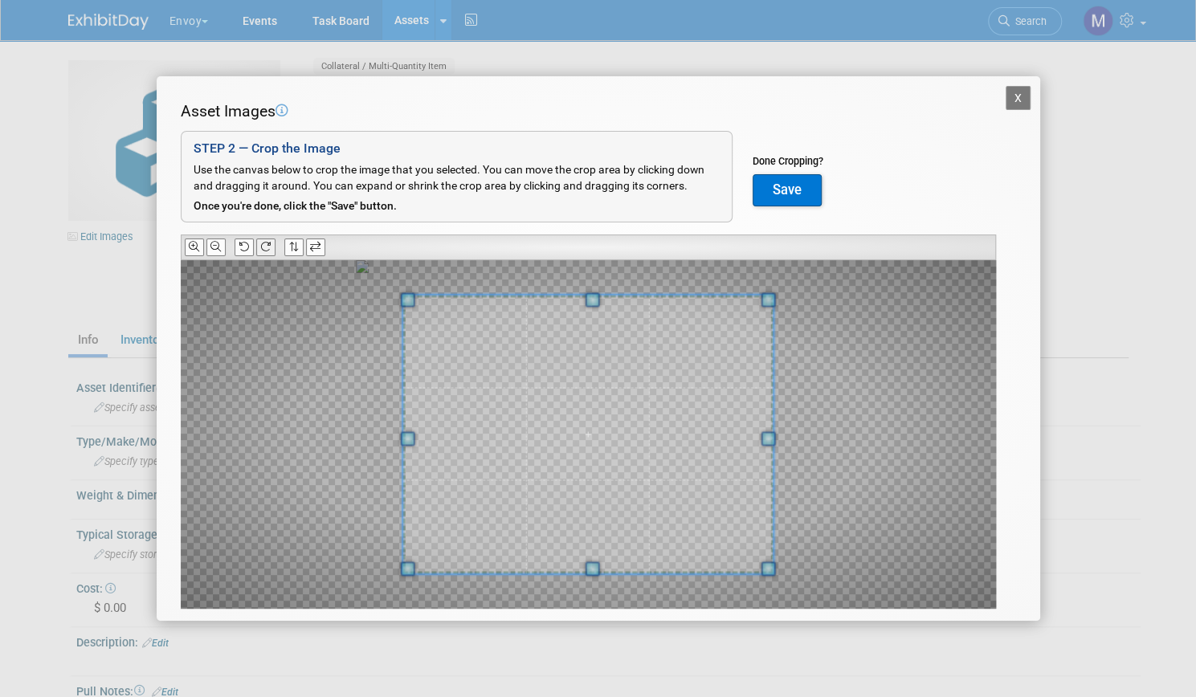
click at [271, 243] on icon at bounding box center [265, 247] width 10 height 10
click at [272, 246] on button at bounding box center [265, 247] width 19 height 17
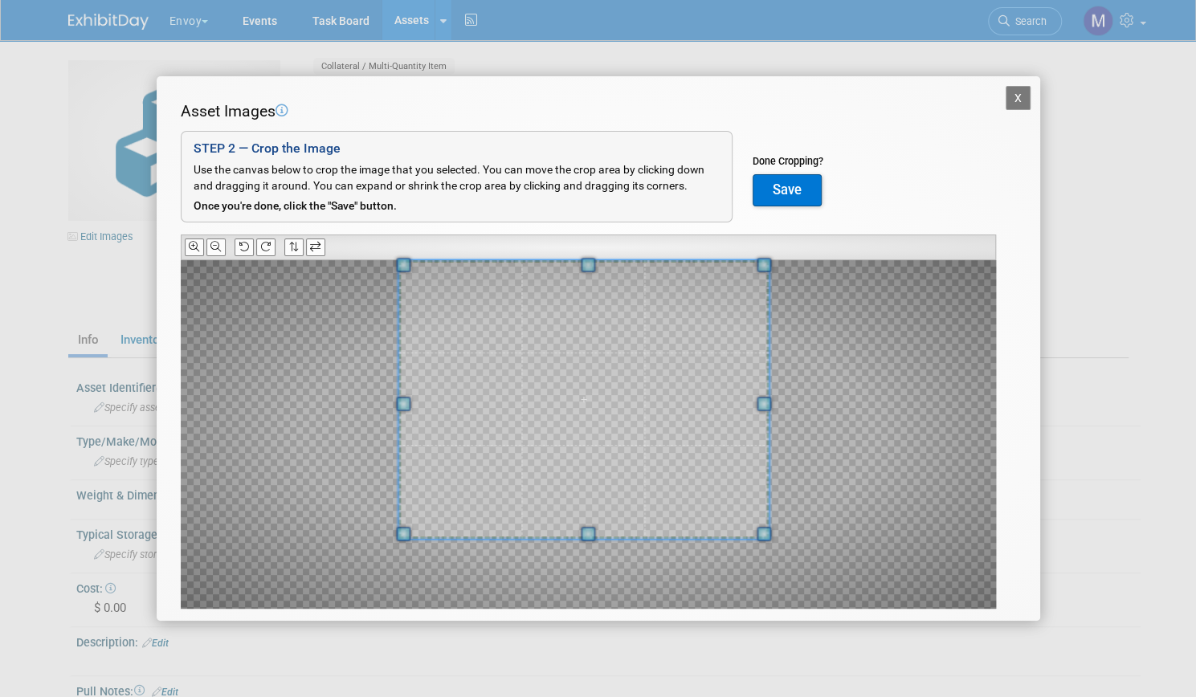
click at [570, 347] on span at bounding box center [583, 399] width 371 height 279
click at [795, 182] on button "Save" at bounding box center [787, 190] width 69 height 32
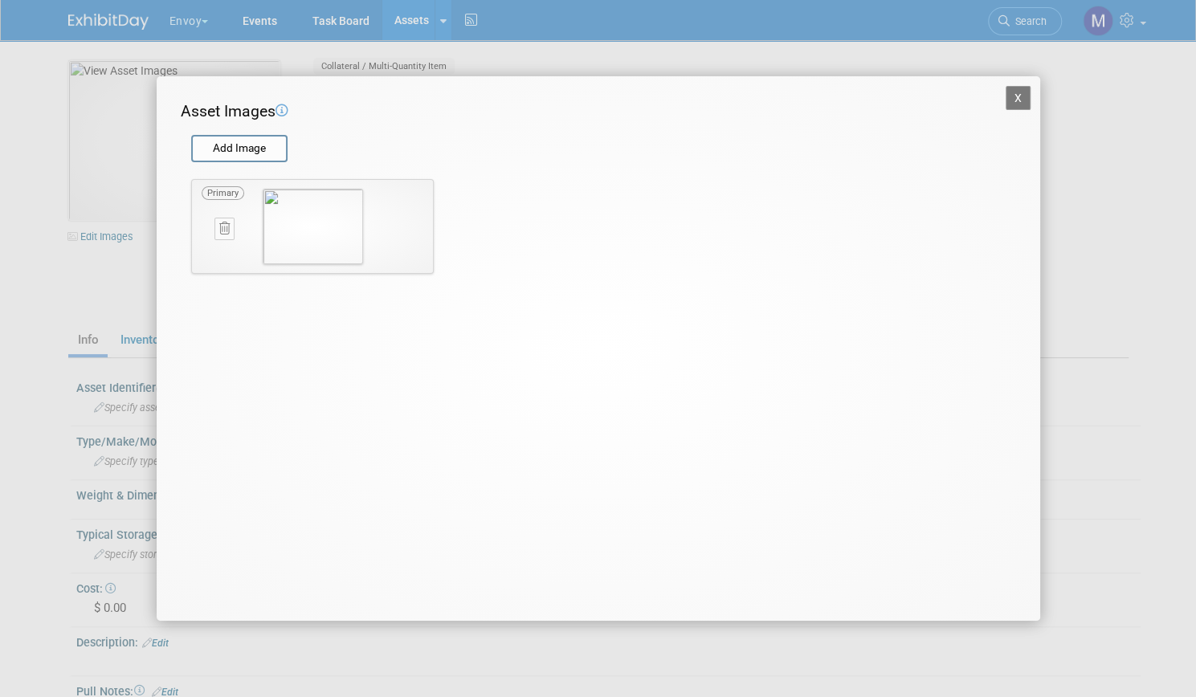
click at [1022, 100] on button "X" at bounding box center [1019, 98] width 26 height 24
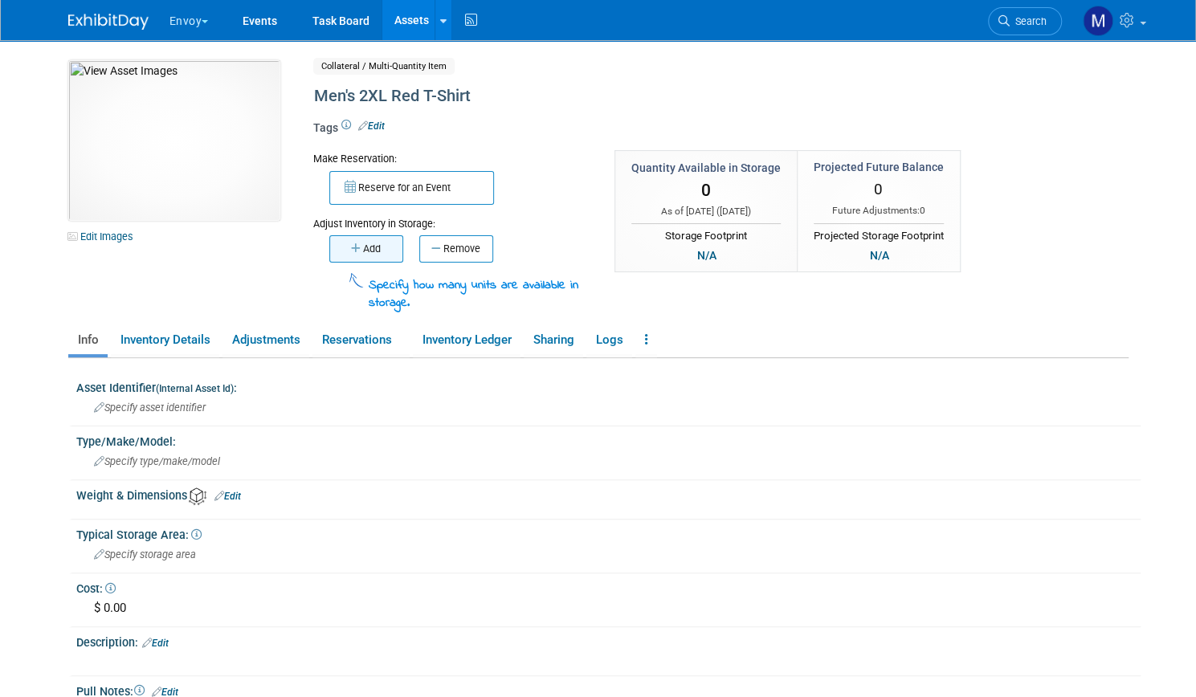
click at [352, 242] on button "Add" at bounding box center [366, 248] width 74 height 27
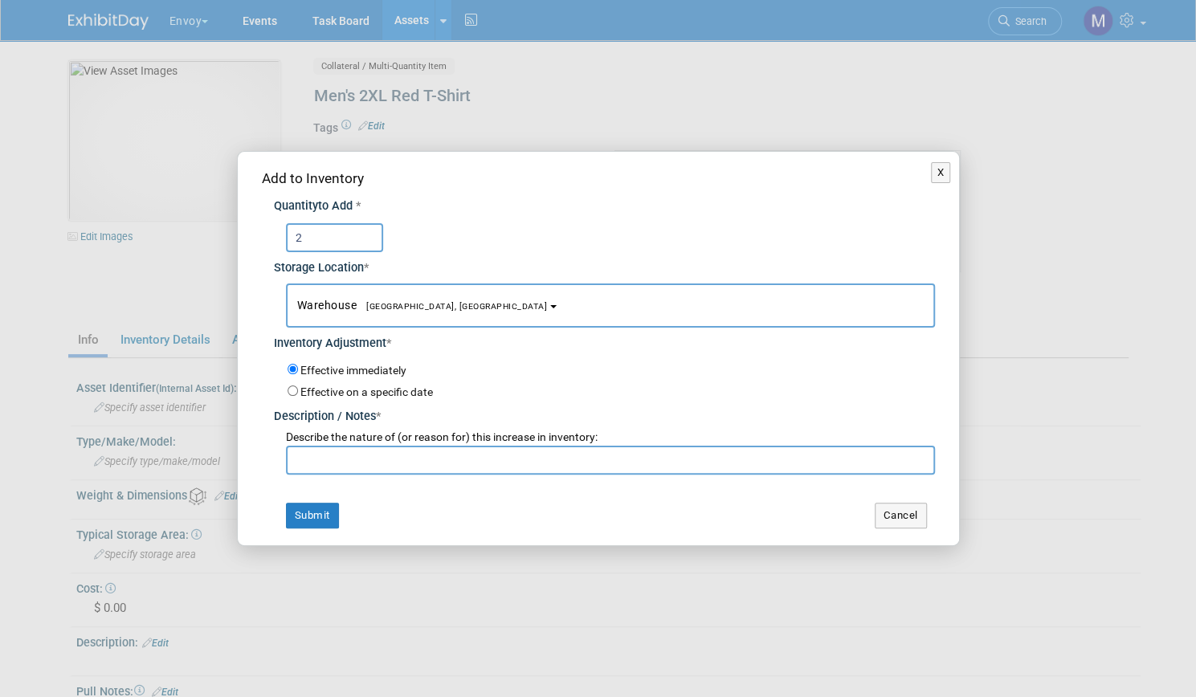
type input "2"
click at [366, 467] on input "text" at bounding box center [610, 460] width 649 height 29
type input "update"
click at [310, 506] on button "Submit" at bounding box center [312, 516] width 53 height 26
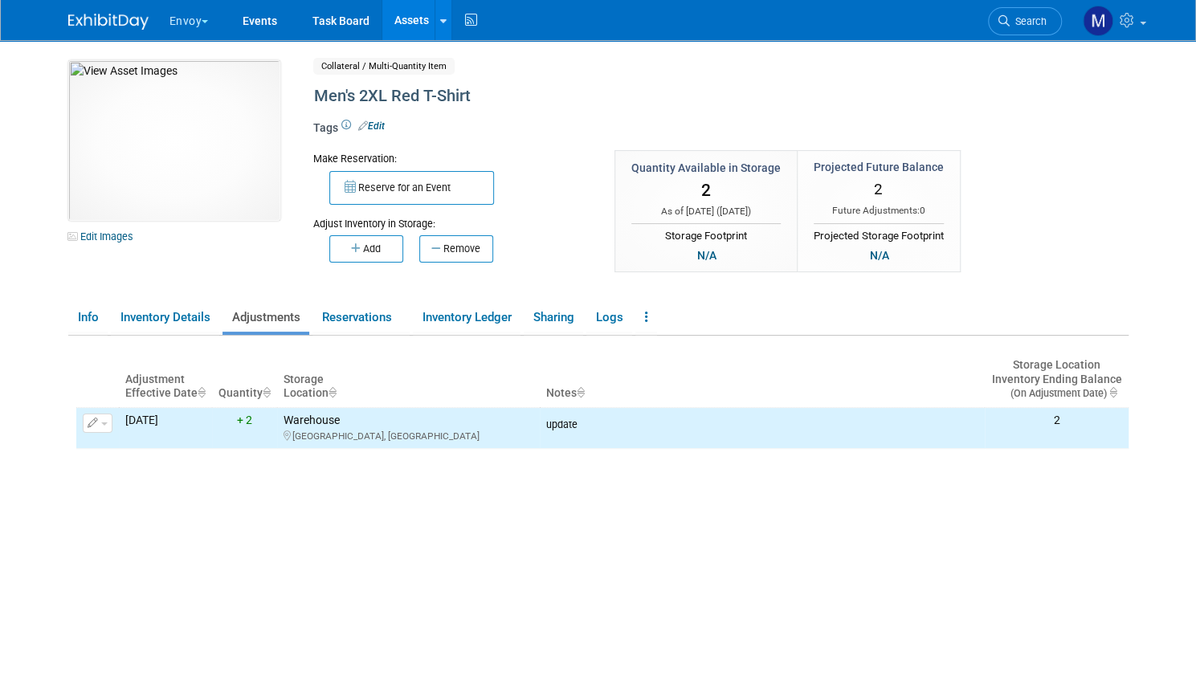
click at [408, 19] on link "Assets" at bounding box center [411, 20] width 59 height 40
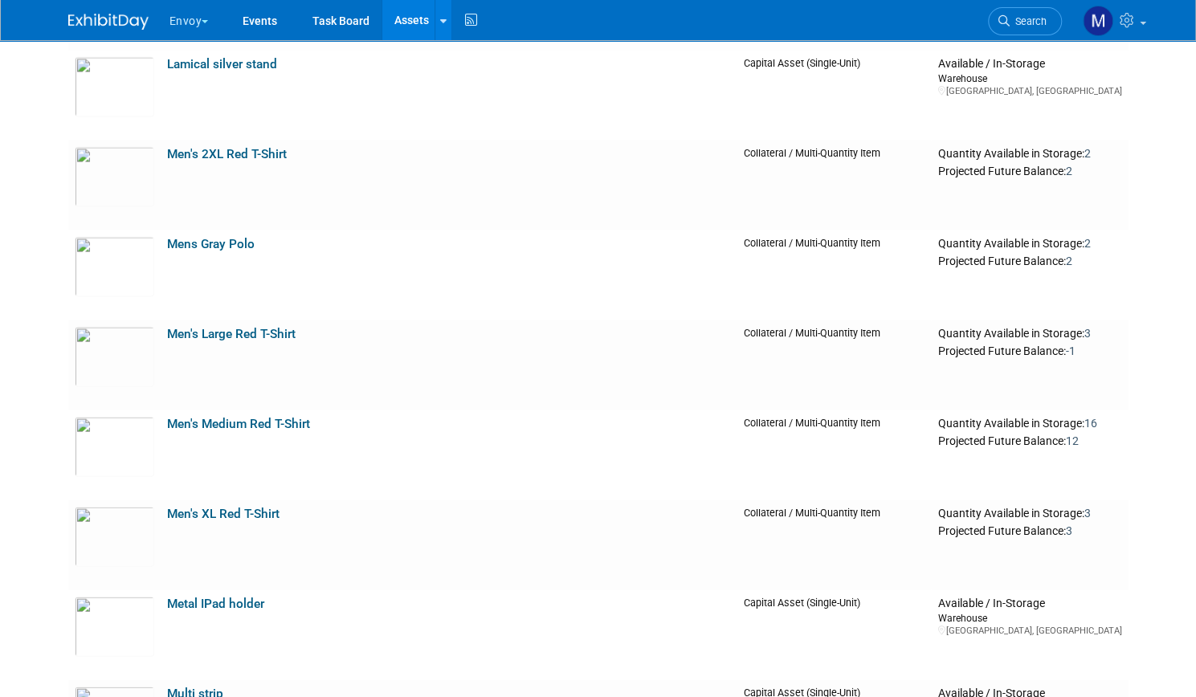
scroll to position [1864, 0]
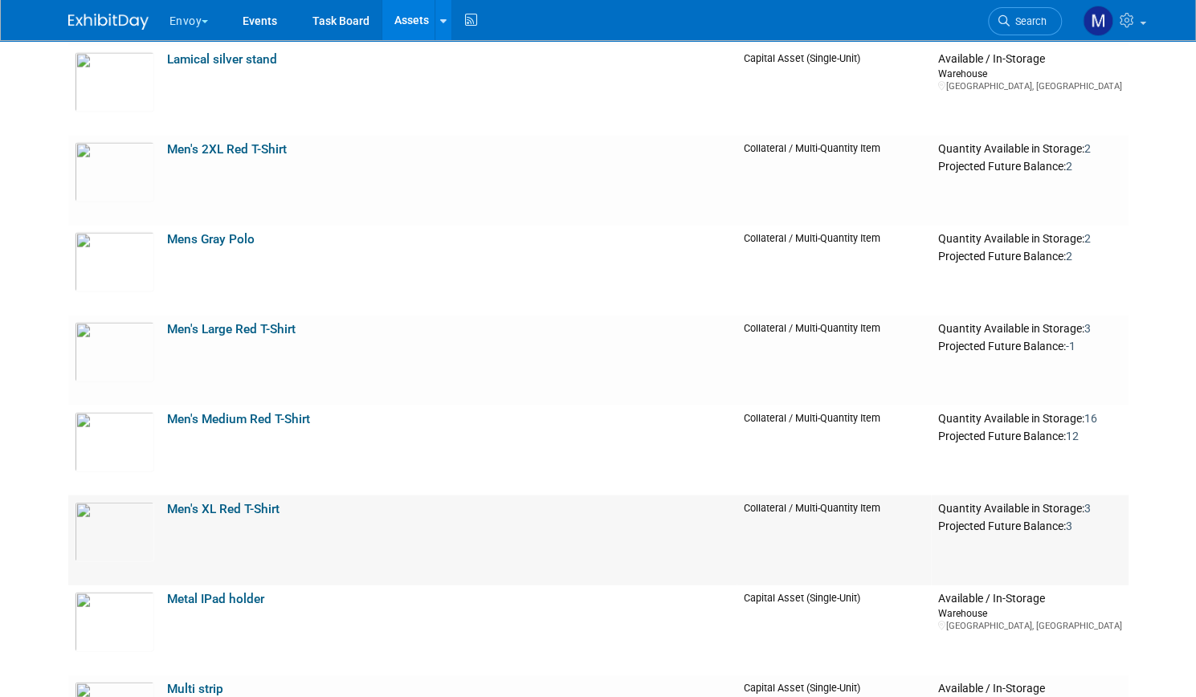
click at [222, 507] on link "Men's XL Red T-Shirt" at bounding box center [223, 509] width 112 height 14
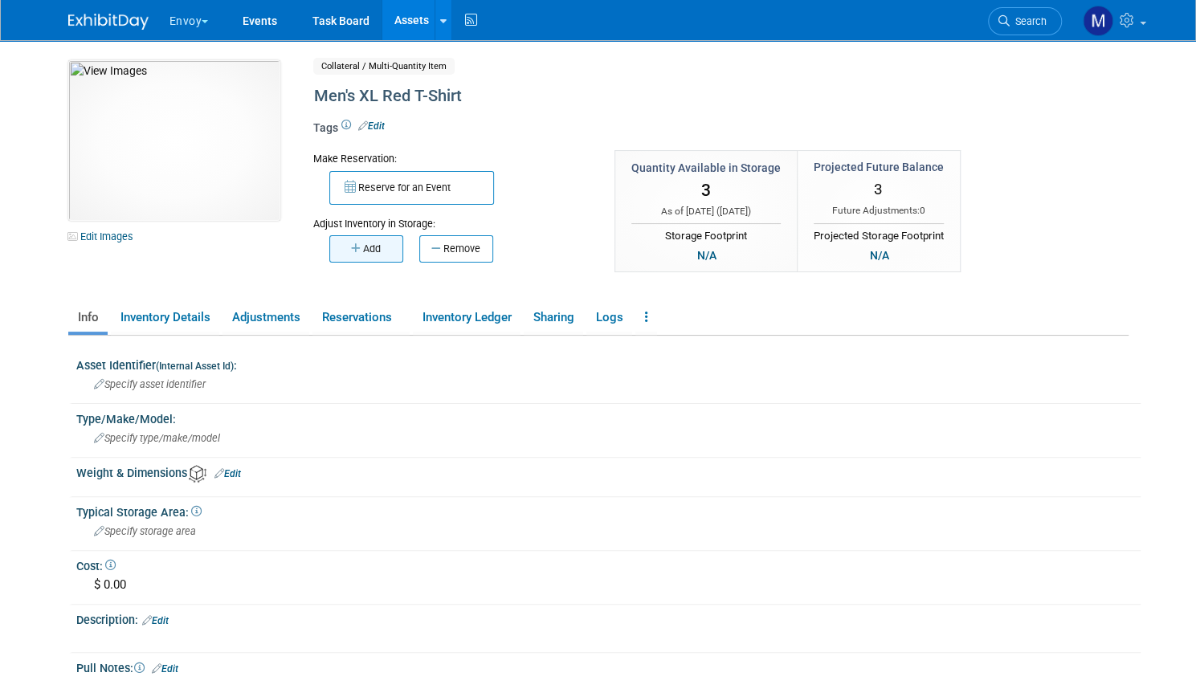
click at [342, 255] on button "Add" at bounding box center [366, 248] width 74 height 27
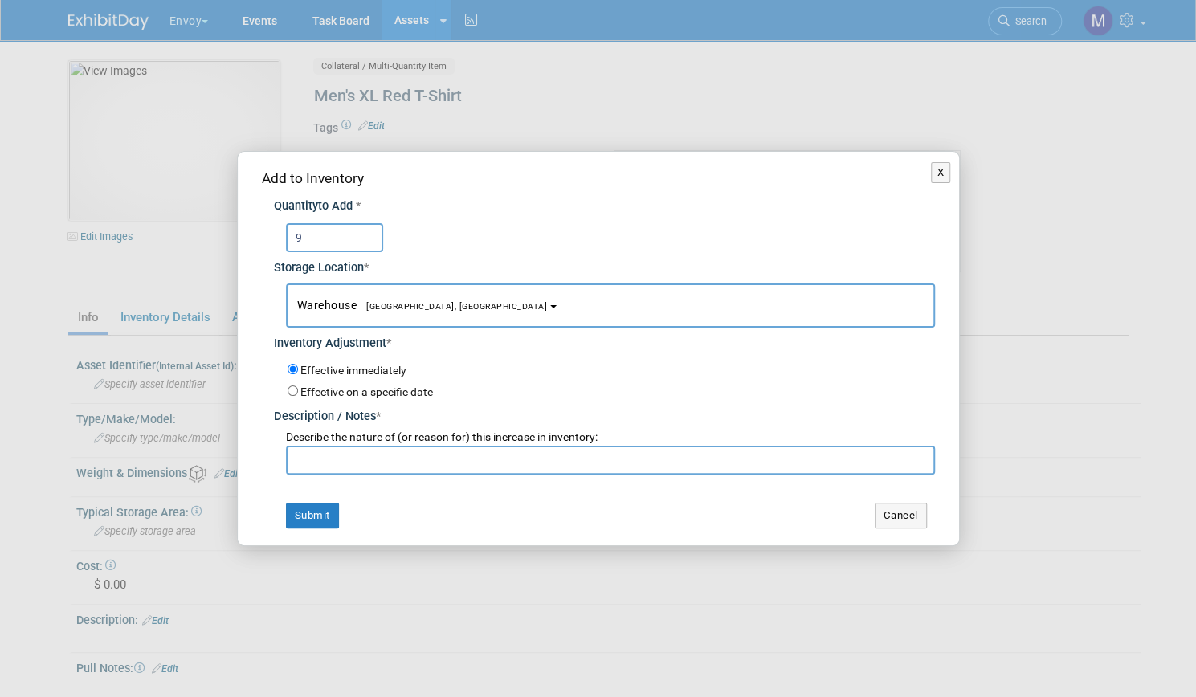
type input "9"
click at [349, 459] on input "text" at bounding box center [610, 460] width 649 height 29
type input "update"
click at [317, 511] on button "Submit" at bounding box center [312, 516] width 53 height 26
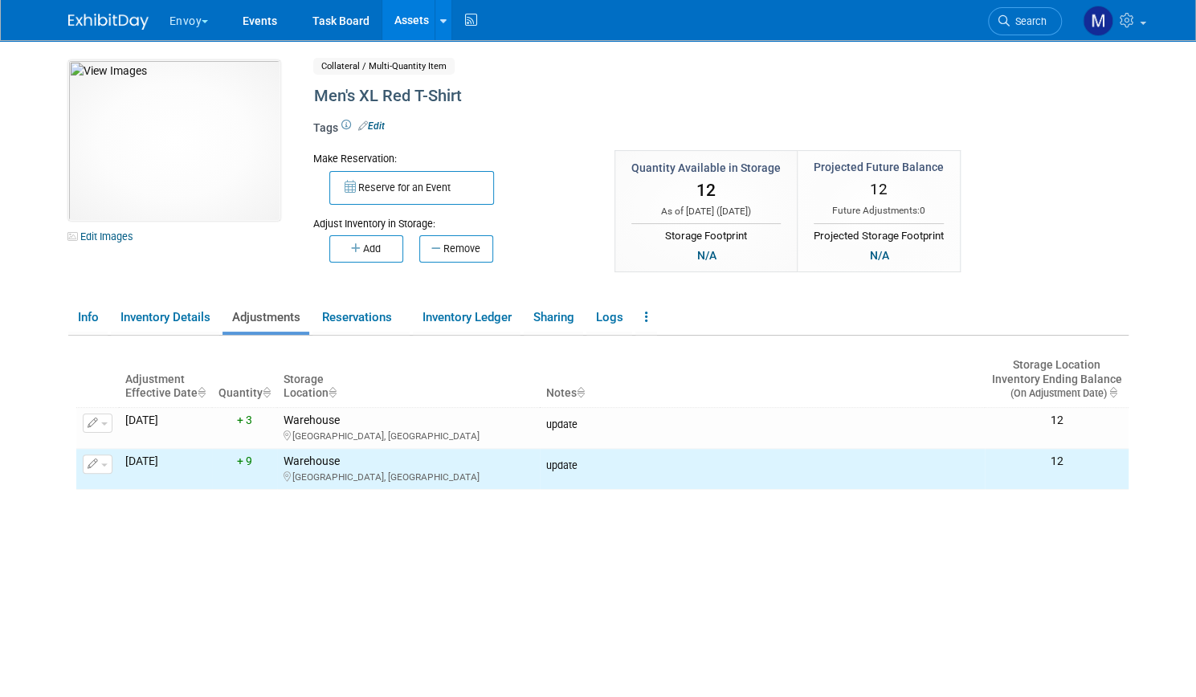
click at [405, 23] on link "Assets" at bounding box center [411, 20] width 59 height 40
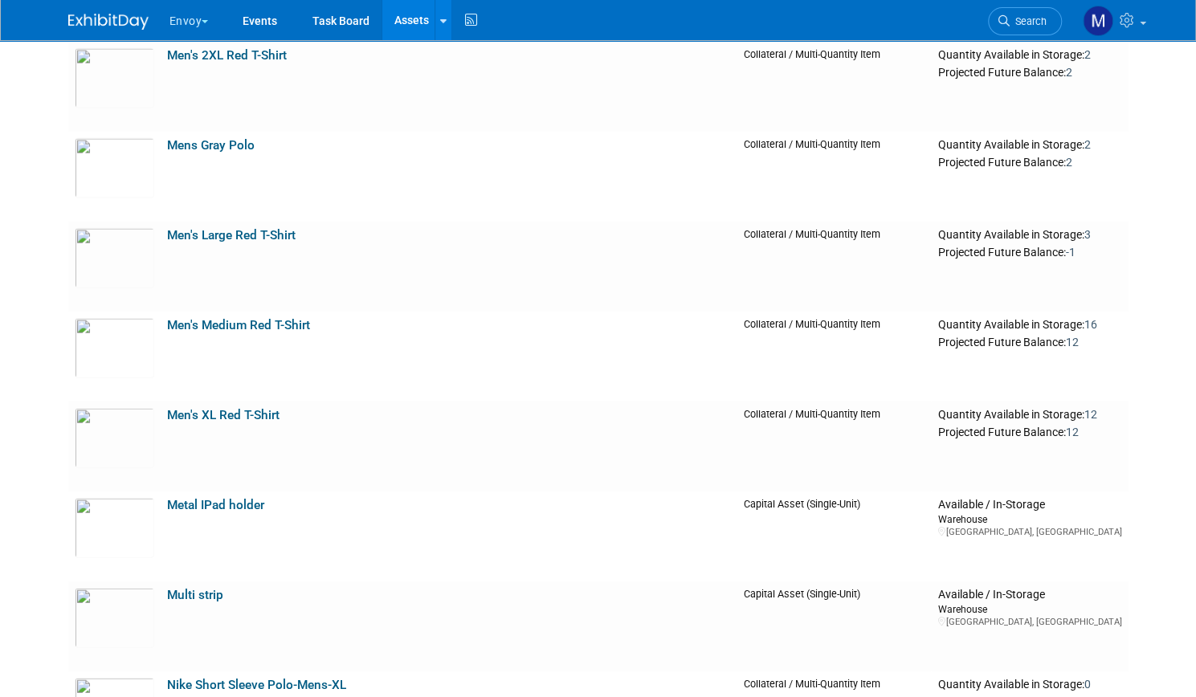
scroll to position [1960, 0]
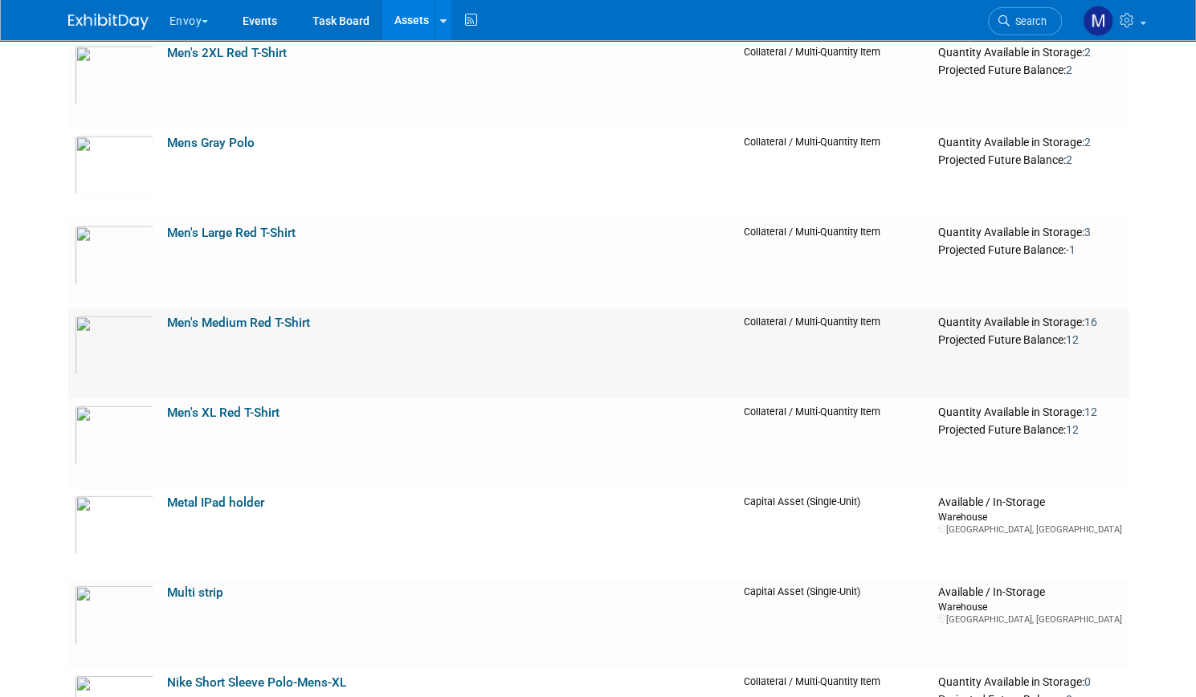
click at [269, 317] on link "Men's Medium Red T-Shirt" at bounding box center [238, 323] width 143 height 14
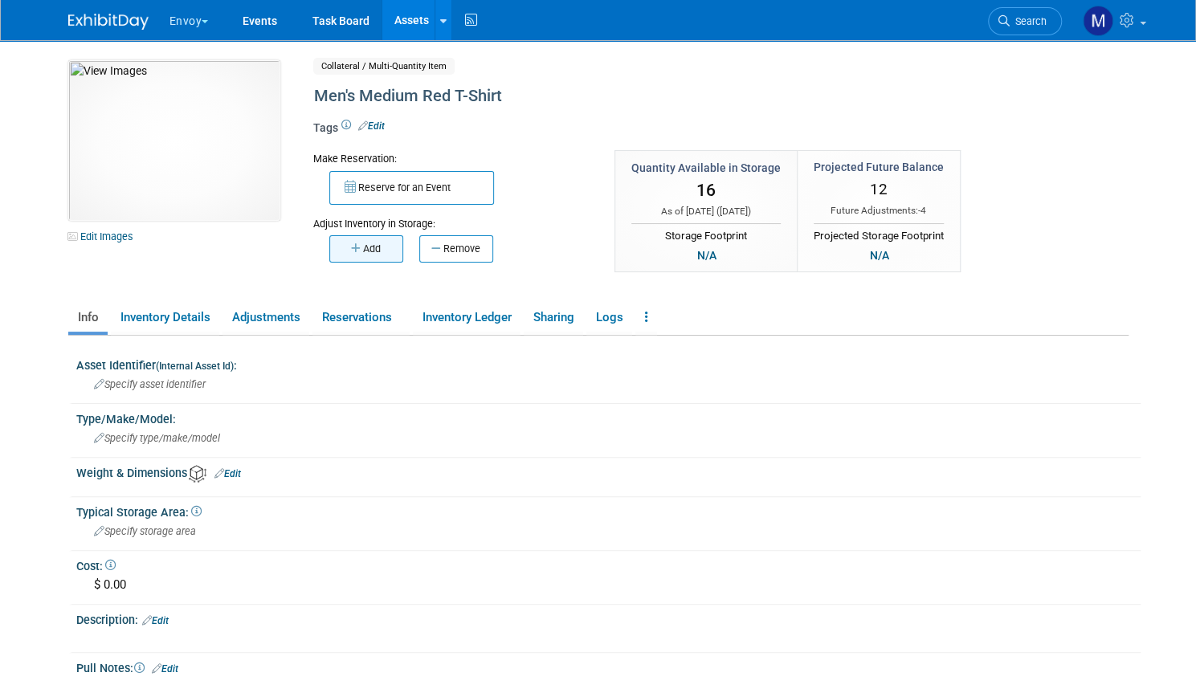
click at [366, 253] on button "Add" at bounding box center [366, 248] width 74 height 27
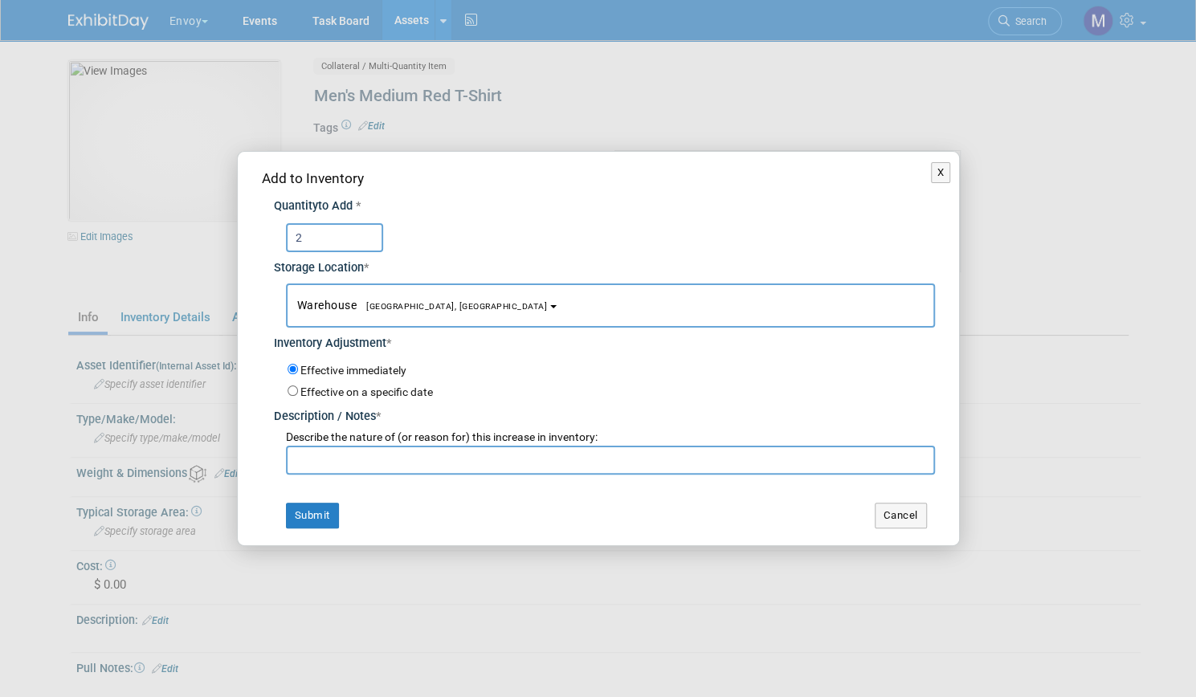
type input "2"
click at [350, 470] on input "text" at bounding box center [610, 460] width 649 height 29
type input "update"
click at [299, 514] on button "Submit" at bounding box center [312, 516] width 53 height 26
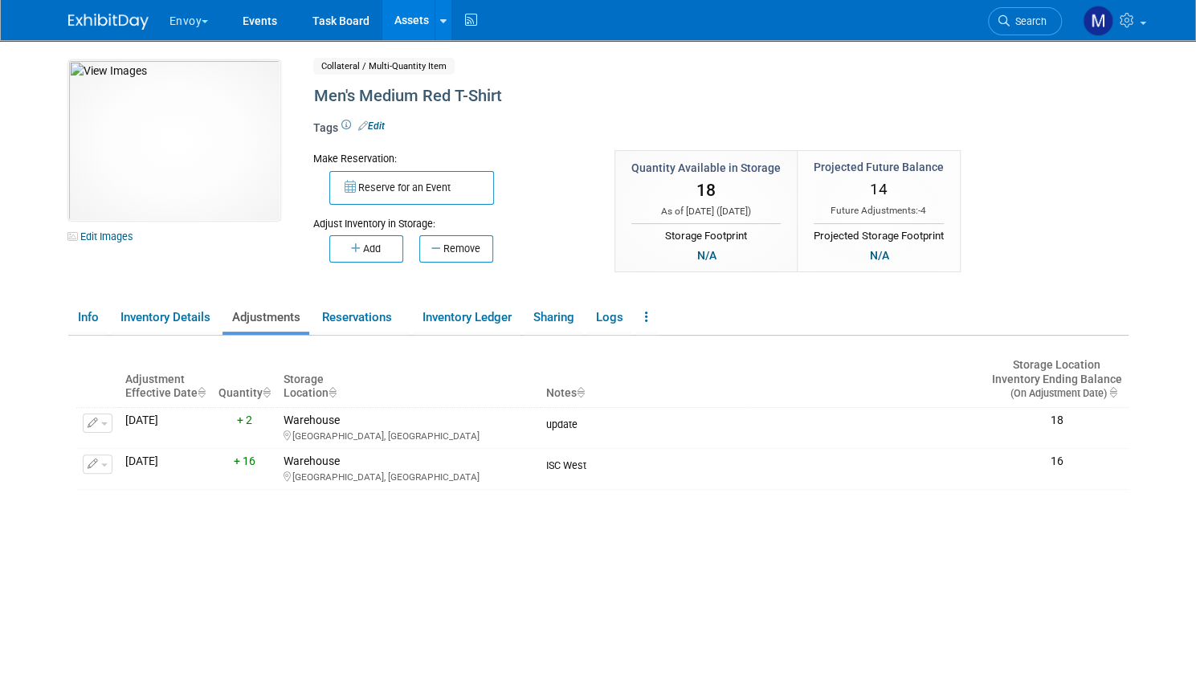
click at [402, 12] on link "Assets" at bounding box center [411, 20] width 59 height 40
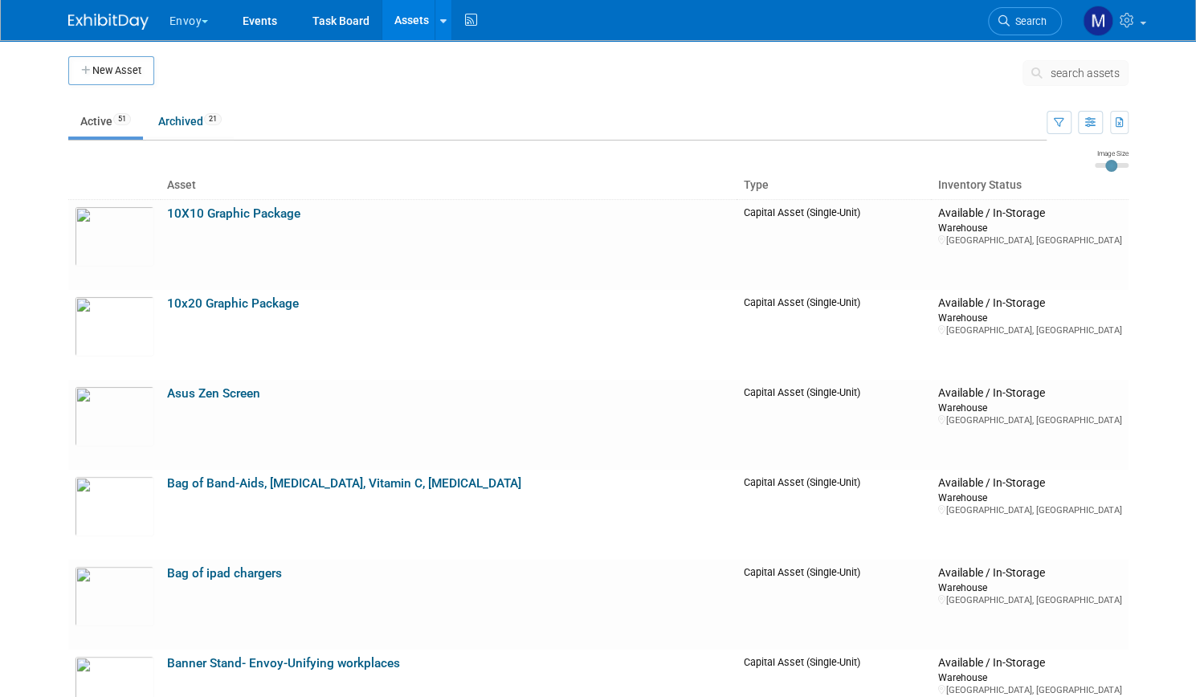
click at [0, 235] on body "Envoy Choose Workspace: Empire Display Solutions Envoy Exhibit Control/Discover…" at bounding box center [598, 348] width 1196 height 697
click at [121, 75] on button "New Asset" at bounding box center [111, 70] width 86 height 29
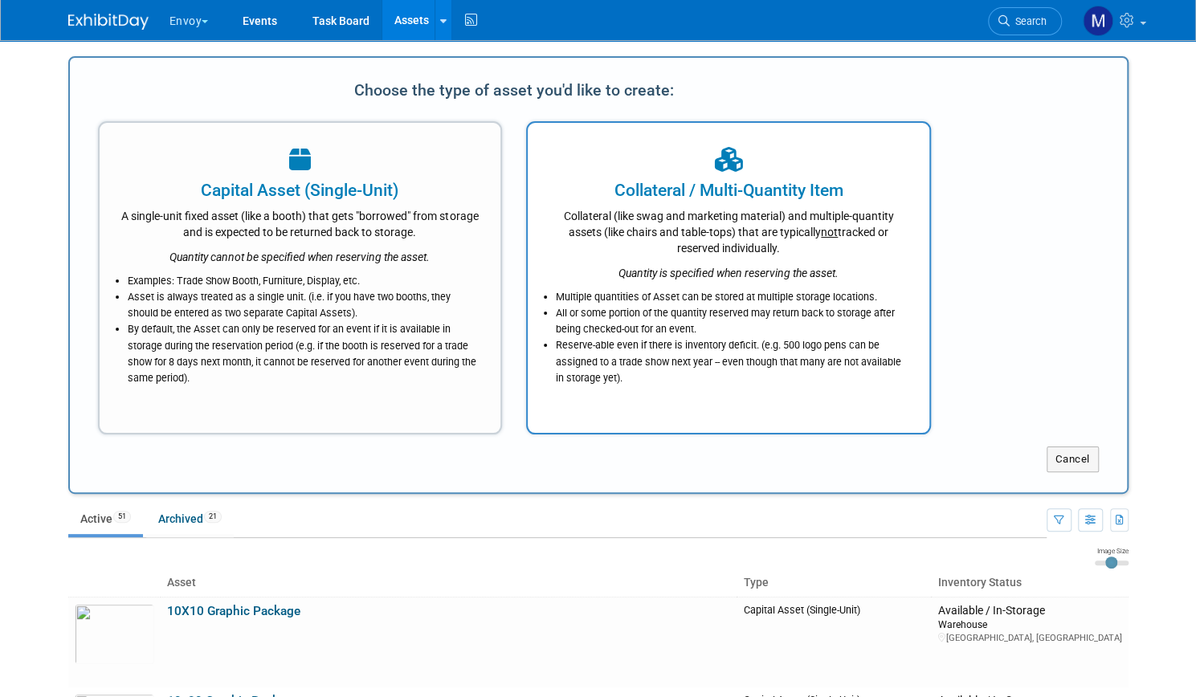
click at [607, 242] on div "Collateral (like swag and marketing material) and multiple-quantity assets (lik…" at bounding box center [729, 229] width 362 height 54
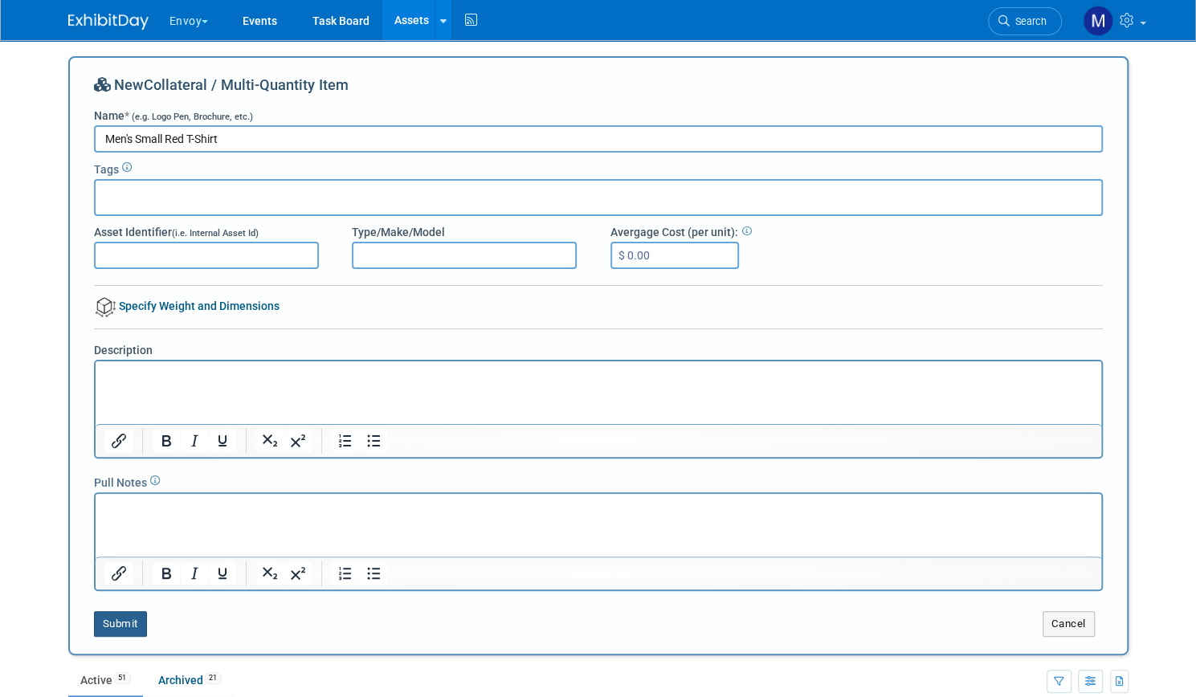
type input "Men's Small Red T-Shirt"
click at [117, 627] on button "Submit" at bounding box center [120, 624] width 53 height 26
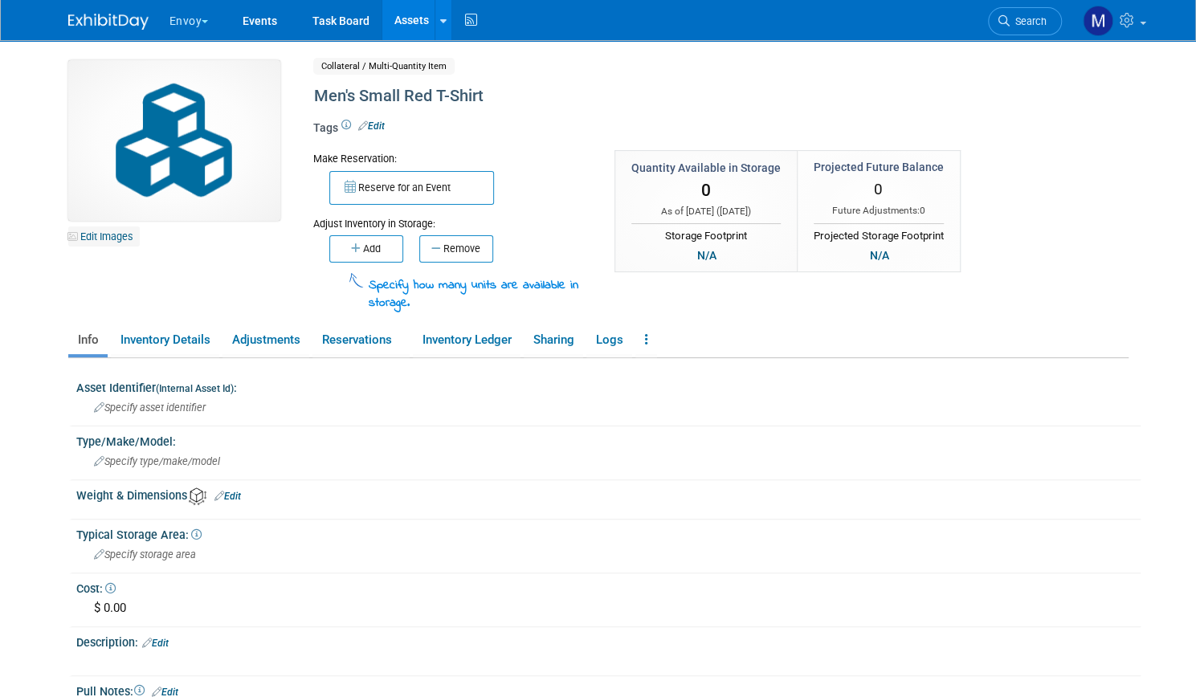
click at [100, 232] on link "Edit Images" at bounding box center [104, 237] width 72 height 20
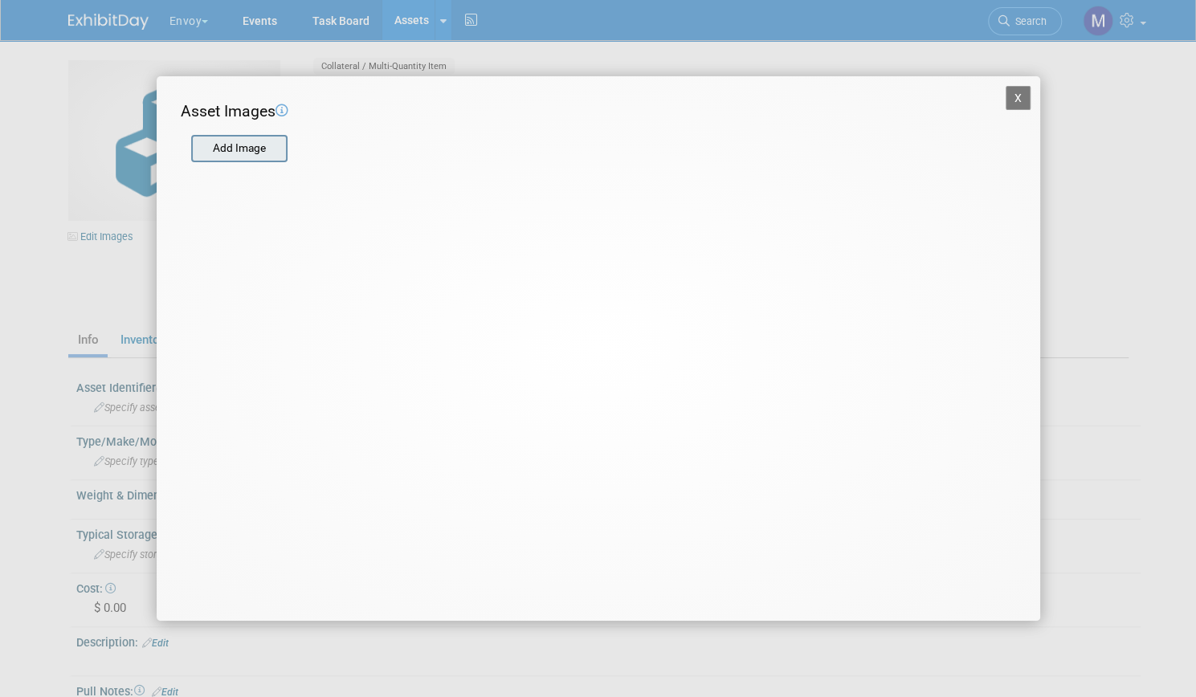
click at [258, 135] on div "Add Image" at bounding box center [239, 148] width 96 height 27
click at [251, 147] on input "file" at bounding box center [190, 149] width 191 height 24
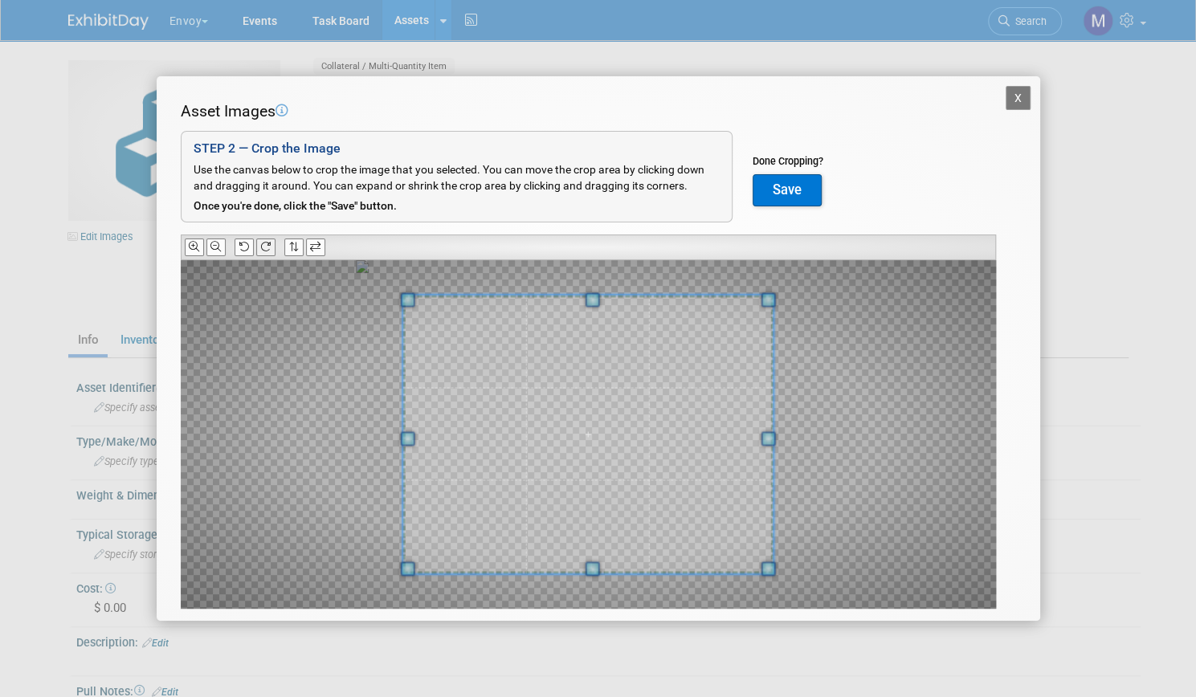
click at [268, 252] on button at bounding box center [265, 247] width 19 height 17
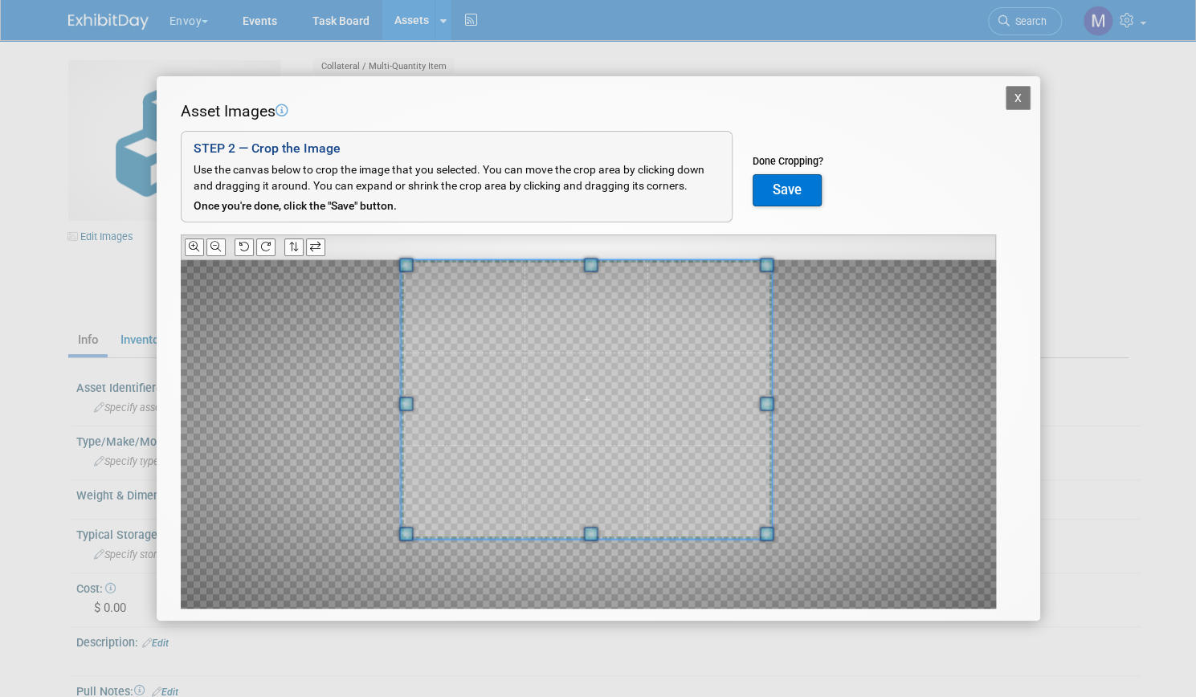
click at [589, 354] on span at bounding box center [586, 399] width 371 height 279
click at [789, 189] on button "Save" at bounding box center [787, 190] width 69 height 32
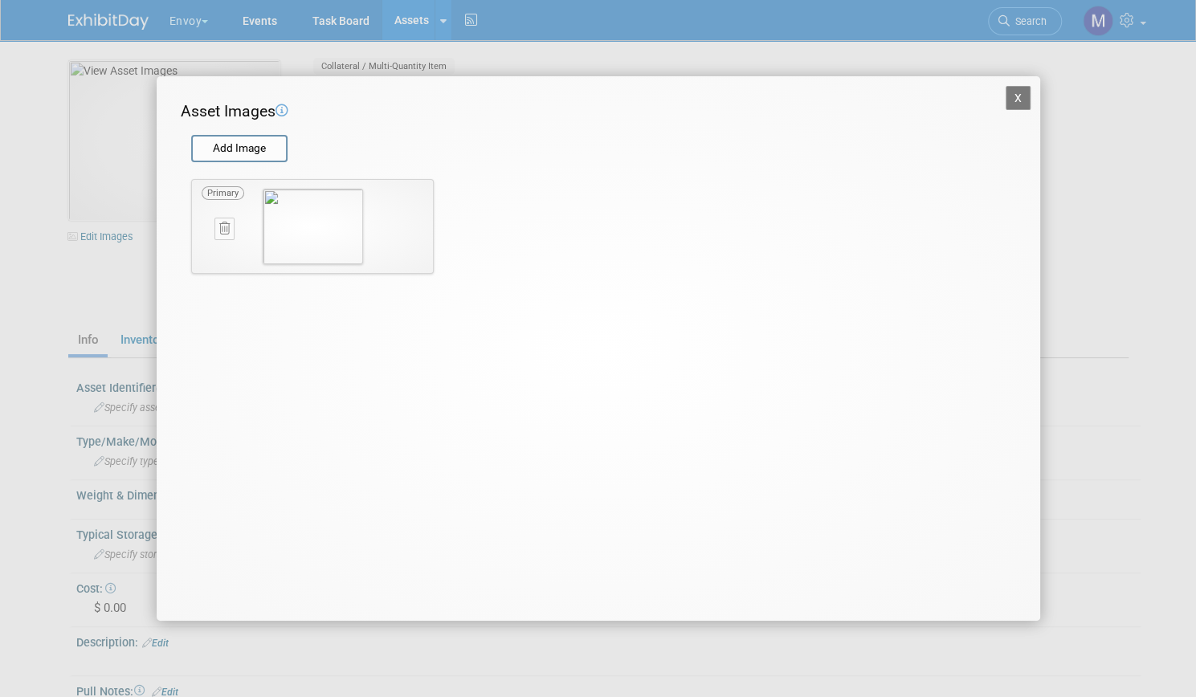
click at [1015, 101] on button "X" at bounding box center [1019, 98] width 26 height 24
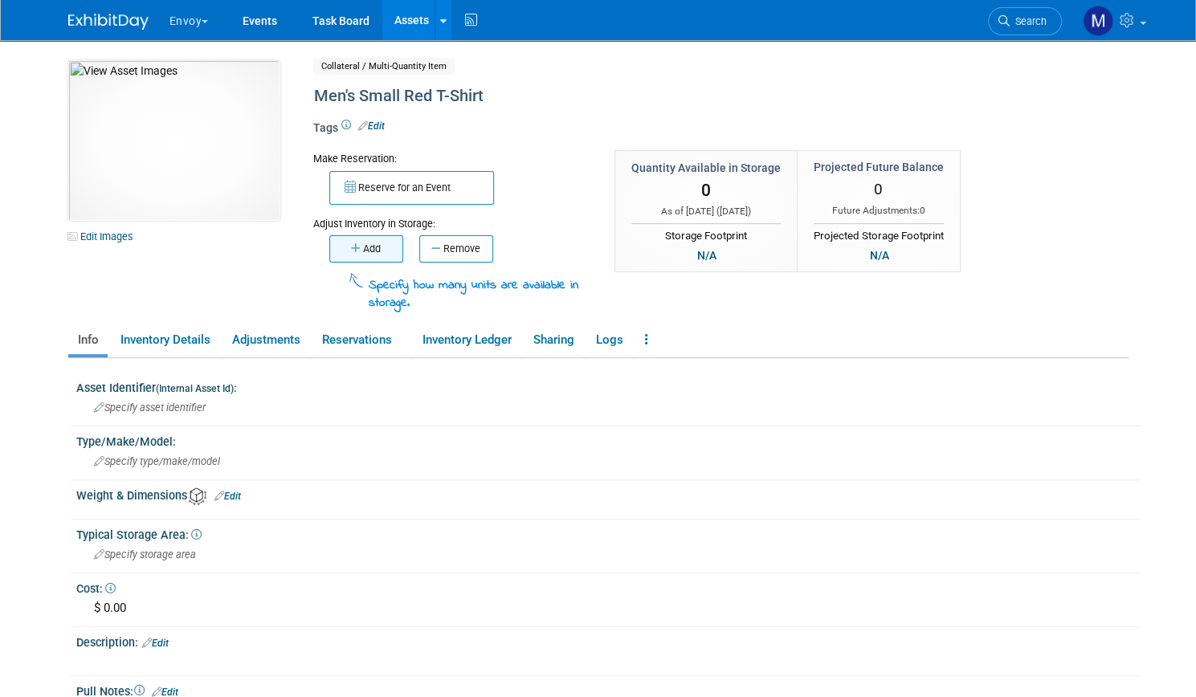
click at [360, 258] on button "Add" at bounding box center [366, 248] width 74 height 27
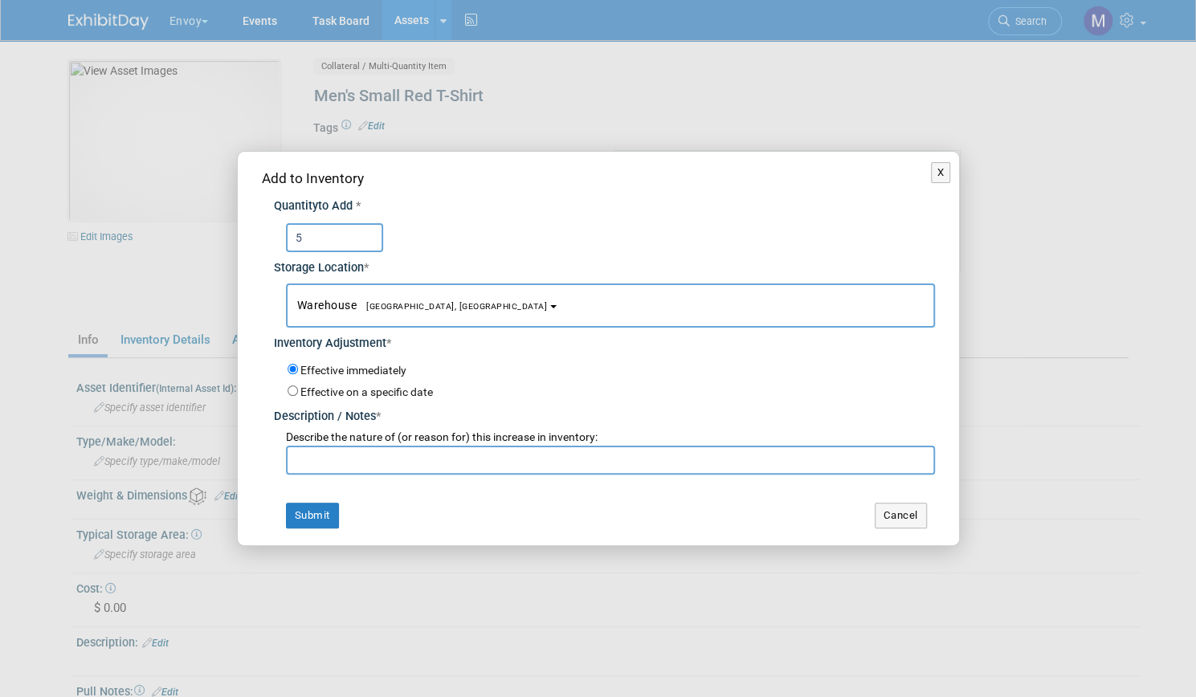
type input "5"
click at [328, 464] on input "text" at bounding box center [610, 460] width 649 height 29
type input "update"
click at [313, 521] on button "Submit" at bounding box center [312, 516] width 53 height 26
